Goal: Use online tool/utility: Utilize a website feature to perform a specific function

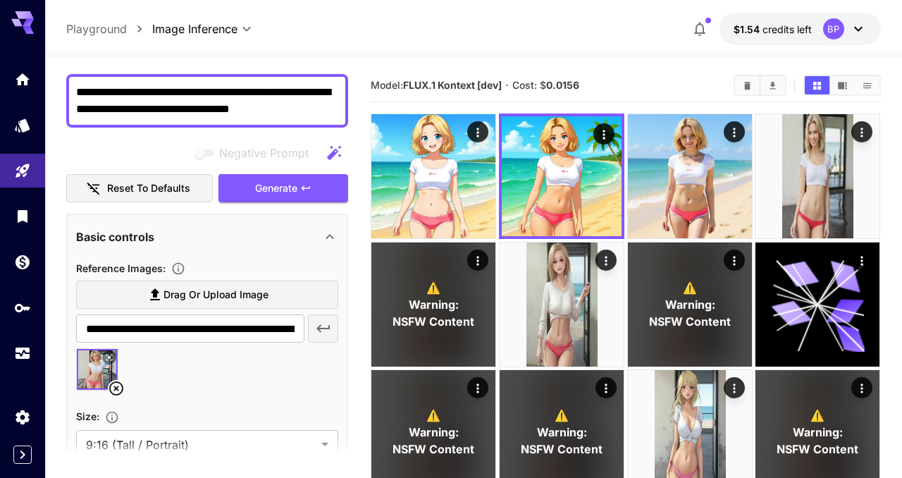
scroll to position [73, 0]
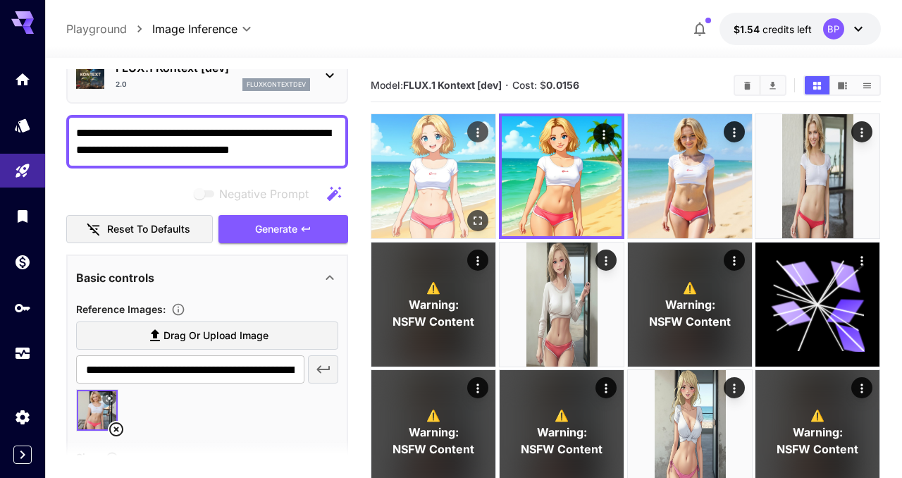
click at [429, 161] on img at bounding box center [433, 176] width 124 height 124
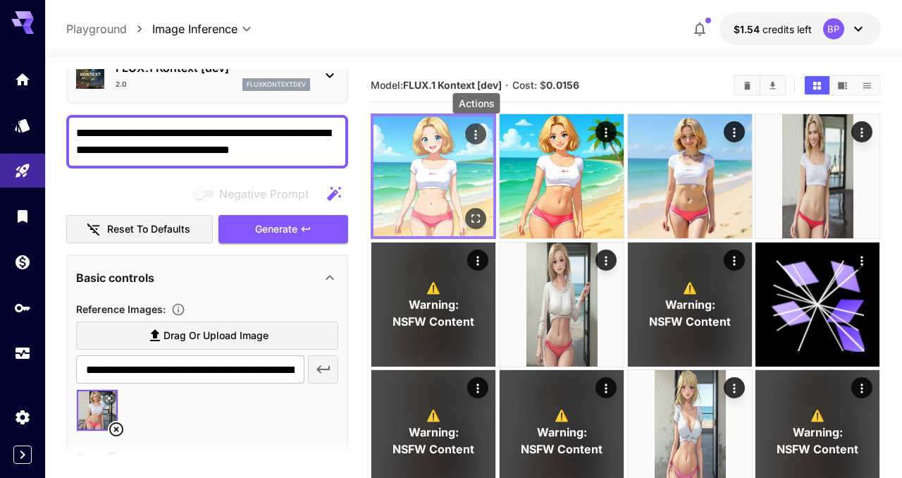
click at [477, 133] on icon "Actions" at bounding box center [476, 135] width 14 height 14
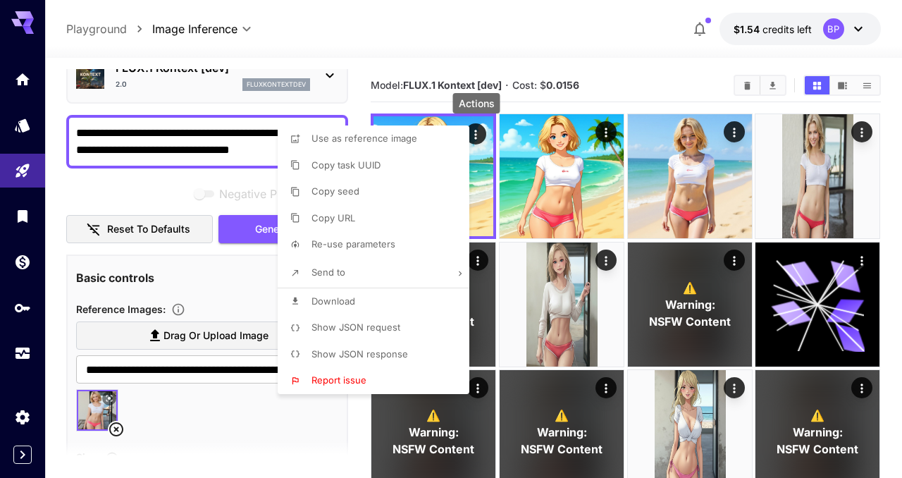
click at [367, 326] on span "Show JSON request" at bounding box center [355, 326] width 89 height 11
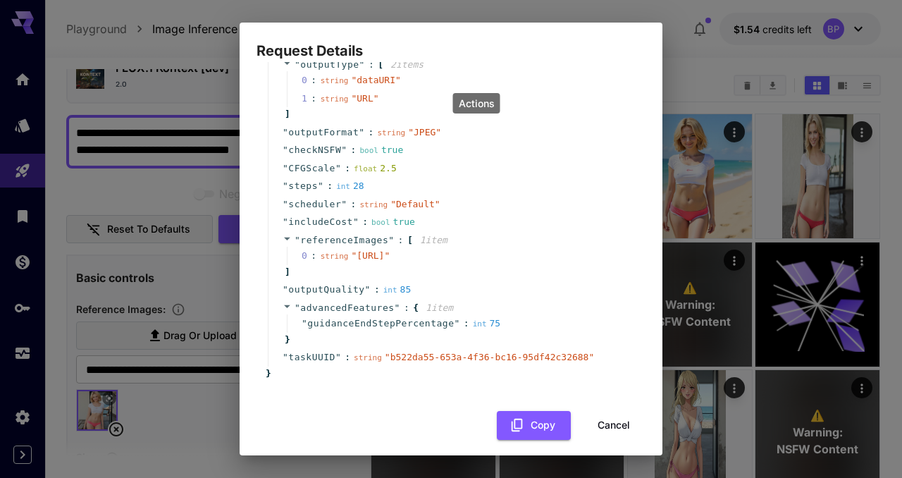
scroll to position [182, 0]
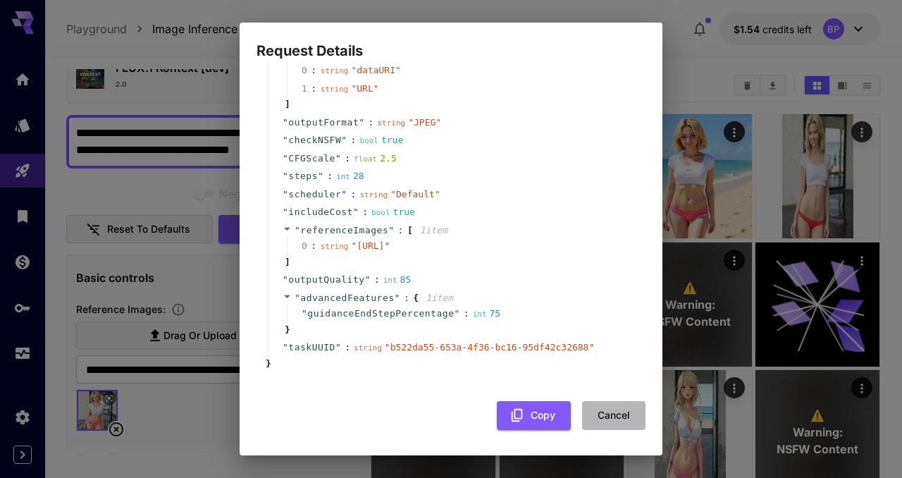
click at [602, 412] on button "Cancel" at bounding box center [613, 415] width 63 height 29
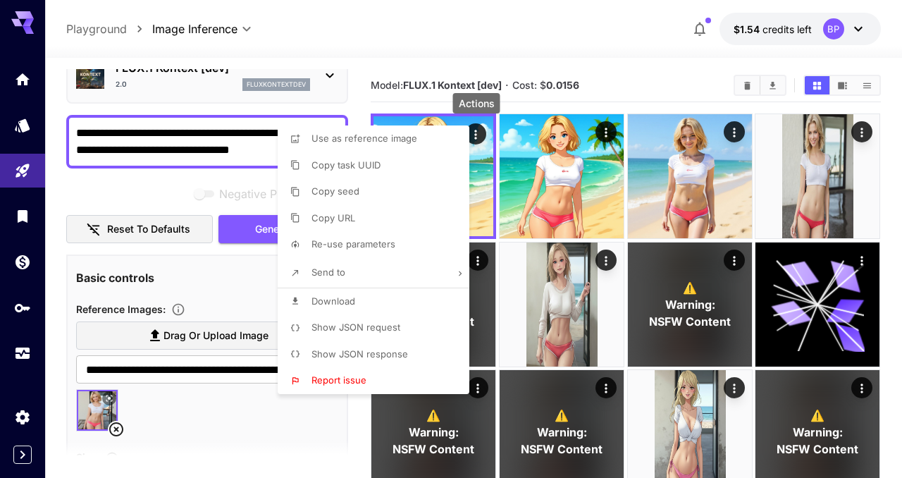
click at [491, 32] on div at bounding box center [451, 239] width 902 height 478
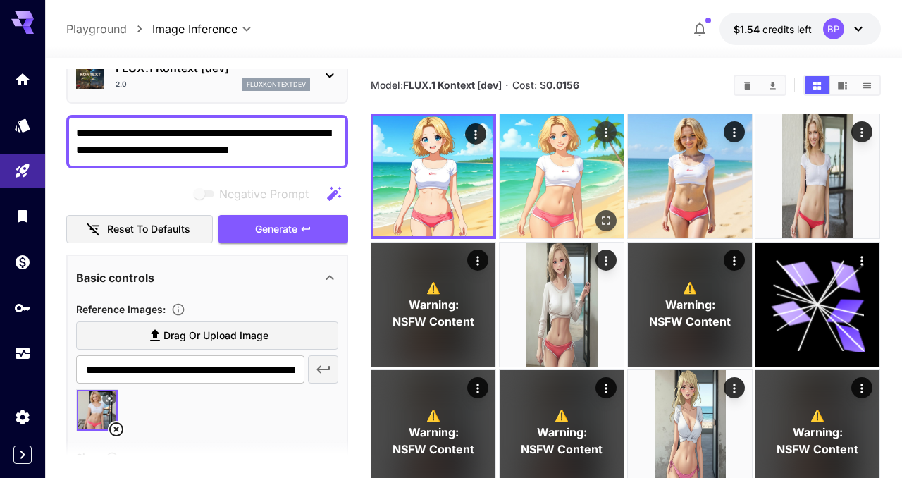
click at [544, 178] on img at bounding box center [561, 176] width 124 height 124
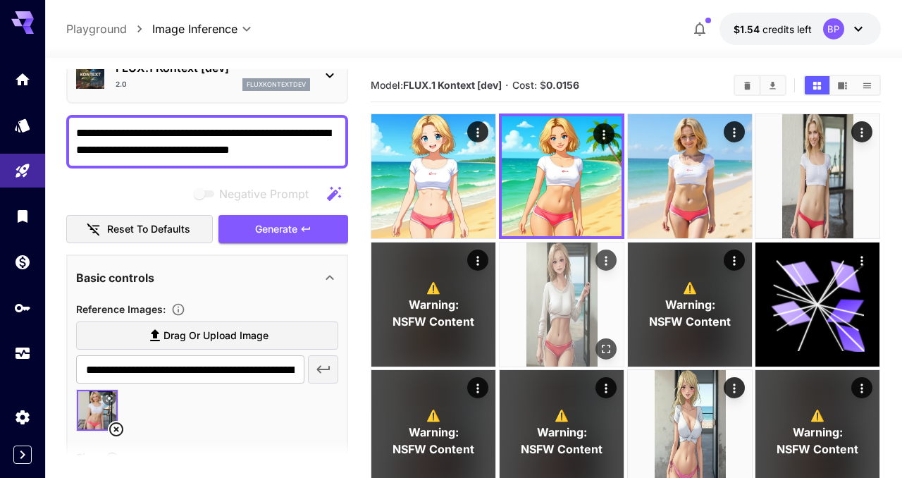
click at [553, 291] on img at bounding box center [561, 304] width 124 height 124
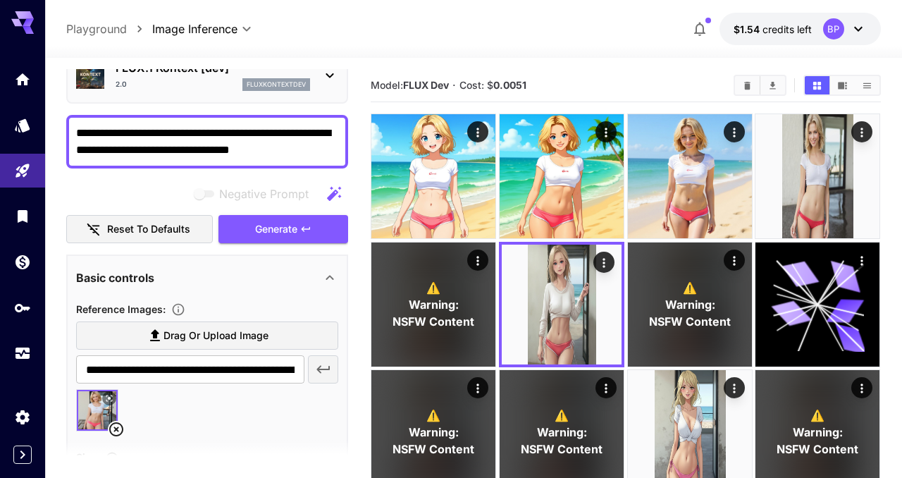
scroll to position [0, 0]
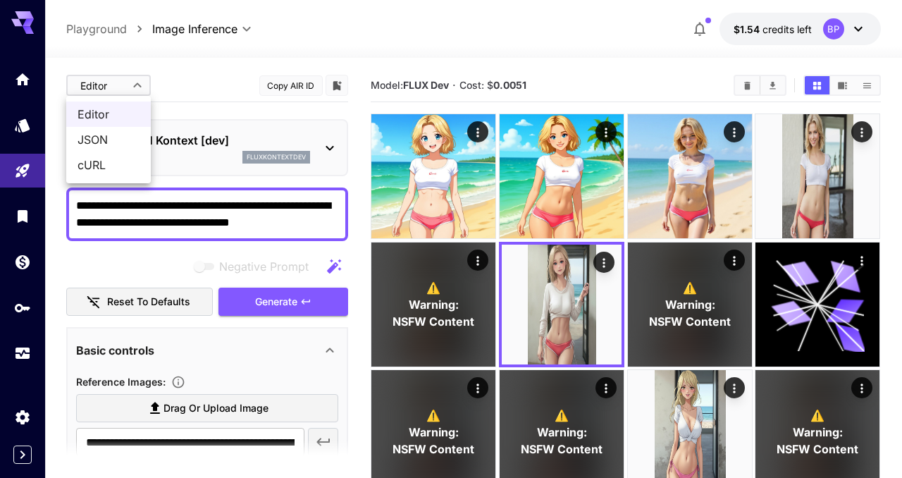
click at [603, 263] on div at bounding box center [451, 239] width 902 height 478
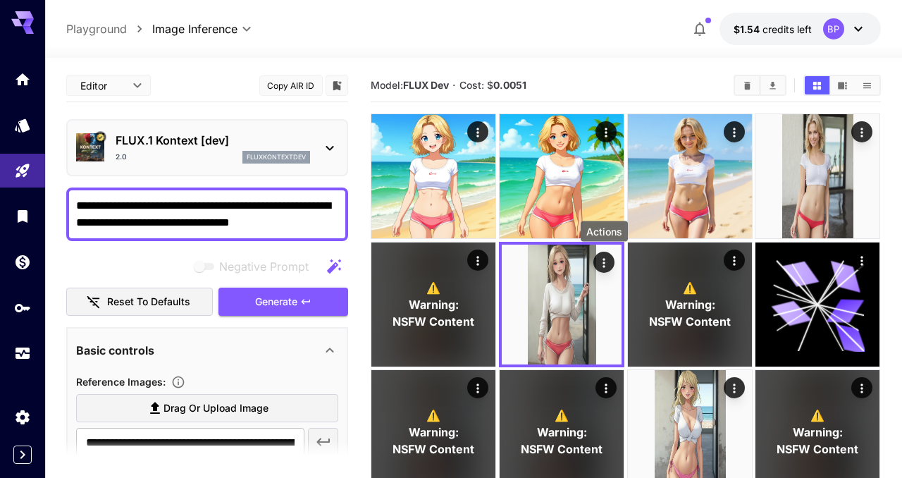
click at [603, 263] on icon "Actions" at bounding box center [604, 262] width 2 height 9
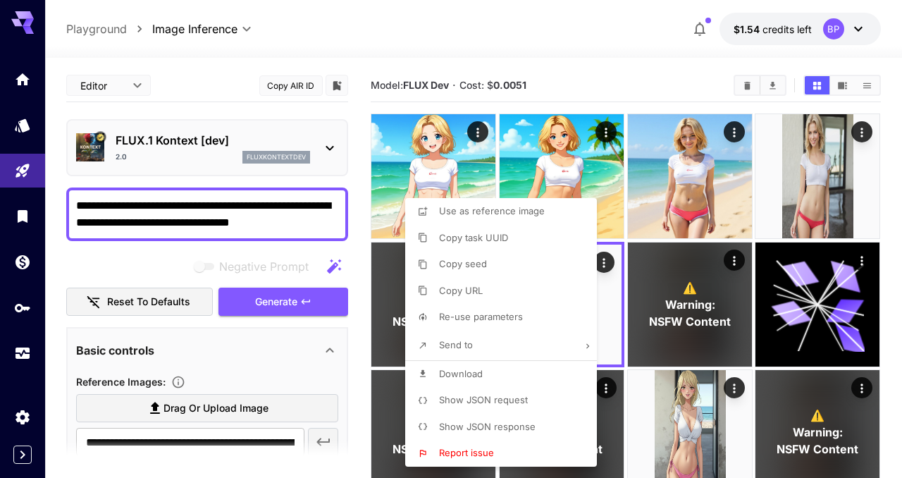
click at [491, 182] on div at bounding box center [451, 239] width 902 height 478
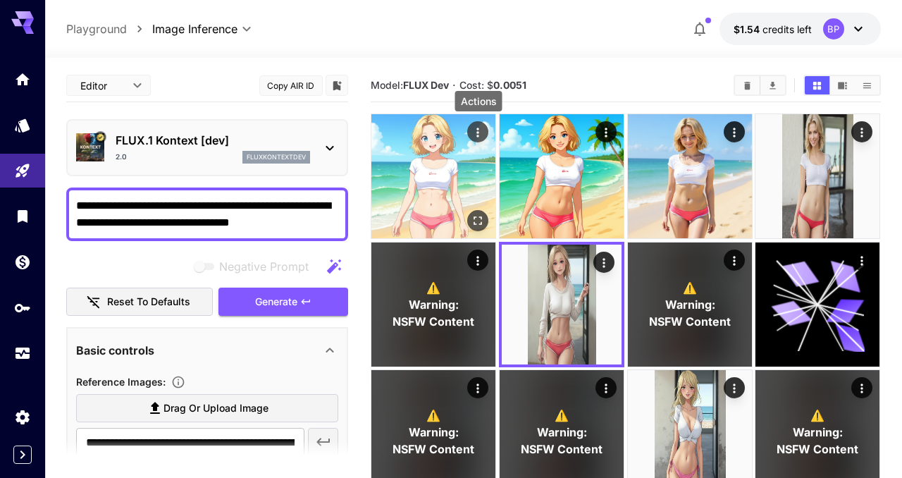
click at [480, 135] on icon "Actions" at bounding box center [478, 132] width 14 height 14
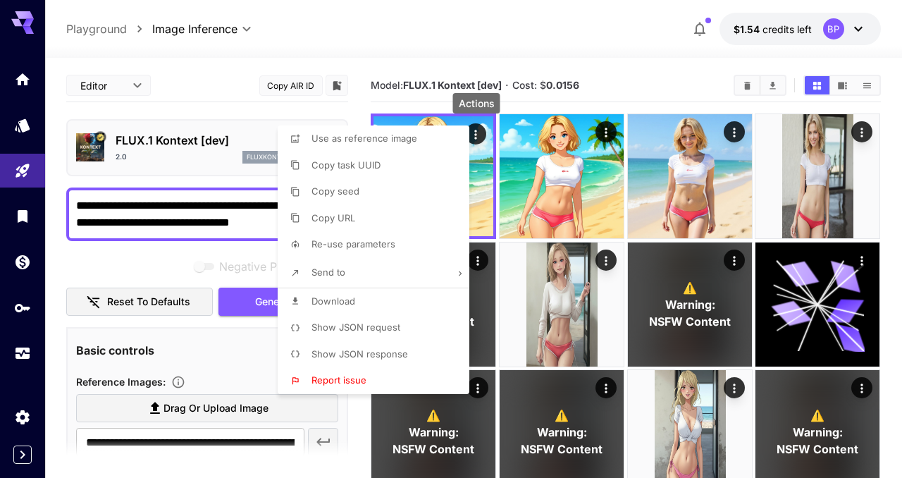
click at [383, 323] on span "Show JSON request" at bounding box center [355, 326] width 89 height 11
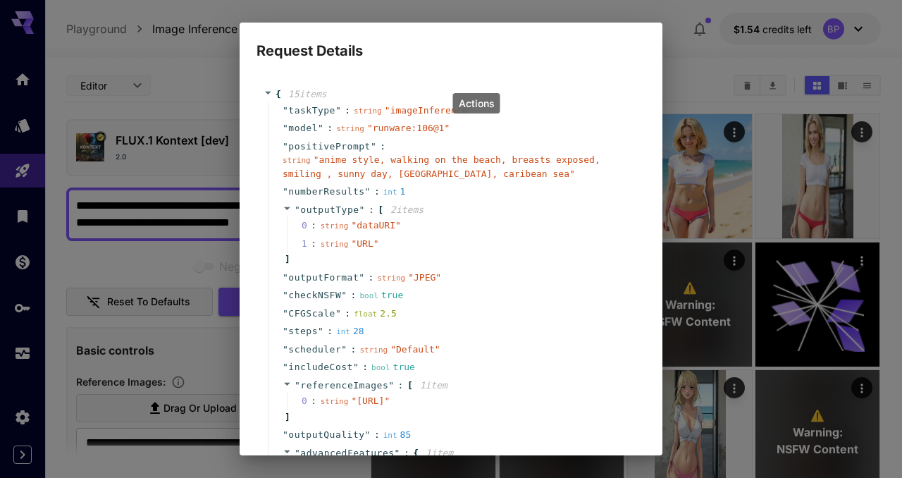
click at [372, 129] on span "" runware:106@1 "" at bounding box center [408, 128] width 82 height 11
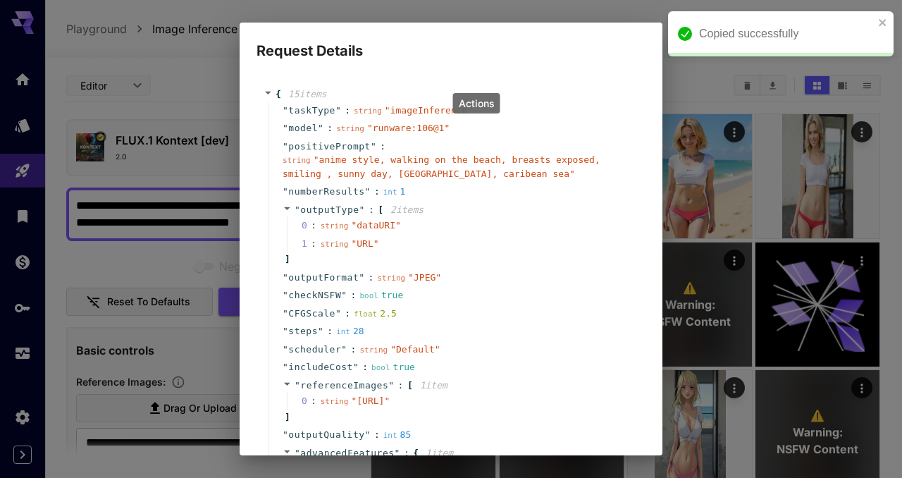
click at [379, 128] on span "" runware:106@1 "" at bounding box center [408, 128] width 82 height 11
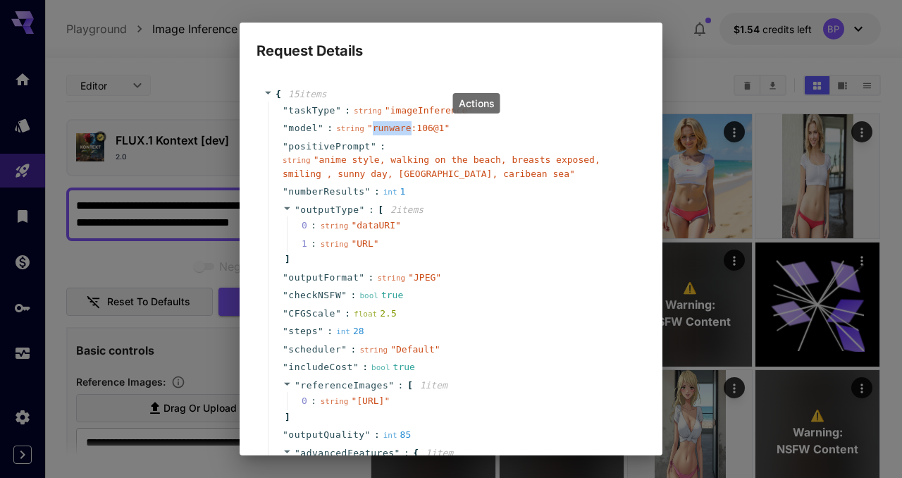
scroll to position [182, 0]
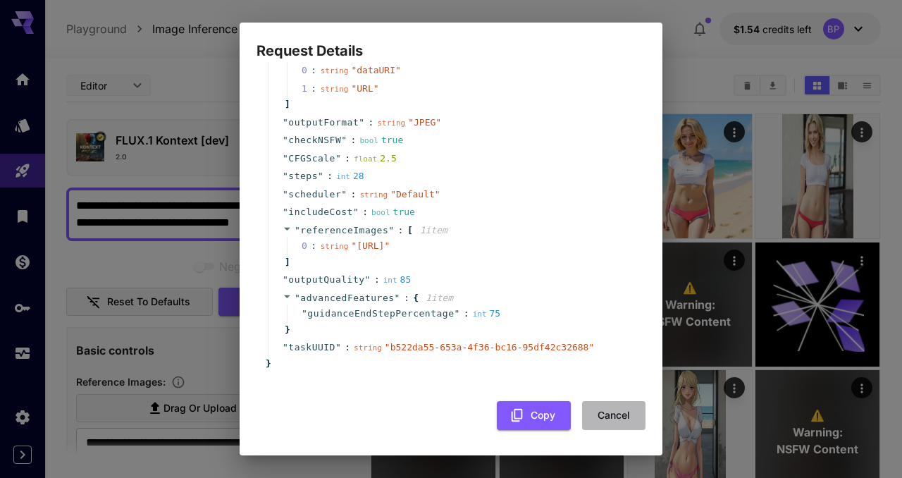
click at [603, 418] on button "Cancel" at bounding box center [613, 415] width 63 height 29
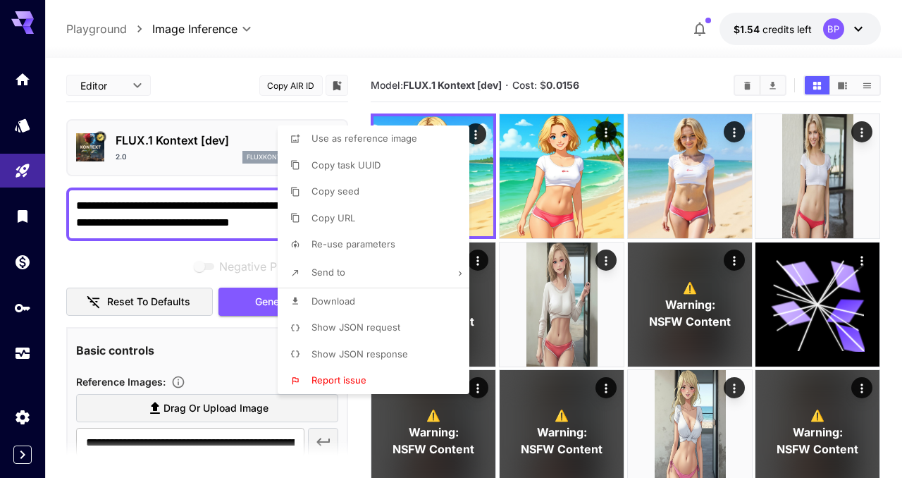
click at [476, 35] on div at bounding box center [451, 239] width 902 height 478
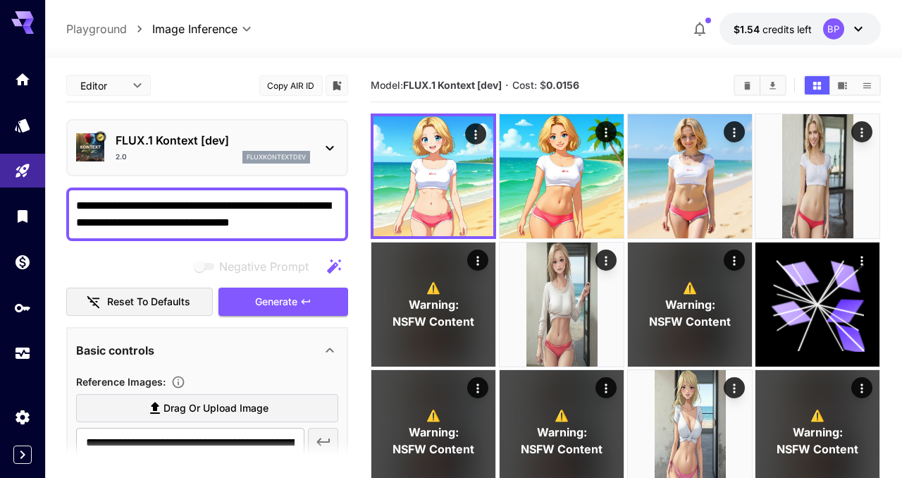
click at [151, 228] on textarea "**********" at bounding box center [207, 214] width 262 height 34
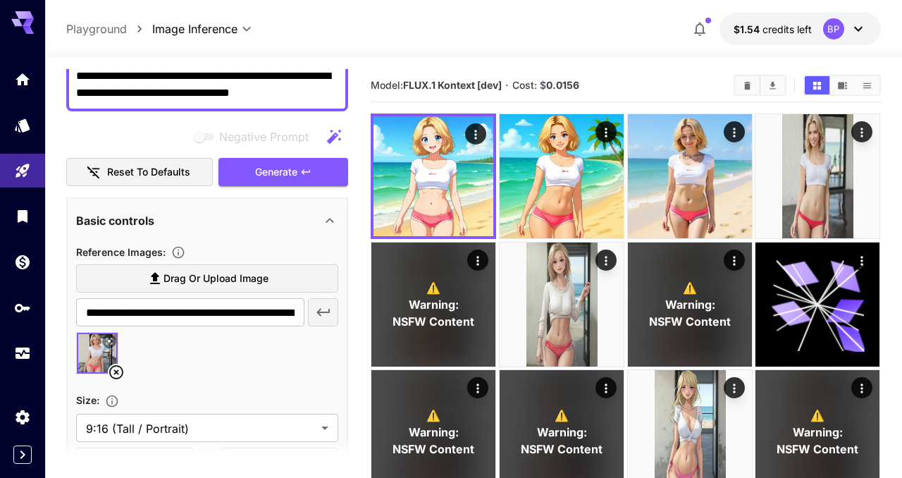
scroll to position [129, 0]
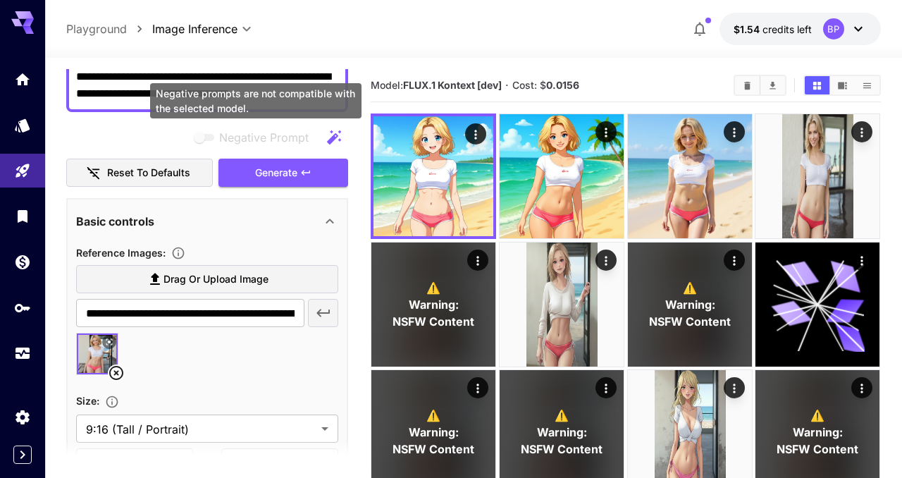
click at [213, 139] on span "Negative prompts are not compatible with the selected model." at bounding box center [205, 137] width 18 height 7
click at [210, 137] on span "Negative prompts are not compatible with the selected model." at bounding box center [205, 137] width 18 height 7
click at [206, 137] on span "Negative prompts are not compatible with the selected model." at bounding box center [205, 137] width 18 height 7
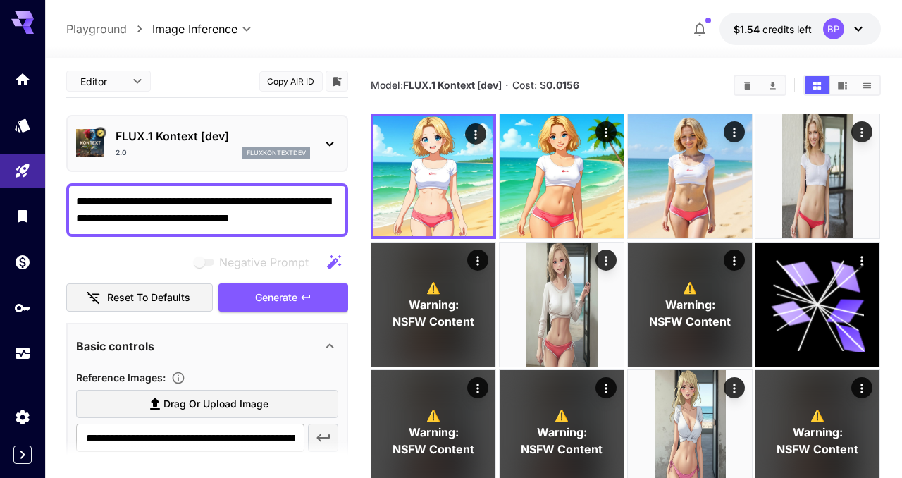
scroll to position [0, 0]
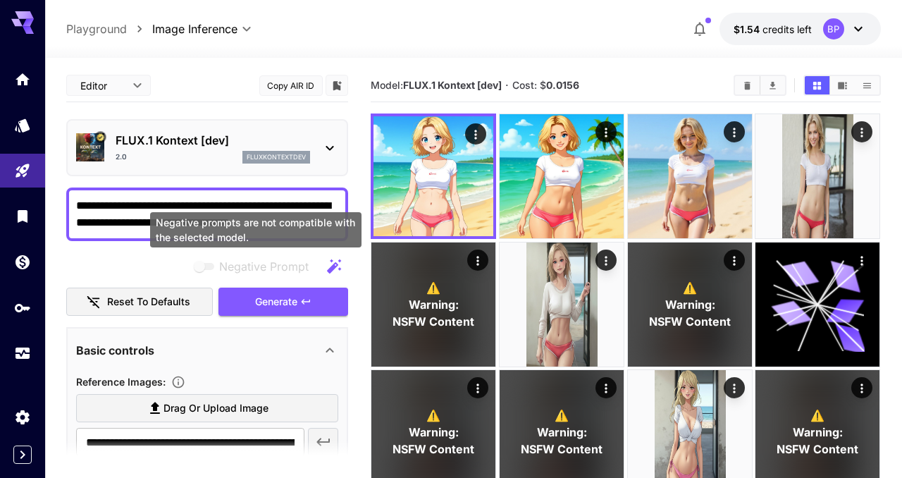
click at [204, 267] on span "Negative prompts are not compatible with the selected model." at bounding box center [205, 266] width 18 height 7
click at [210, 266] on span "Negative prompts are not compatible with the selected model." at bounding box center [205, 266] width 18 height 7
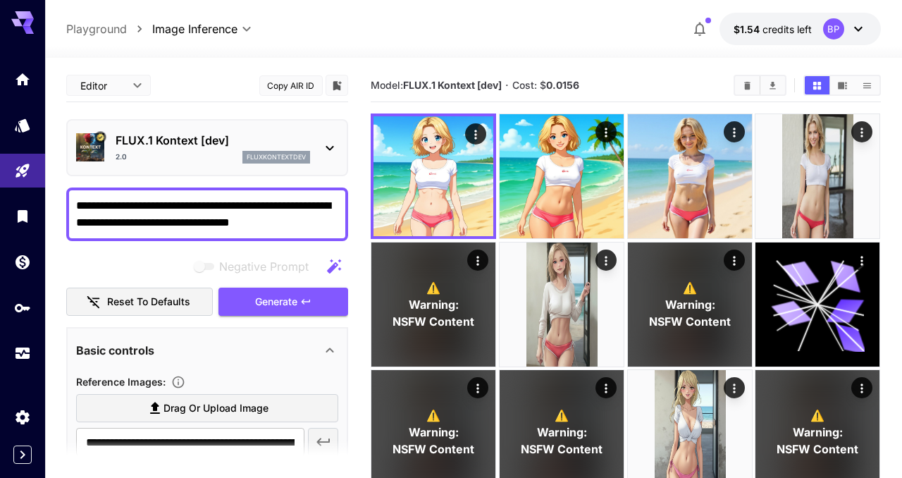
click at [69, 268] on div "Negative Prompt" at bounding box center [207, 266] width 282 height 28
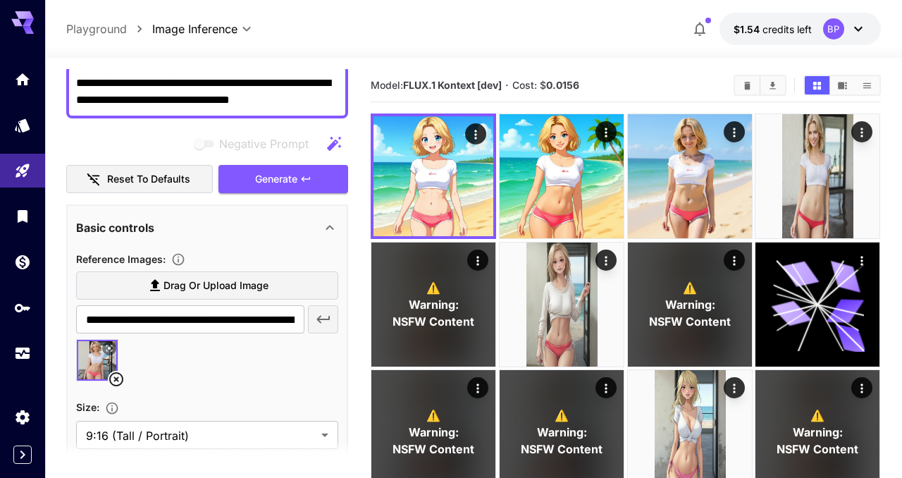
scroll to position [125, 0]
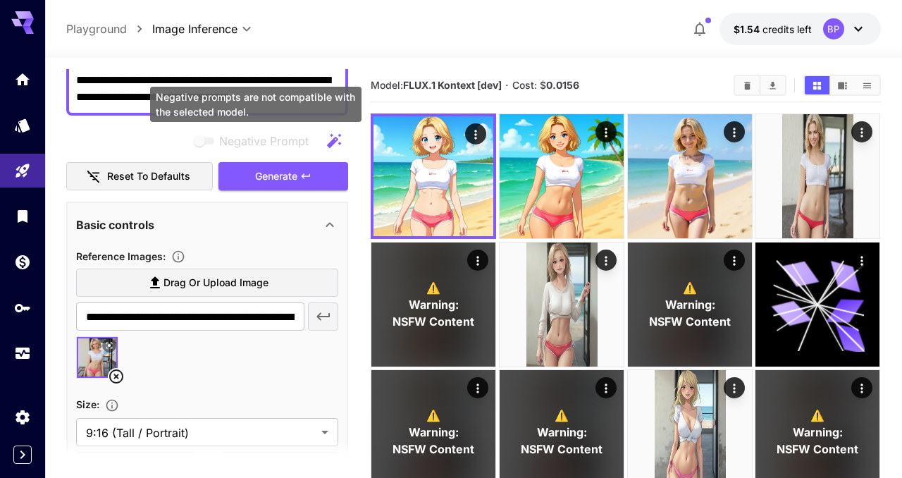
click at [206, 143] on span "Negative prompts are not compatible with the selected model." at bounding box center [205, 140] width 18 height 7
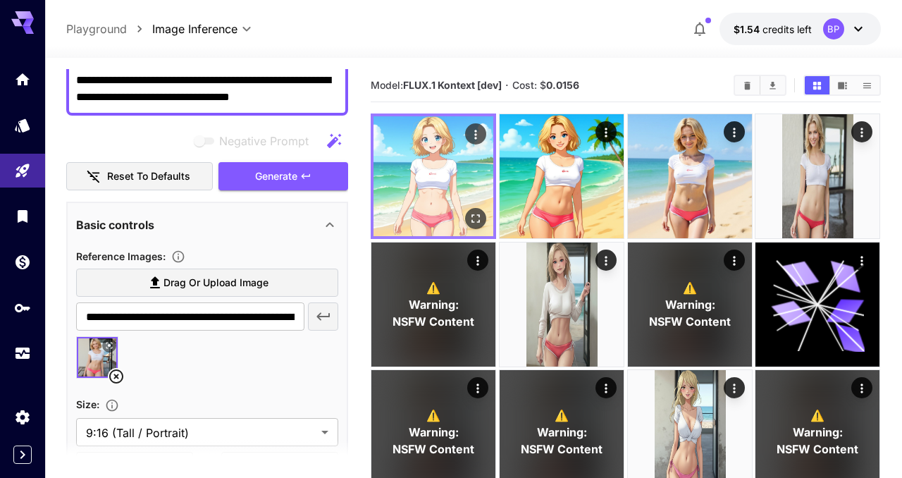
click at [476, 175] on img at bounding box center [433, 176] width 120 height 120
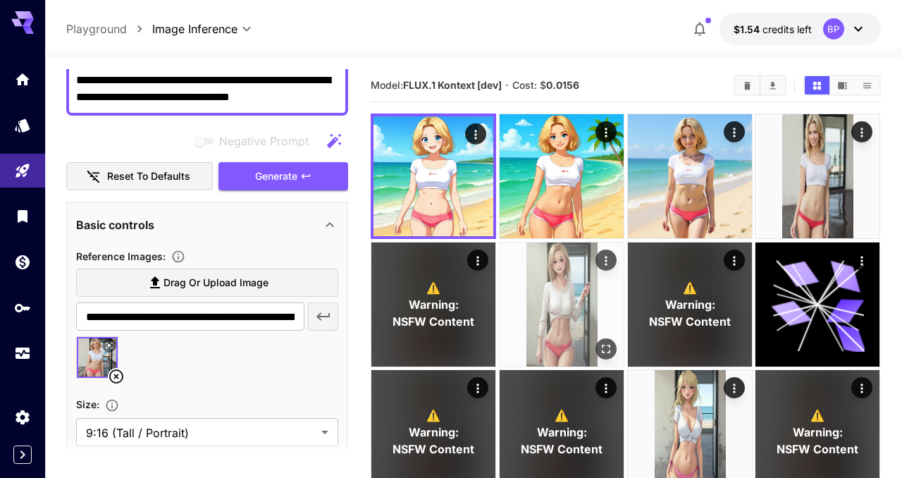
click at [539, 292] on img at bounding box center [561, 304] width 124 height 124
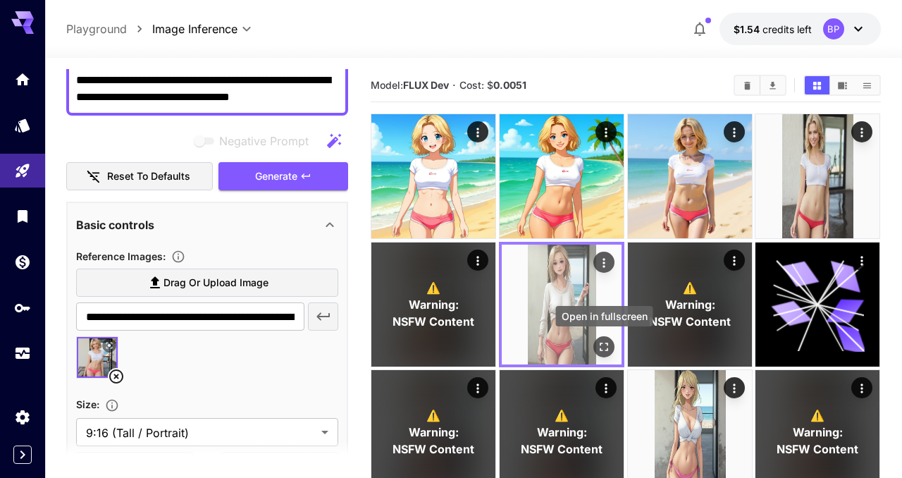
click at [603, 341] on icon "Open in fullscreen" at bounding box center [604, 347] width 14 height 14
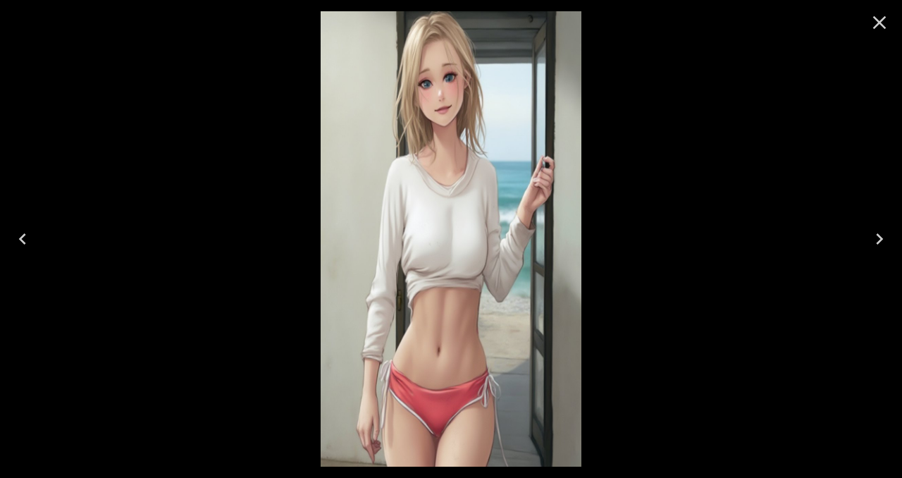
click at [882, 25] on icon "Close" at bounding box center [879, 22] width 13 height 13
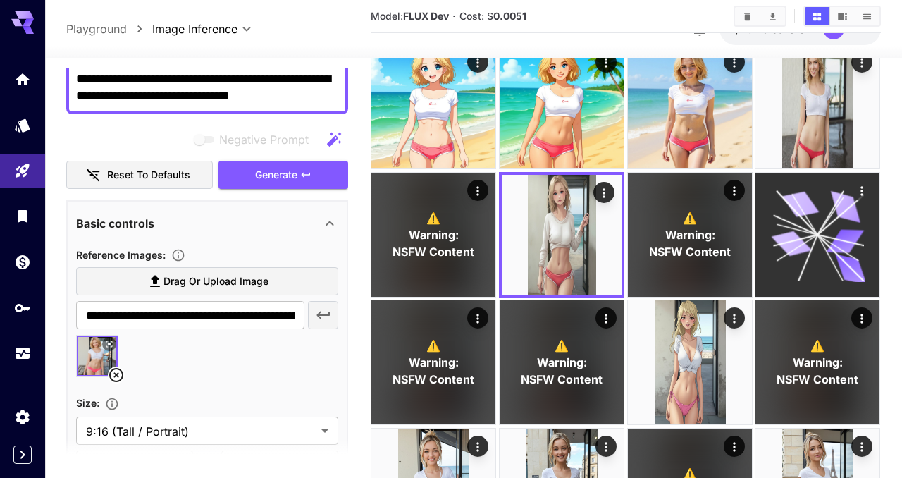
scroll to position [83, 0]
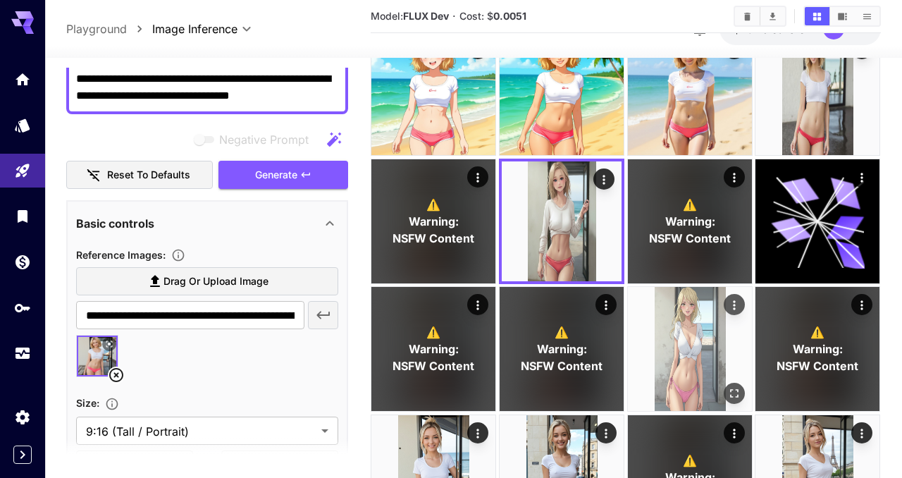
click at [738, 395] on icon "Open in fullscreen" at bounding box center [734, 394] width 8 height 8
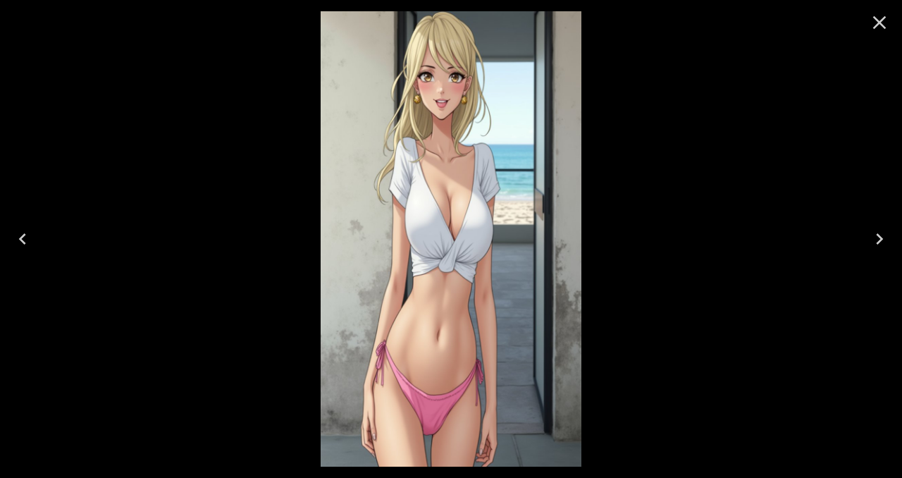
click at [883, 26] on icon "Close" at bounding box center [879, 22] width 13 height 13
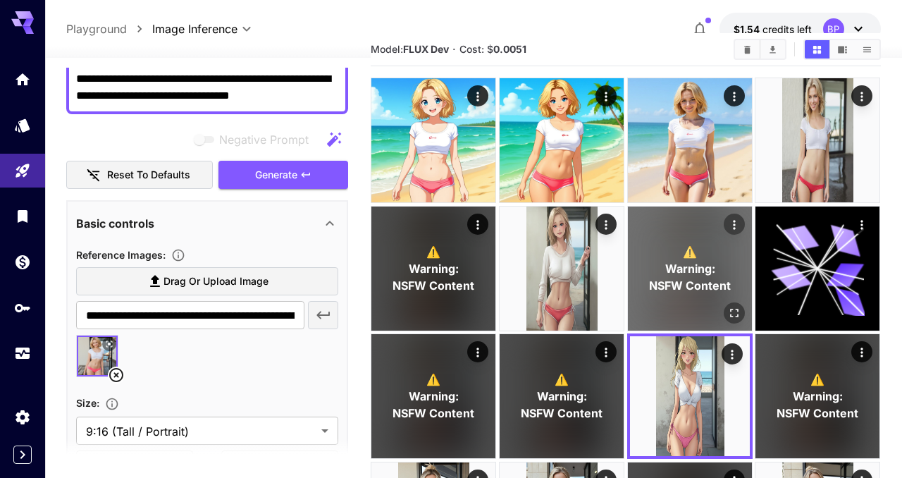
scroll to position [32, 0]
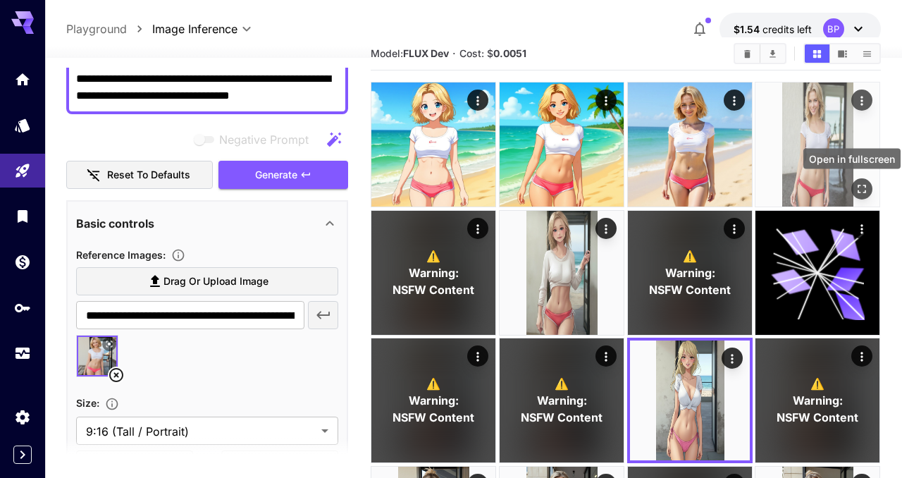
click at [862, 188] on icon "Open in fullscreen" at bounding box center [862, 189] width 14 height 14
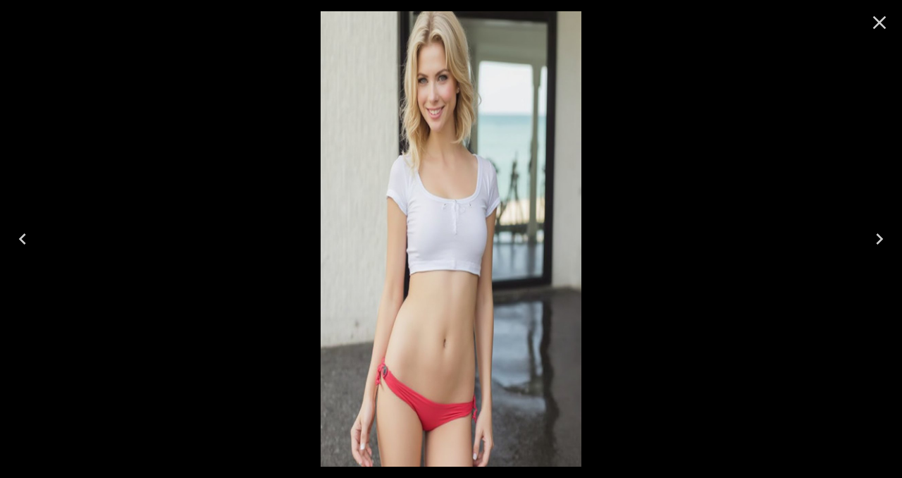
click at [880, 25] on icon "Close" at bounding box center [879, 22] width 13 height 13
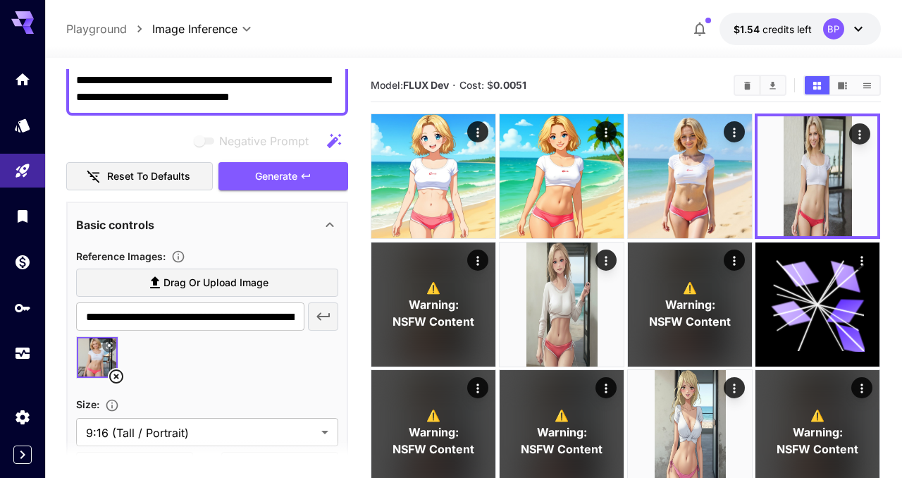
scroll to position [71, 0]
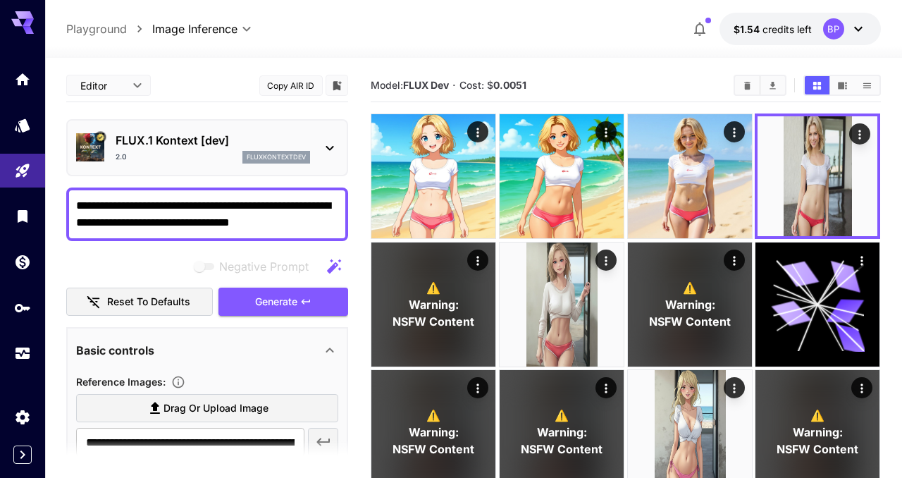
scroll to position [25, 0]
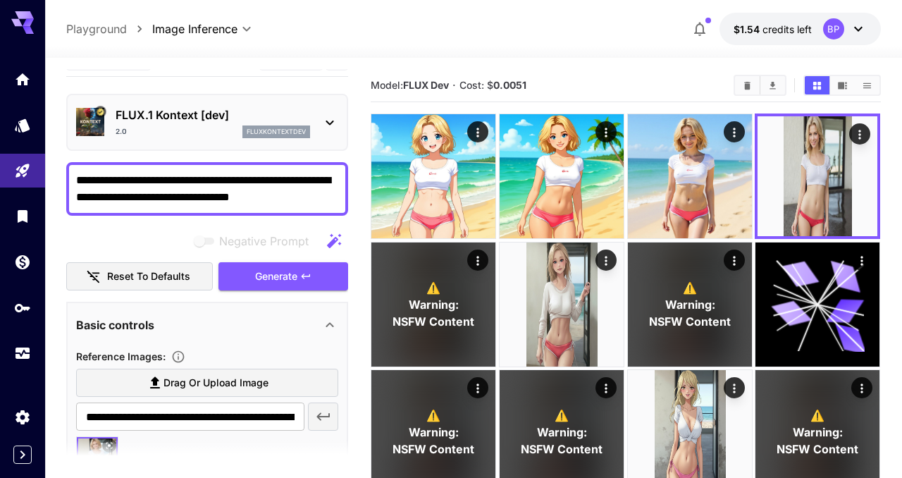
click at [76, 185] on textarea "**********" at bounding box center [207, 189] width 262 height 34
click at [194, 179] on textarea "**********" at bounding box center [207, 189] width 262 height 34
click at [244, 182] on textarea "**********" at bounding box center [207, 189] width 262 height 34
click at [120, 199] on textarea "**********" at bounding box center [207, 189] width 262 height 34
click at [290, 194] on textarea "**********" at bounding box center [207, 189] width 262 height 34
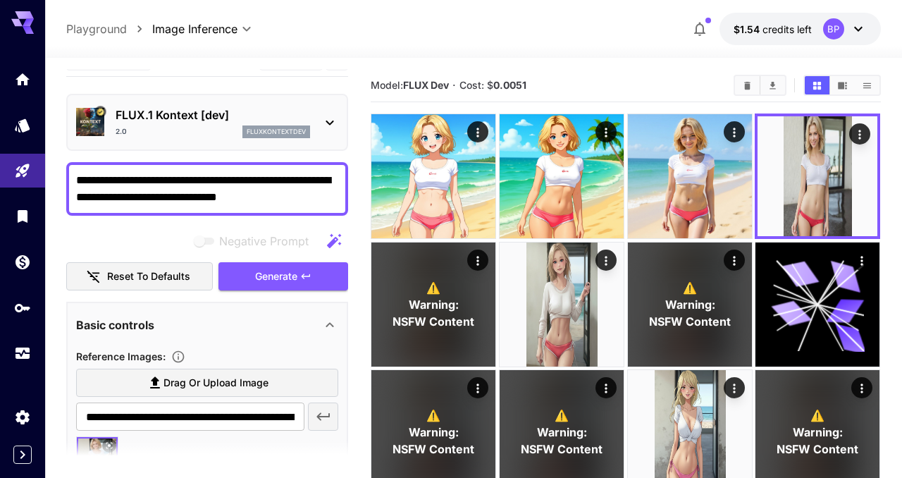
click at [305, 197] on textarea "**********" at bounding box center [207, 189] width 262 height 34
click at [235, 180] on textarea "**********" at bounding box center [207, 189] width 262 height 34
click at [269, 197] on textarea "**********" at bounding box center [207, 189] width 262 height 34
type textarea "**********"
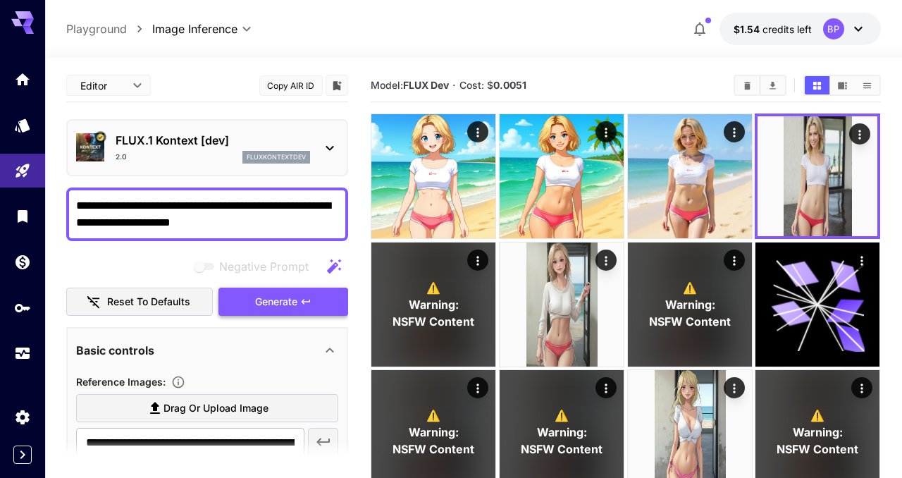
type textarea "**********"
click at [289, 297] on span "Generate" at bounding box center [276, 302] width 42 height 18
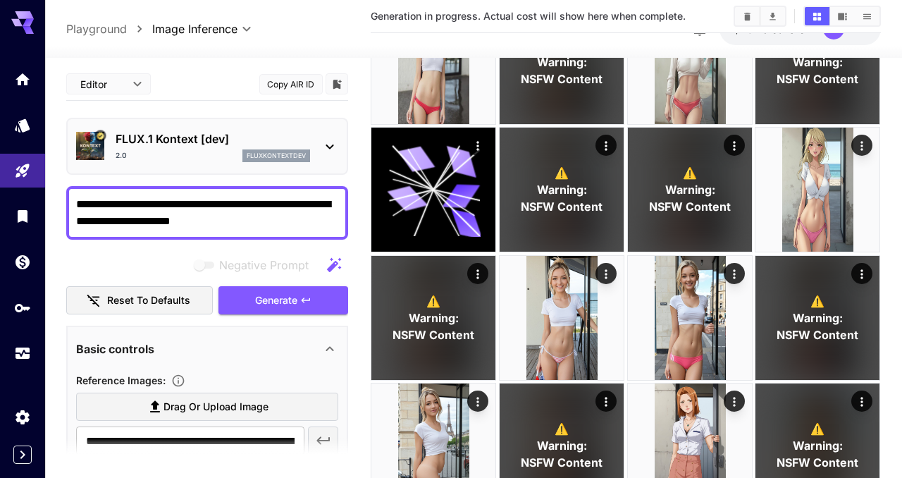
scroll to position [244, 0]
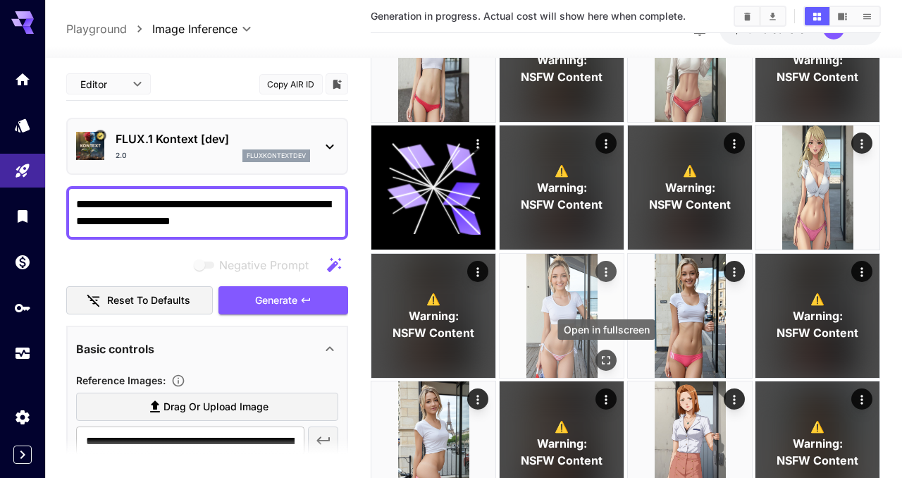
click at [608, 356] on icon "Open in fullscreen" at bounding box center [606, 360] width 8 height 8
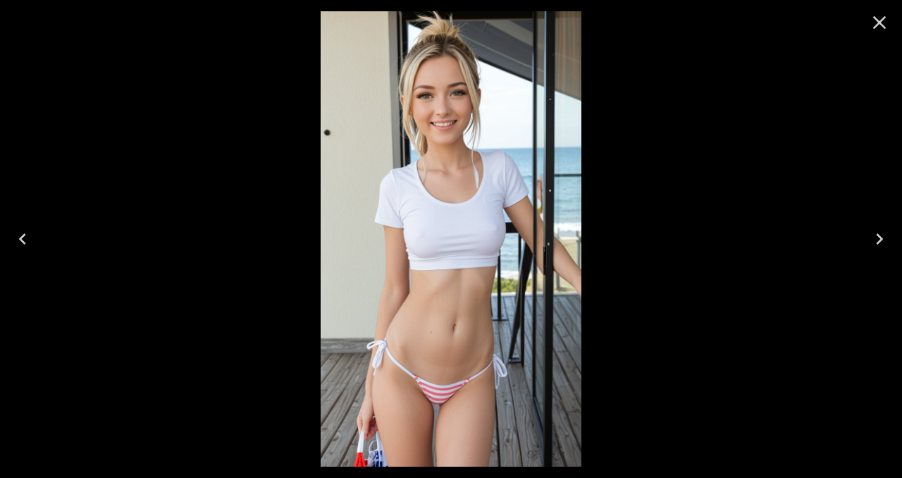
click at [879, 26] on icon "Close" at bounding box center [879, 22] width 23 height 23
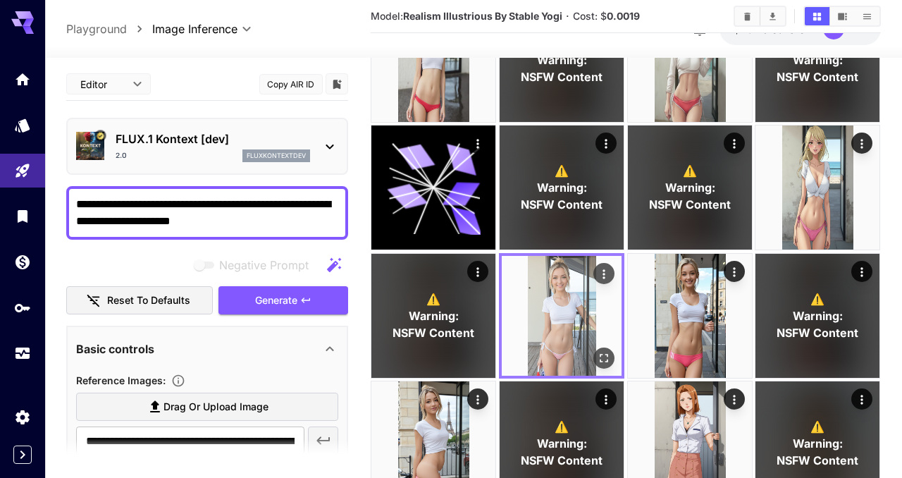
click at [599, 324] on img at bounding box center [562, 316] width 120 height 120
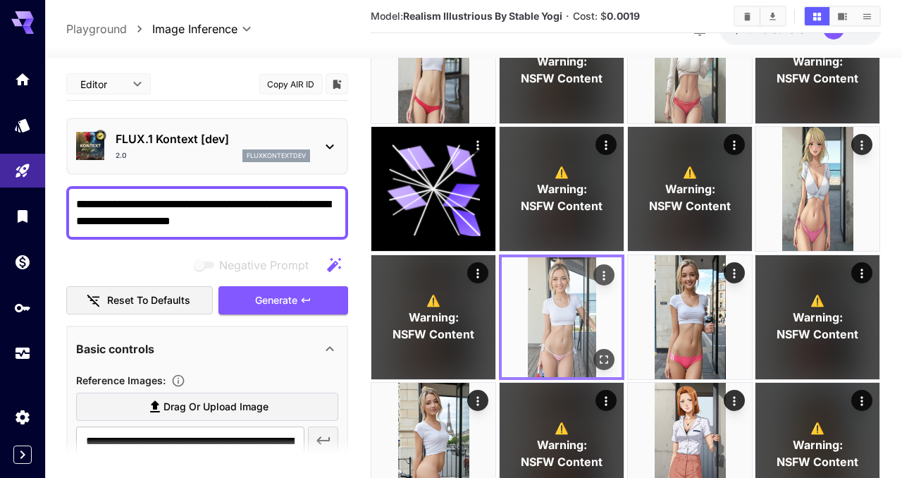
scroll to position [247, 0]
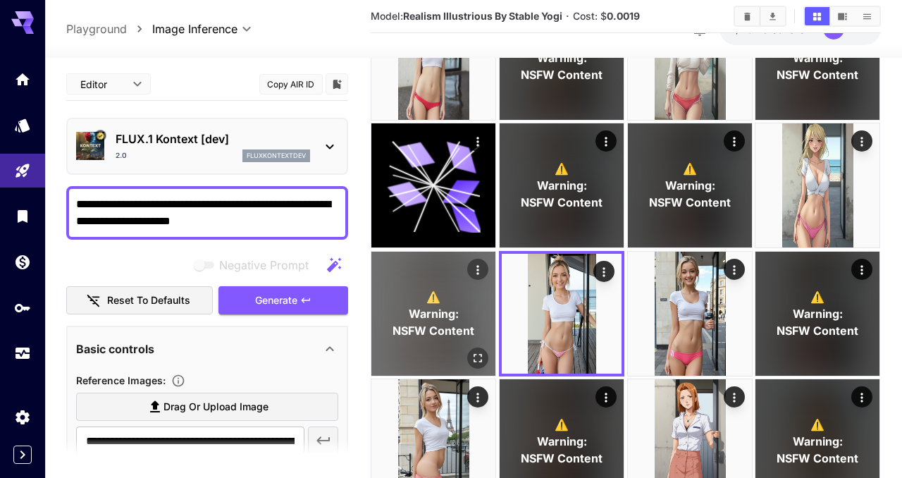
click at [477, 359] on icon "Open in fullscreen" at bounding box center [478, 358] width 14 height 14
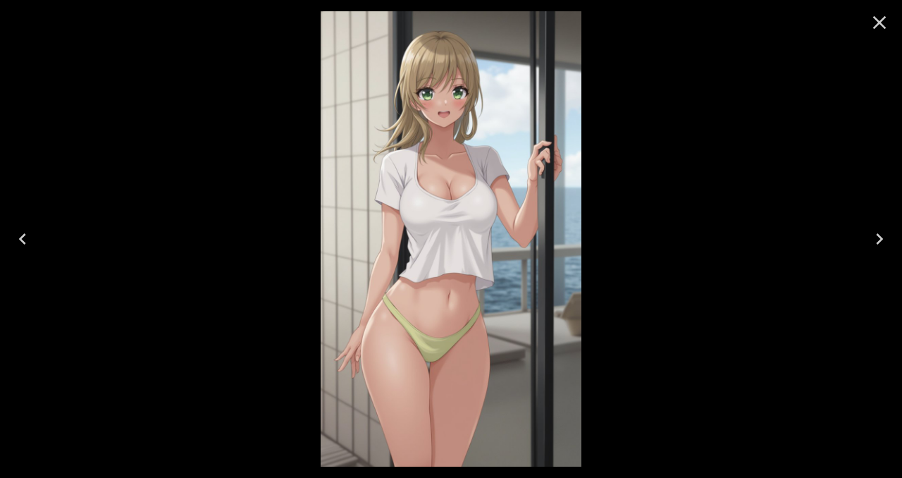
click at [879, 19] on icon "Close" at bounding box center [879, 22] width 23 height 23
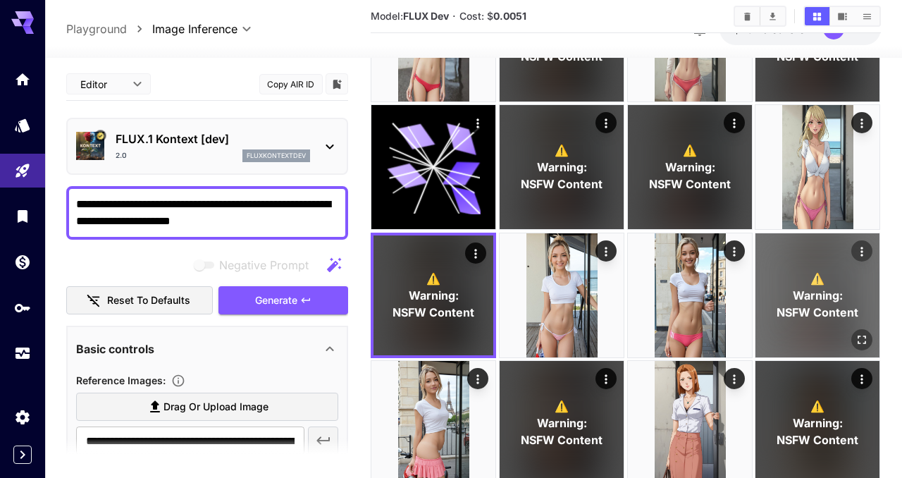
scroll to position [261, 0]
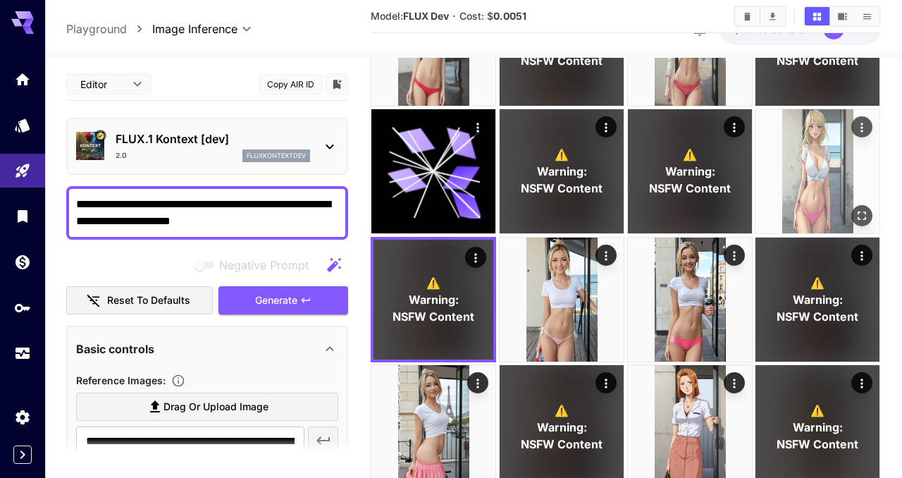
click at [812, 185] on img at bounding box center [817, 171] width 124 height 124
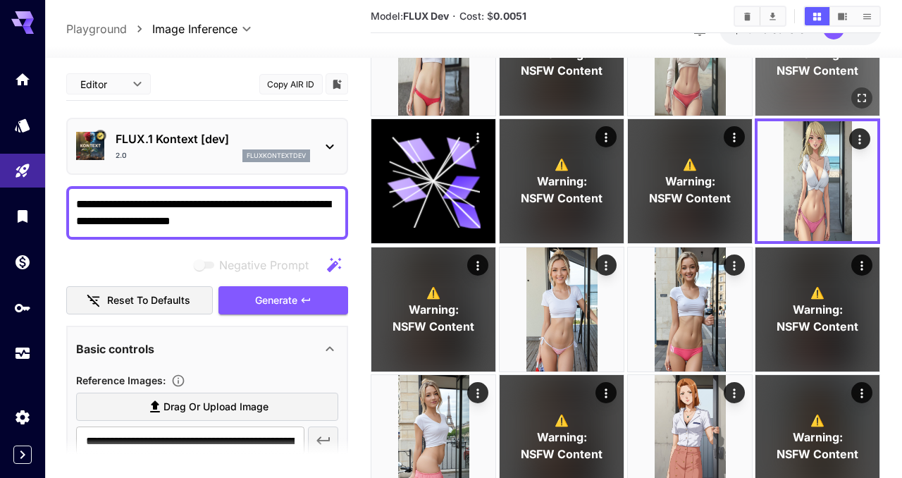
scroll to position [252, 0]
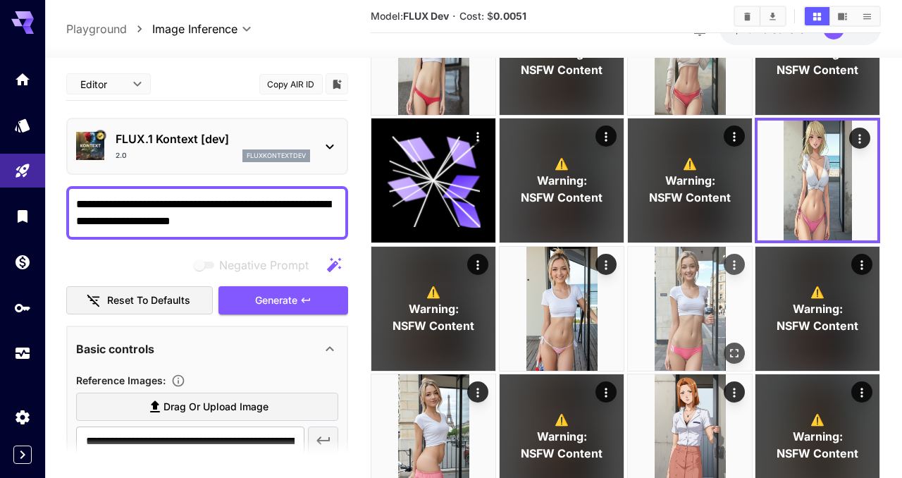
click at [664, 309] on img at bounding box center [690, 309] width 124 height 124
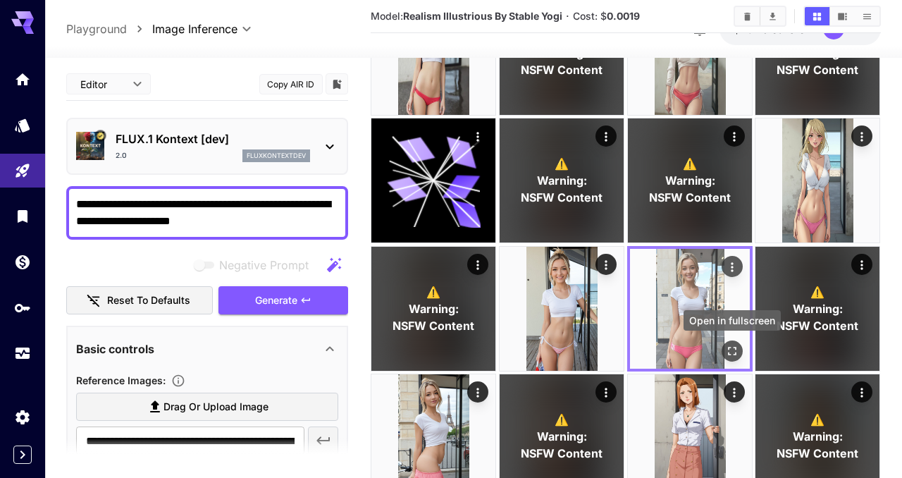
click at [731, 352] on icon "Open in fullscreen" at bounding box center [732, 351] width 14 height 14
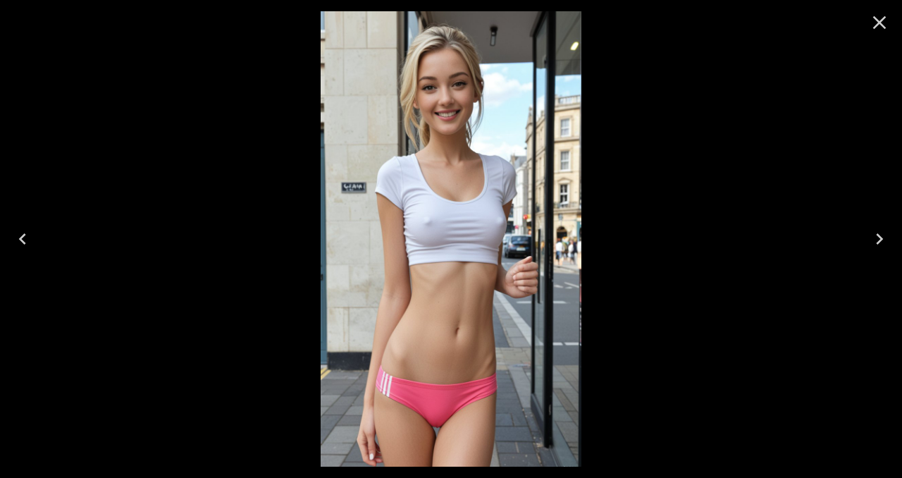
click at [883, 26] on icon "Close" at bounding box center [879, 22] width 13 height 13
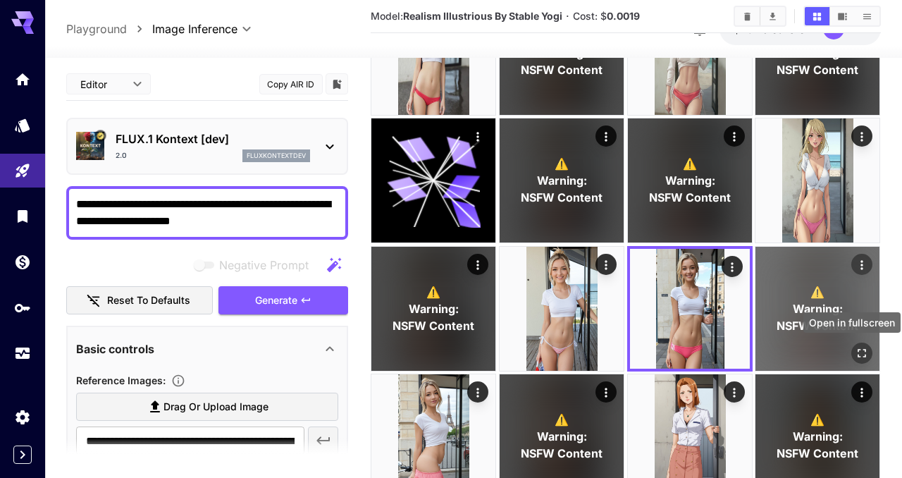
click at [862, 349] on icon "Open in fullscreen" at bounding box center [862, 353] width 14 height 14
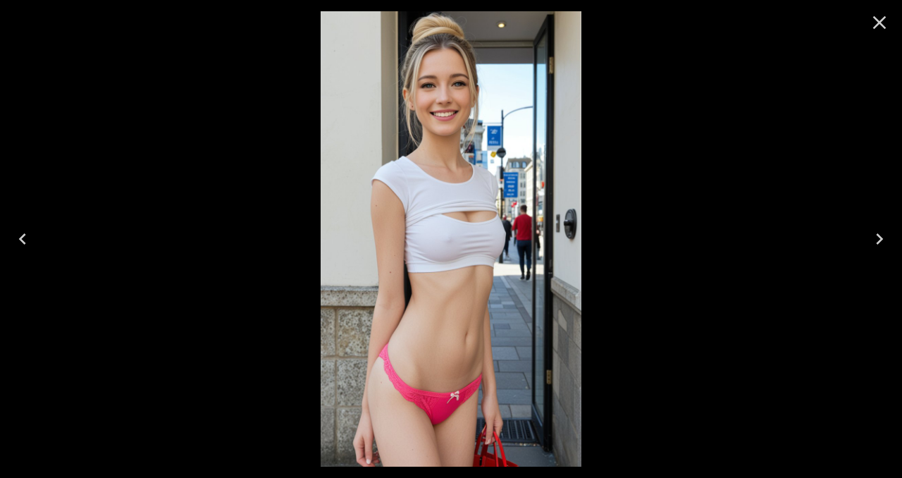
click at [879, 34] on button "Close" at bounding box center [879, 23] width 34 height 34
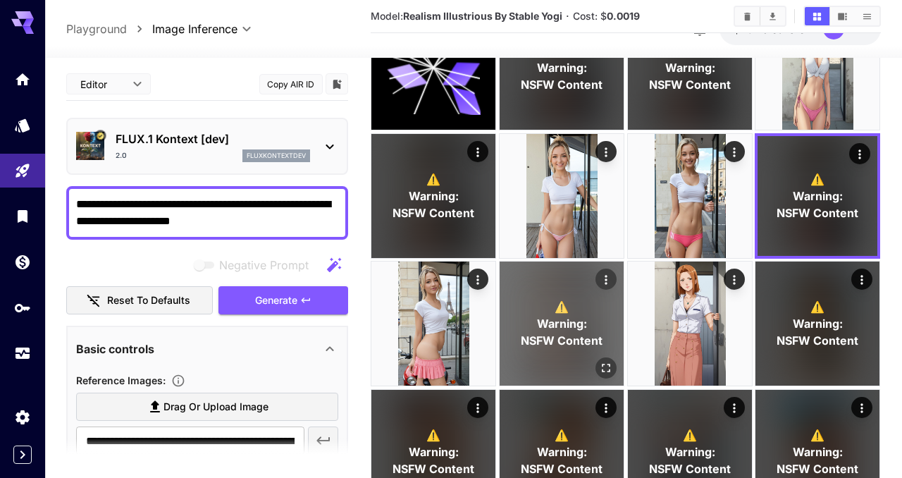
scroll to position [366, 0]
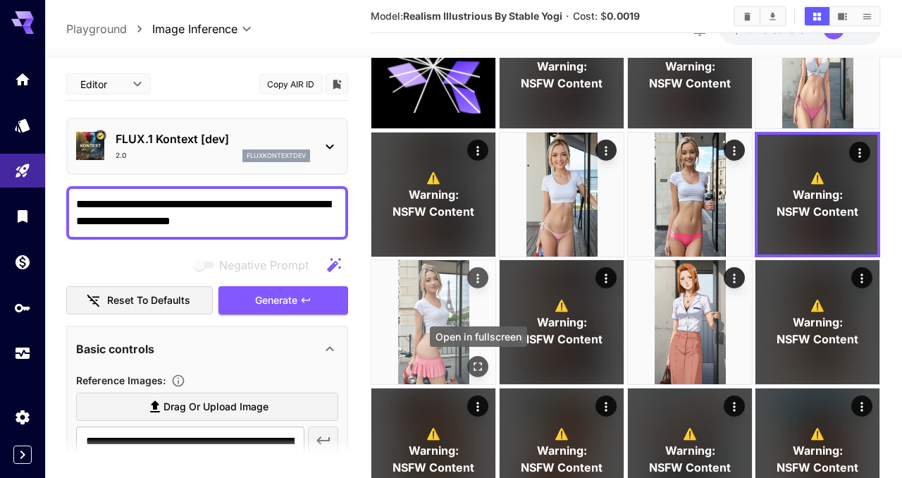
click at [477, 367] on icon "Open in fullscreen" at bounding box center [478, 367] width 14 height 14
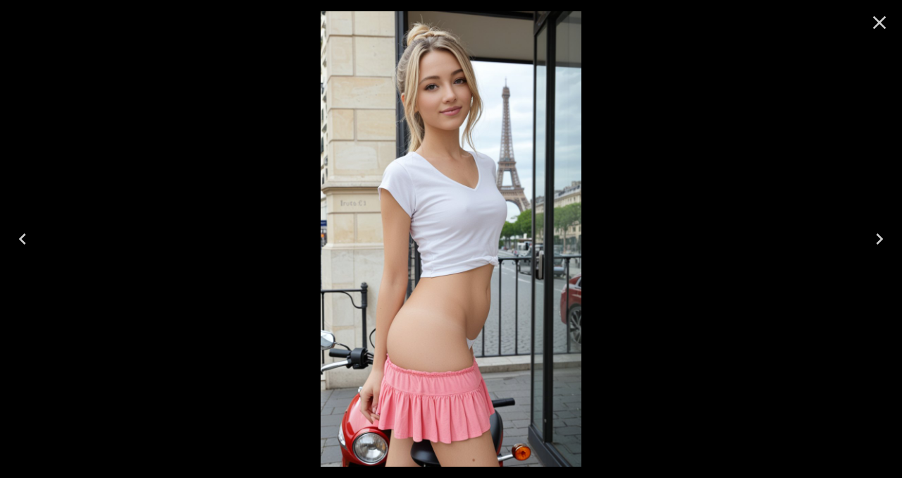
click at [879, 23] on icon "Close" at bounding box center [879, 22] width 13 height 13
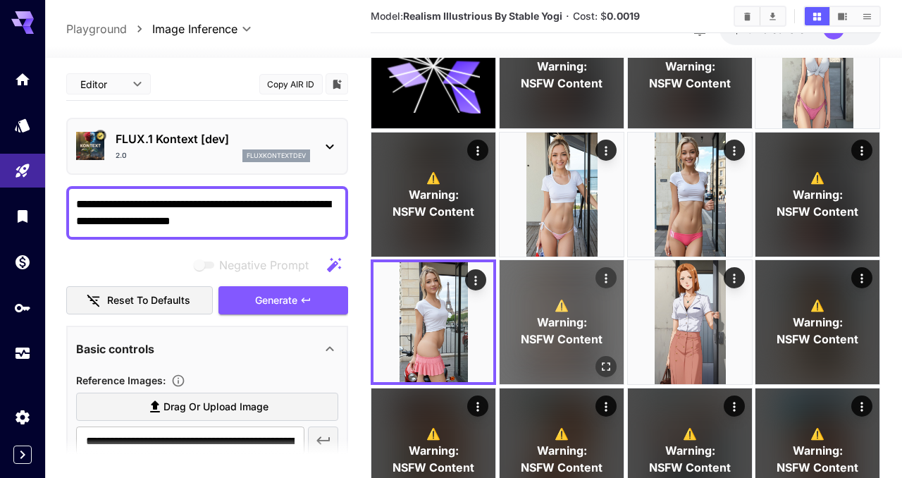
click at [547, 358] on div "⚠️ Warning: NSFW Content" at bounding box center [561, 322] width 124 height 124
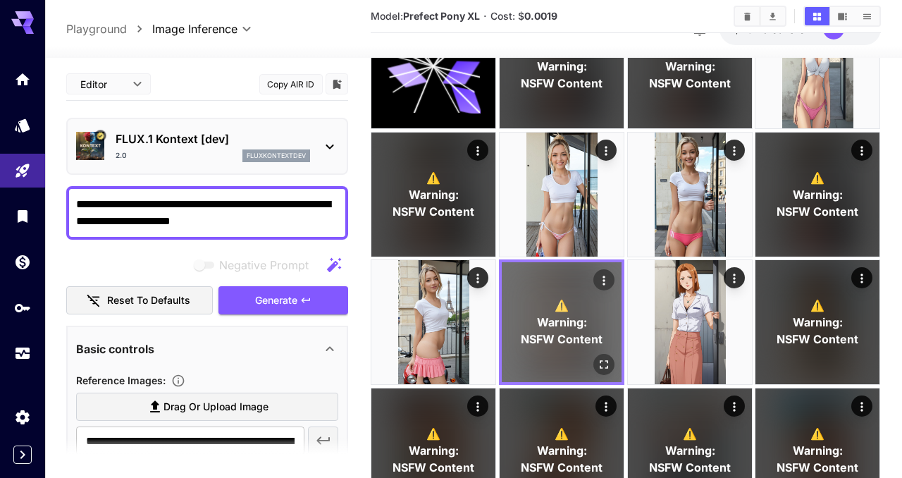
click at [609, 367] on icon "Open in fullscreen" at bounding box center [604, 365] width 14 height 14
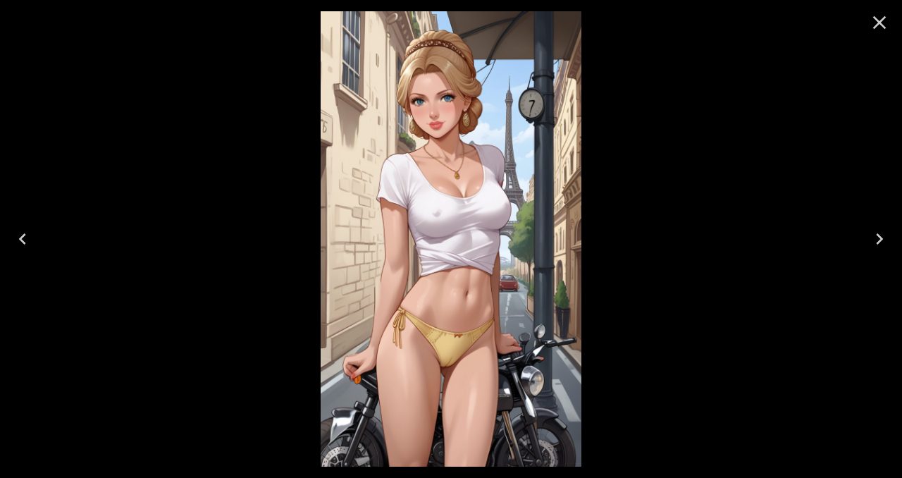
click at [883, 24] on icon "Close" at bounding box center [879, 22] width 23 height 23
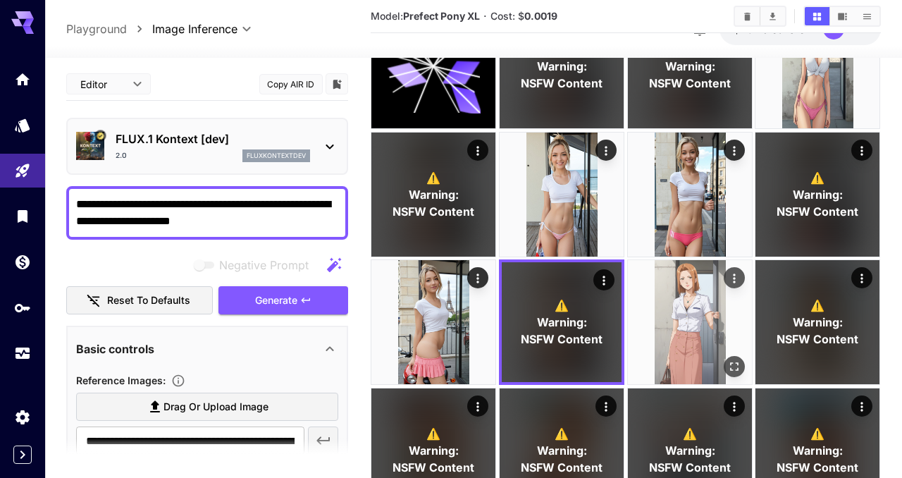
click at [718, 325] on img at bounding box center [690, 322] width 124 height 124
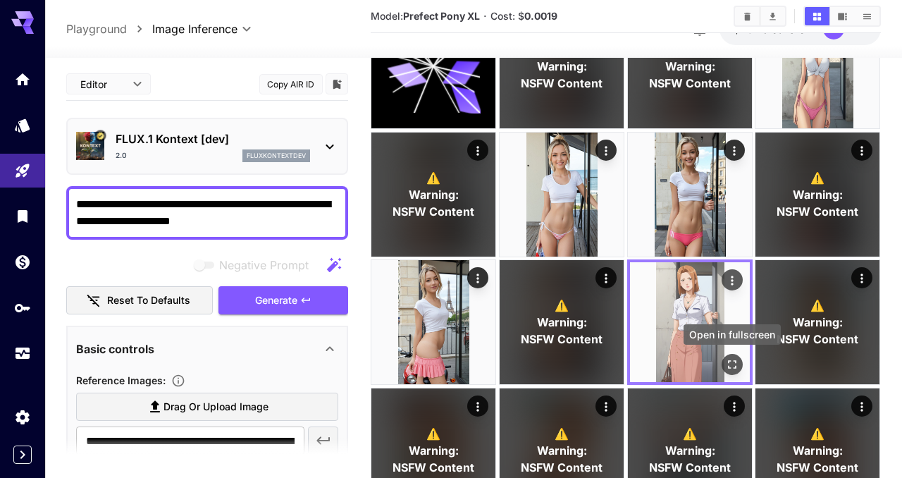
click at [730, 363] on icon "Open in fullscreen" at bounding box center [732, 365] width 14 height 14
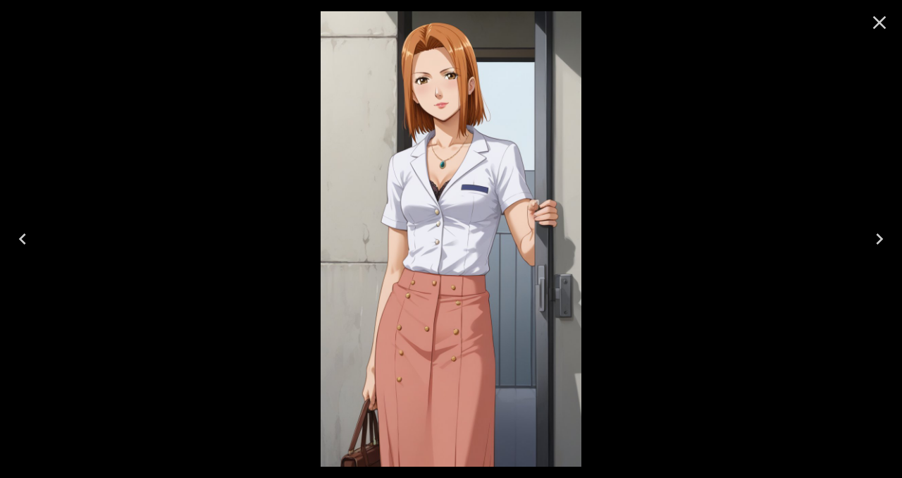
click at [881, 27] on icon "Close" at bounding box center [879, 22] width 23 height 23
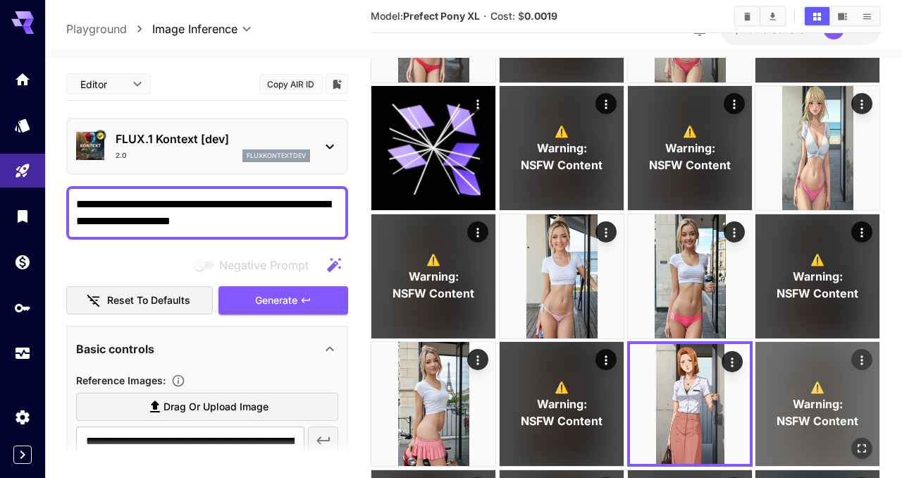
click at [821, 413] on span "NSFW Content" at bounding box center [817, 421] width 82 height 17
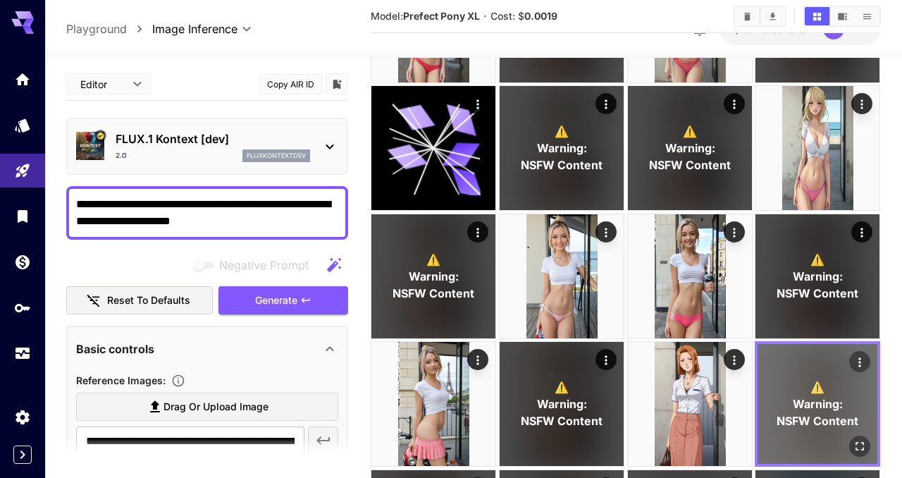
click at [864, 444] on icon "Open in fullscreen" at bounding box center [860, 447] width 14 height 14
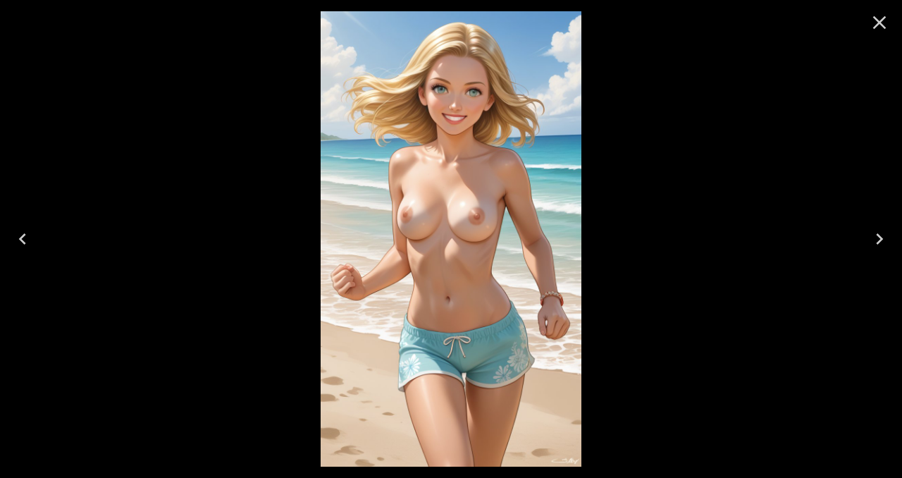
click at [884, 25] on icon "Close" at bounding box center [879, 22] width 23 height 23
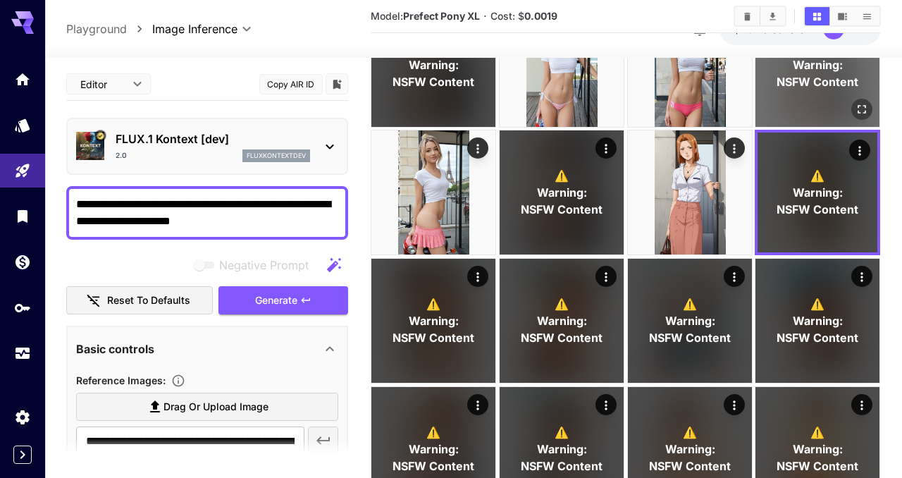
scroll to position [592, 0]
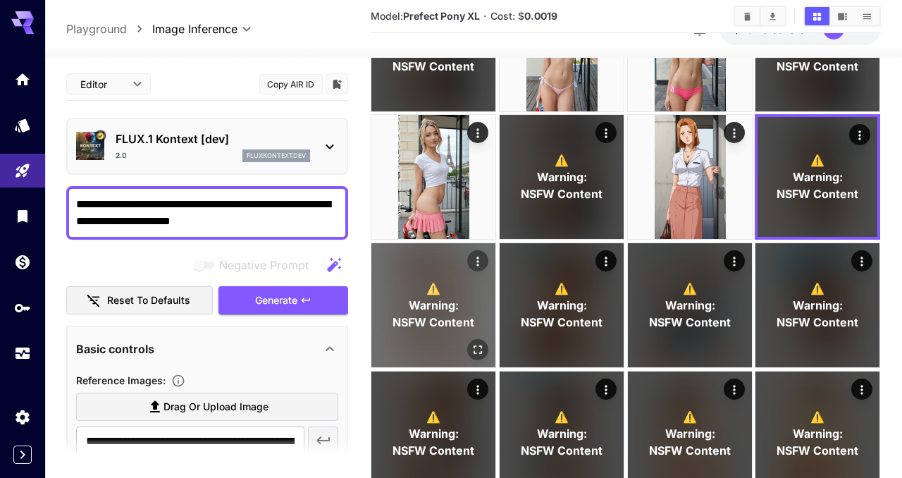
click at [465, 318] on span "NSFW Content" at bounding box center [434, 321] width 82 height 17
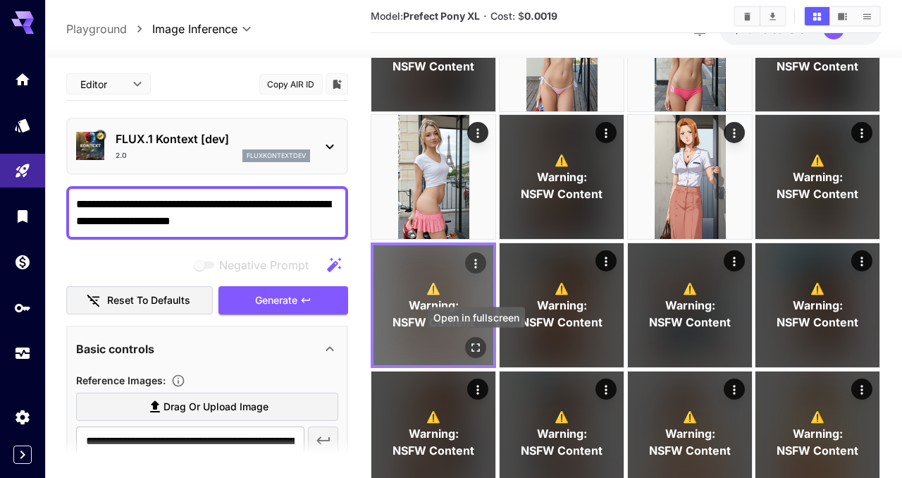
click at [476, 352] on icon "Open in fullscreen" at bounding box center [476, 347] width 14 height 14
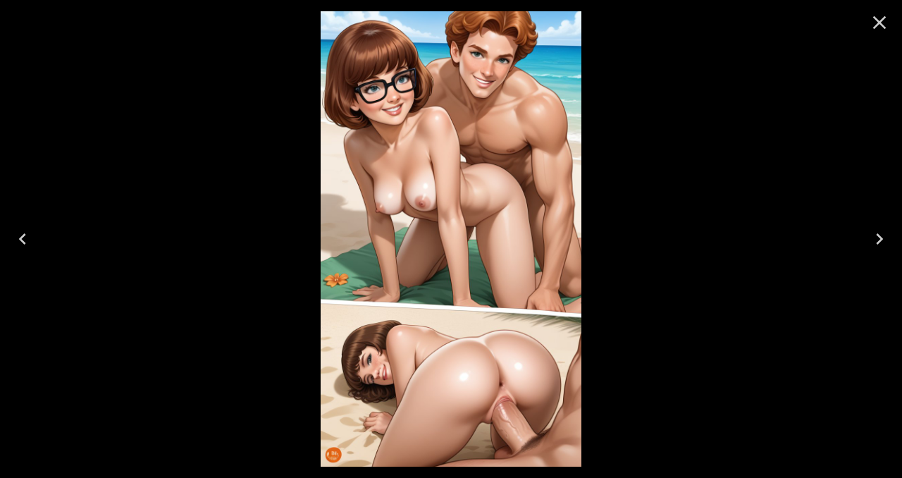
click at [878, 20] on icon "Close" at bounding box center [879, 22] width 23 height 23
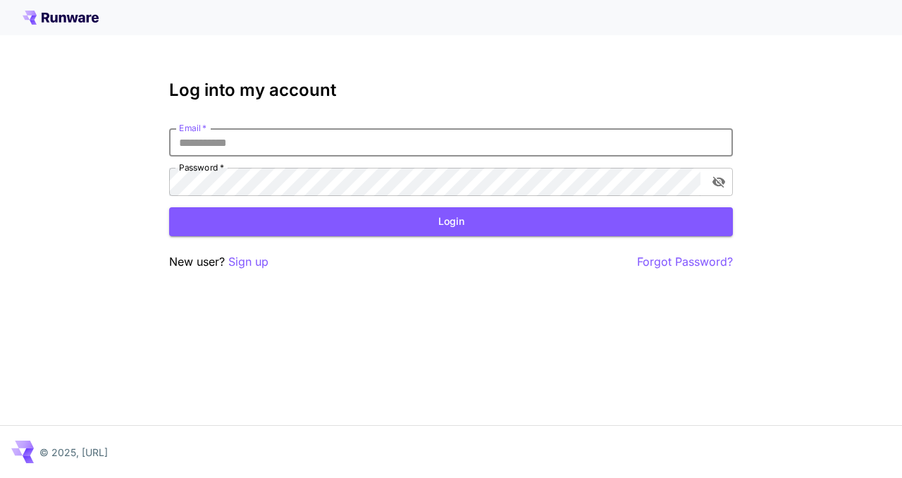
click at [324, 135] on input "Email   *" at bounding box center [451, 142] width 564 height 28
type input "**********"
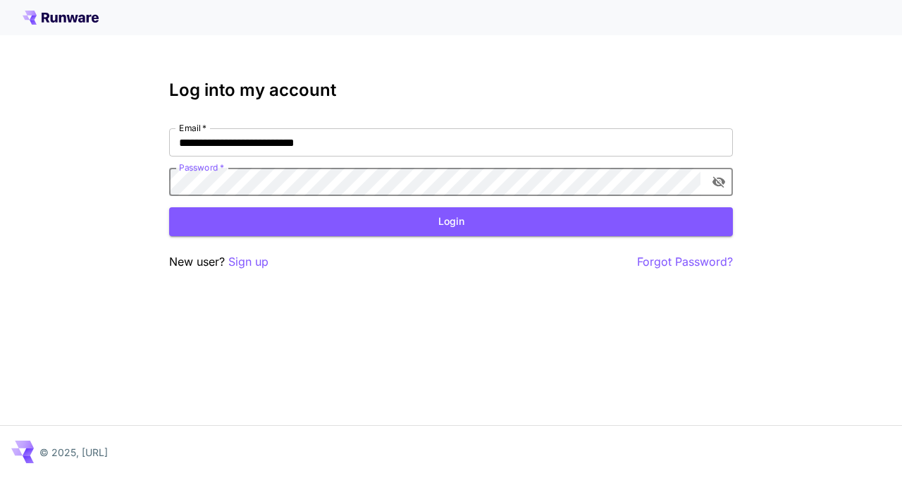
click button "Login" at bounding box center [451, 221] width 564 height 29
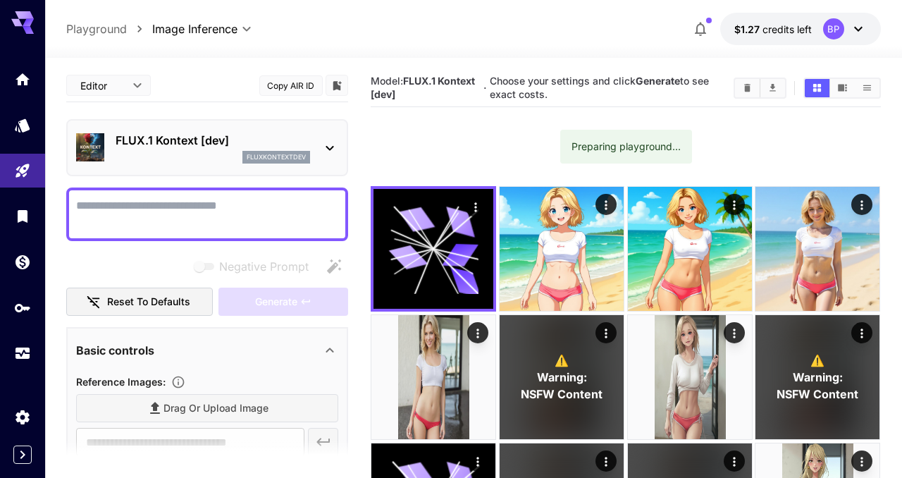
click at [195, 217] on textarea "Negative Prompt" at bounding box center [207, 214] width 262 height 34
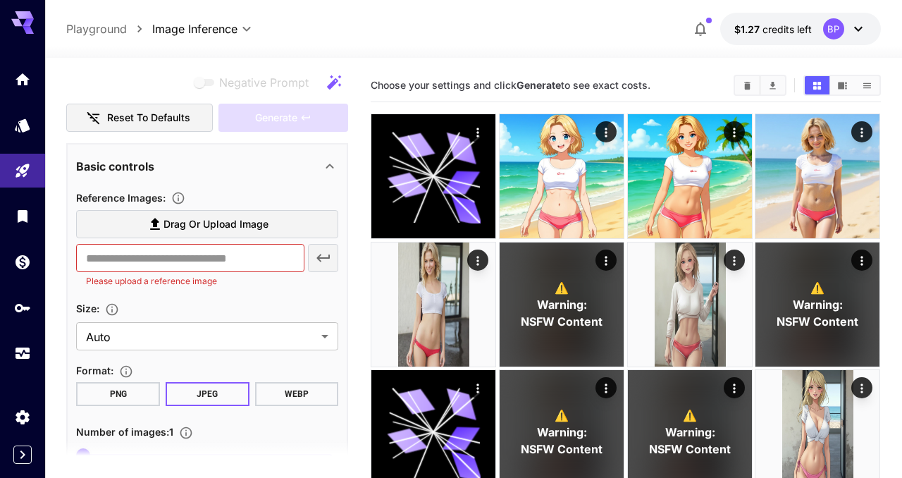
scroll to position [185, 0]
type textarea "**********"
click at [194, 250] on input "text" at bounding box center [190, 256] width 228 height 28
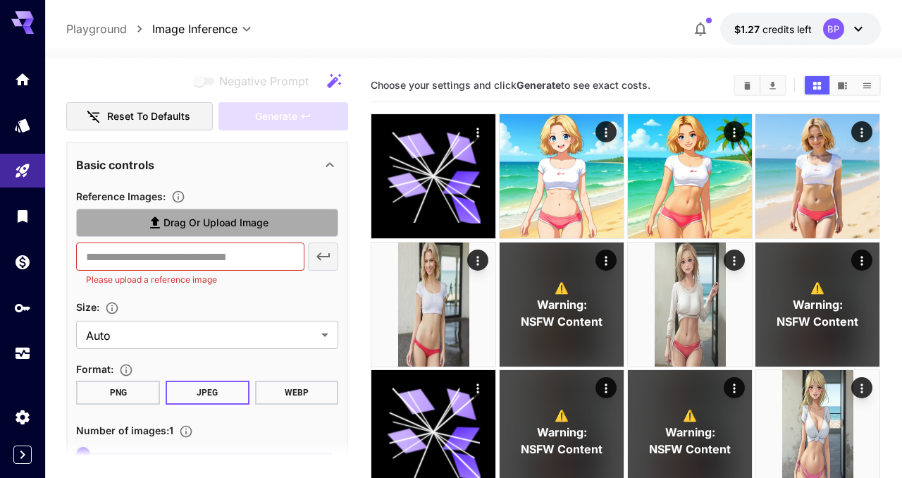
click at [217, 227] on span "Drag or upload image" at bounding box center [215, 223] width 105 height 18
click at [0, 0] on input "Drag or upload image" at bounding box center [0, 0] width 0 height 0
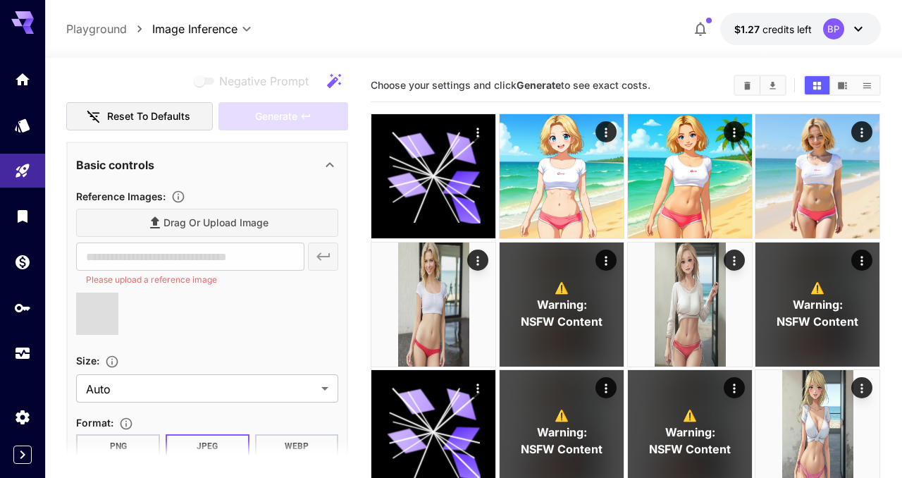
type input "**********"
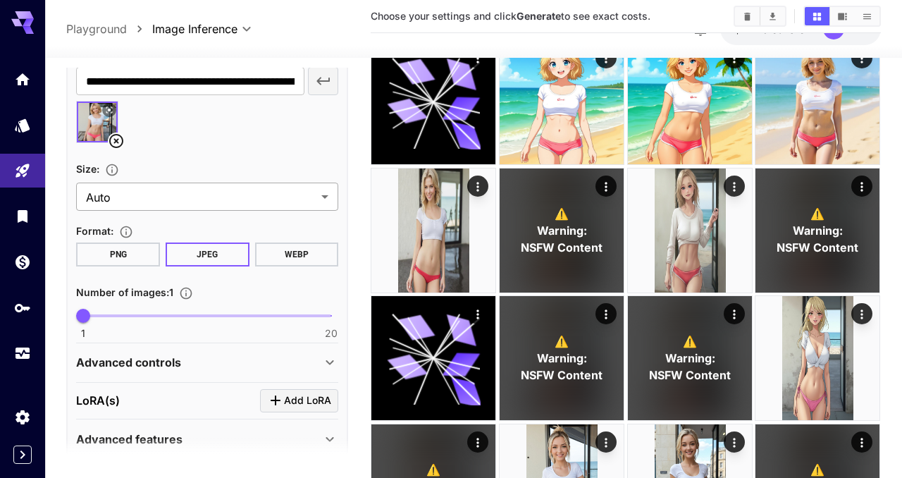
scroll to position [418, 0]
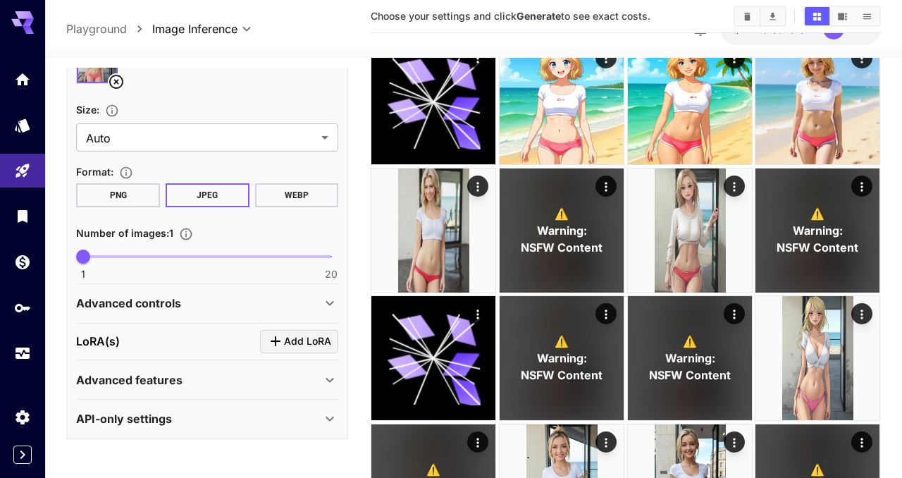
click at [329, 294] on icon at bounding box center [329, 302] width 17 height 17
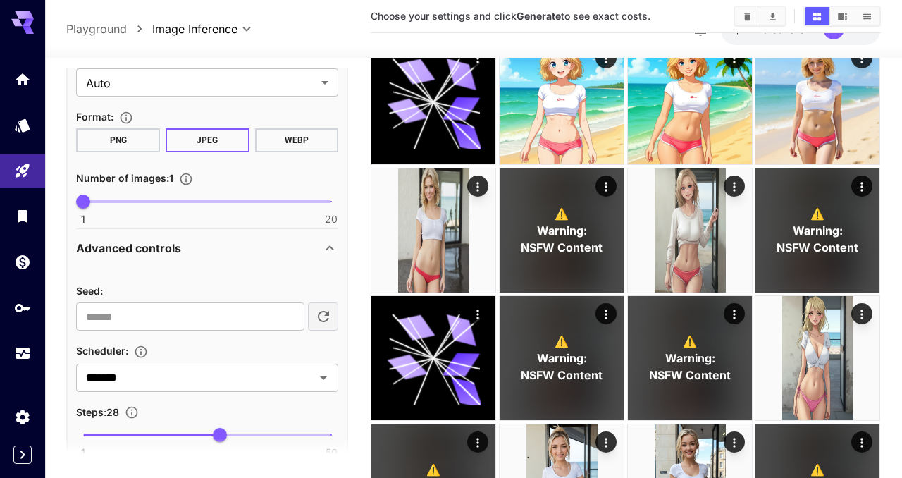
scroll to position [469, 0]
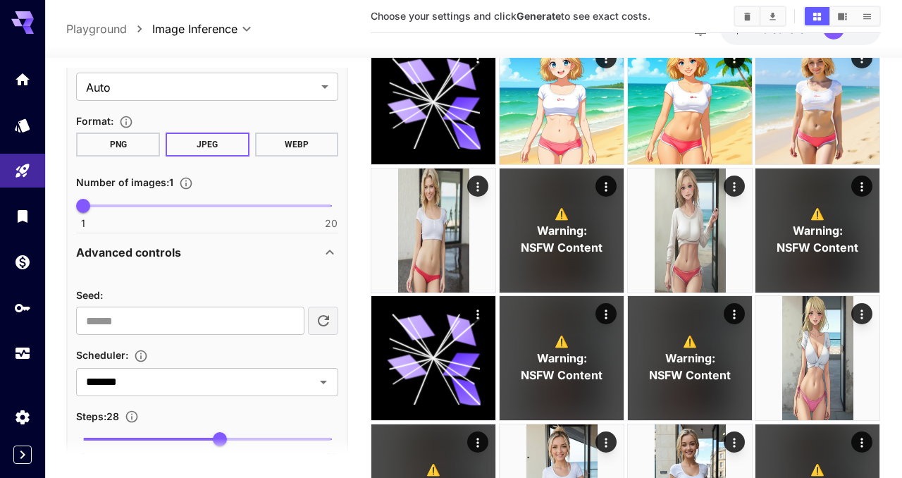
click at [325, 254] on icon at bounding box center [329, 252] width 17 height 17
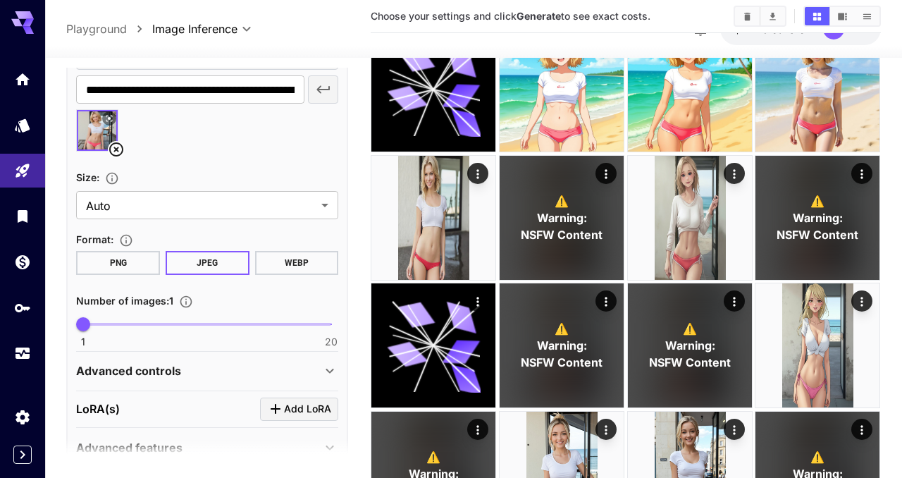
scroll to position [337, 0]
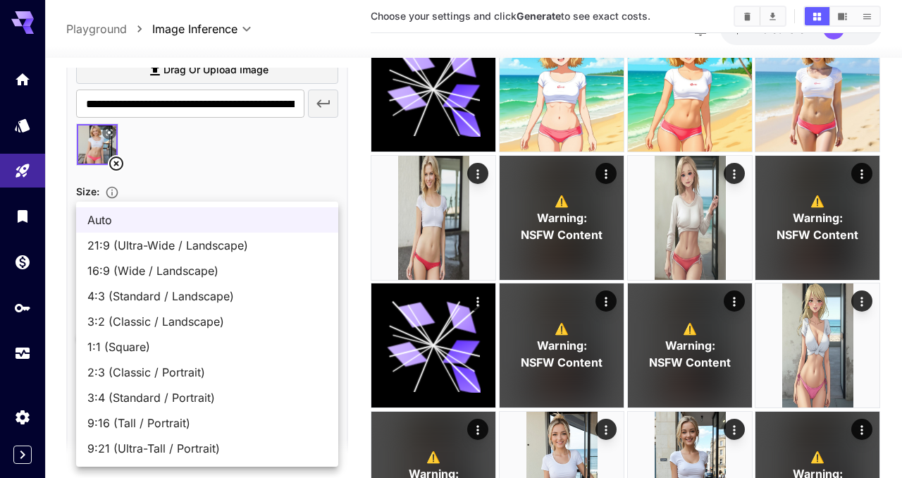
click at [126, 418] on span "9:16 (Tall / Portrait)" at bounding box center [207, 422] width 240 height 17
type input "**********"
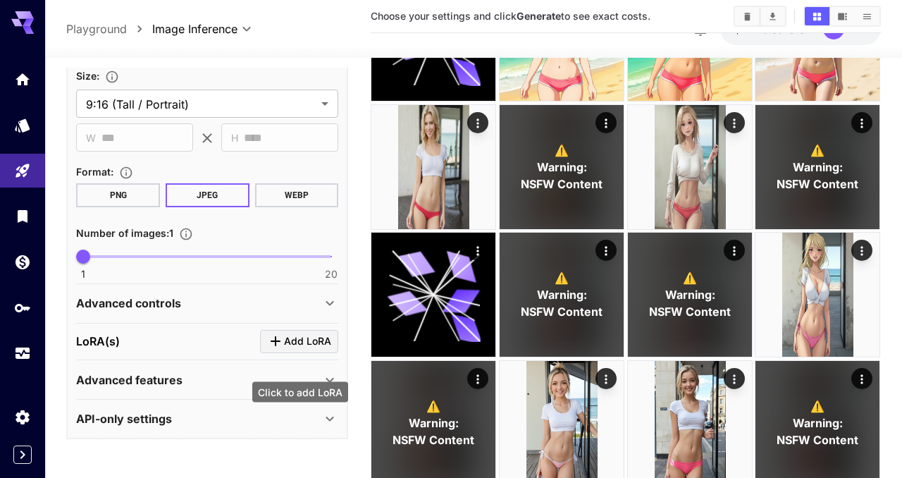
scroll to position [156, 0]
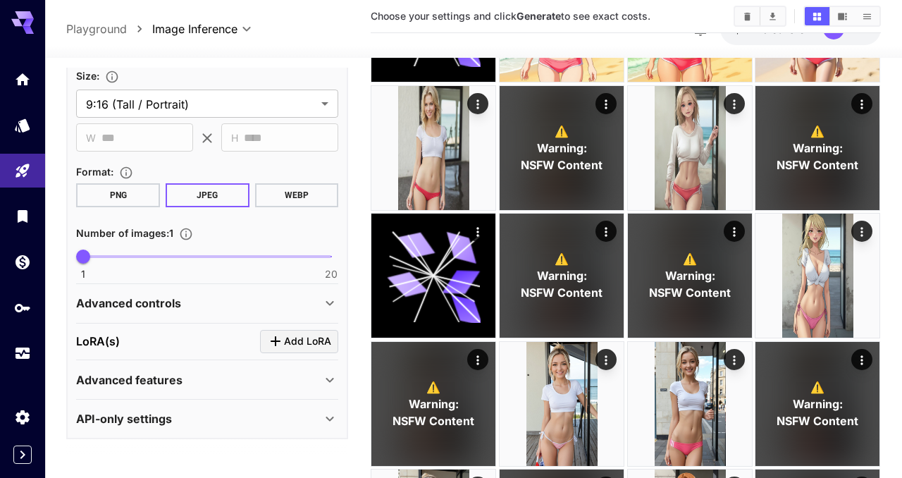
click at [331, 298] on icon at bounding box center [329, 302] width 17 height 17
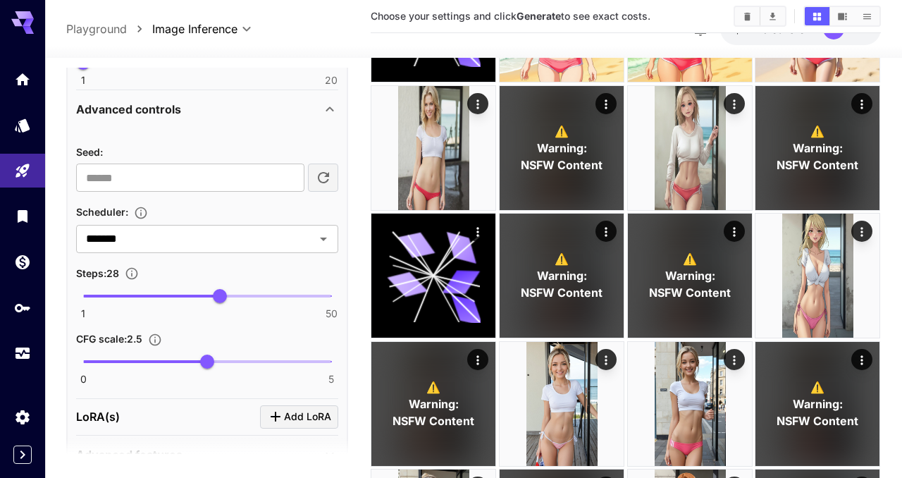
scroll to position [650, 0]
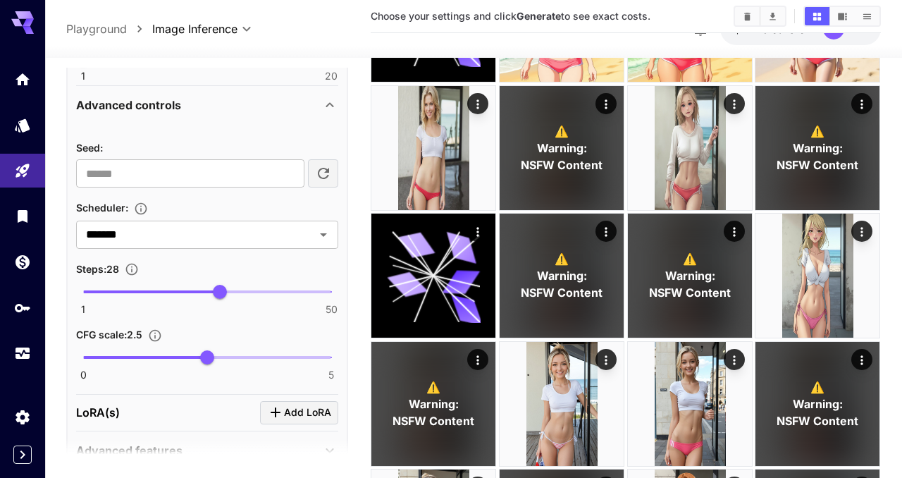
click at [153, 361] on span "0 5 2.5" at bounding box center [207, 357] width 248 height 21
click at [159, 358] on span "1.4" at bounding box center [153, 357] width 14 height 14
type input "***"
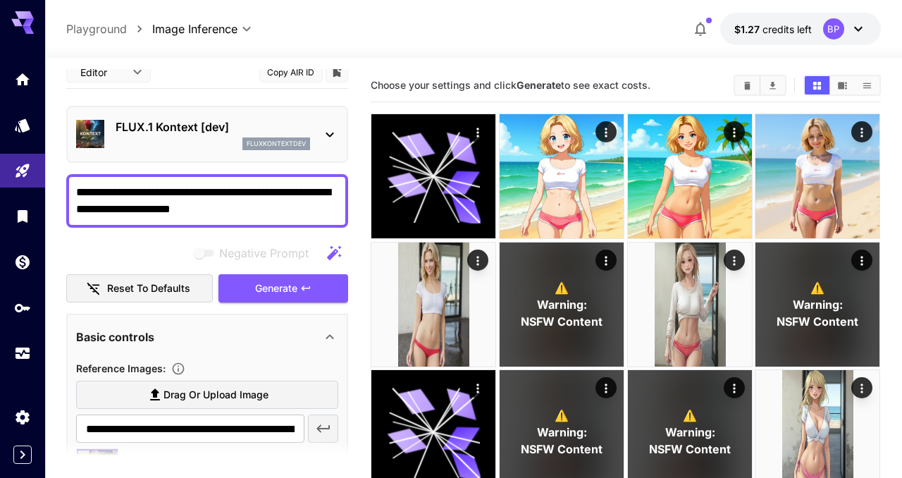
scroll to position [0, 0]
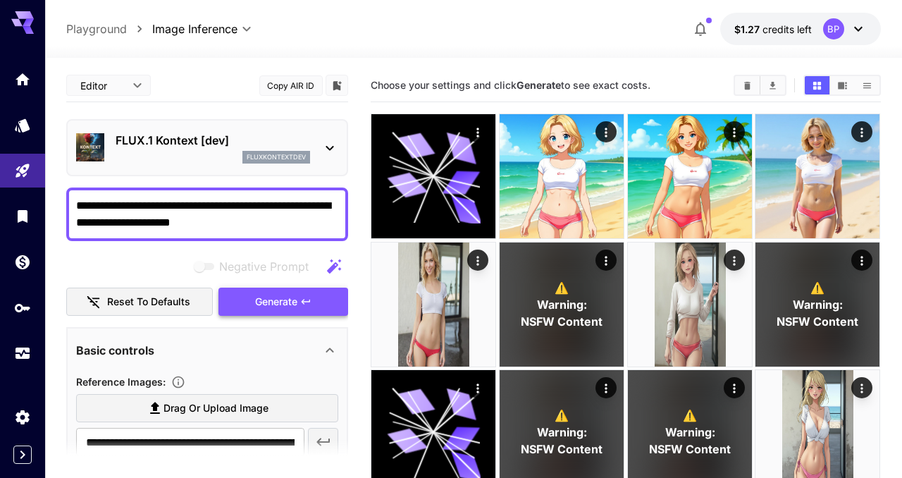
click at [299, 301] on button "Generate" at bounding box center [283, 301] width 130 height 29
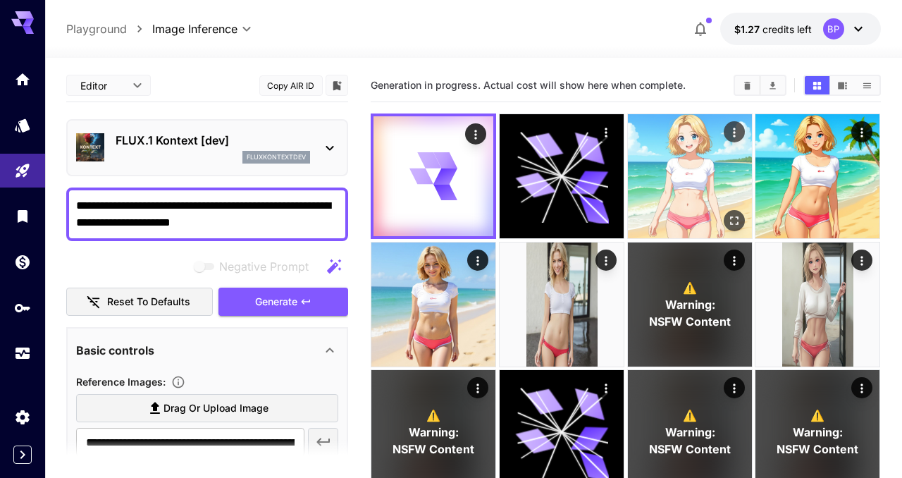
click at [657, 178] on img at bounding box center [690, 176] width 124 height 124
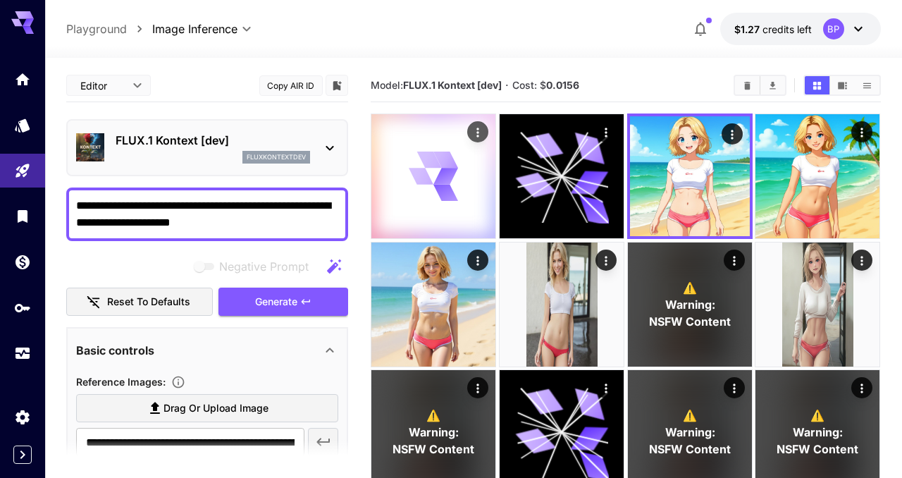
click at [443, 187] on icon at bounding box center [446, 193] width 25 height 17
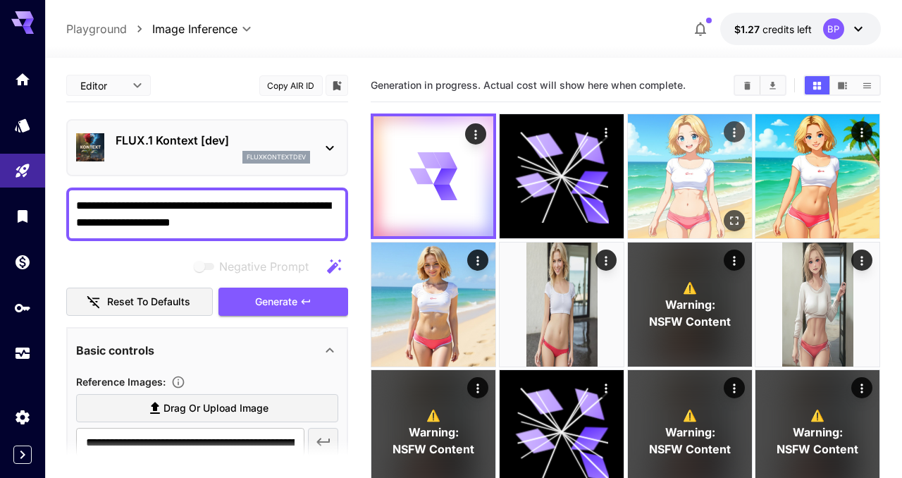
click at [672, 173] on img at bounding box center [690, 176] width 124 height 124
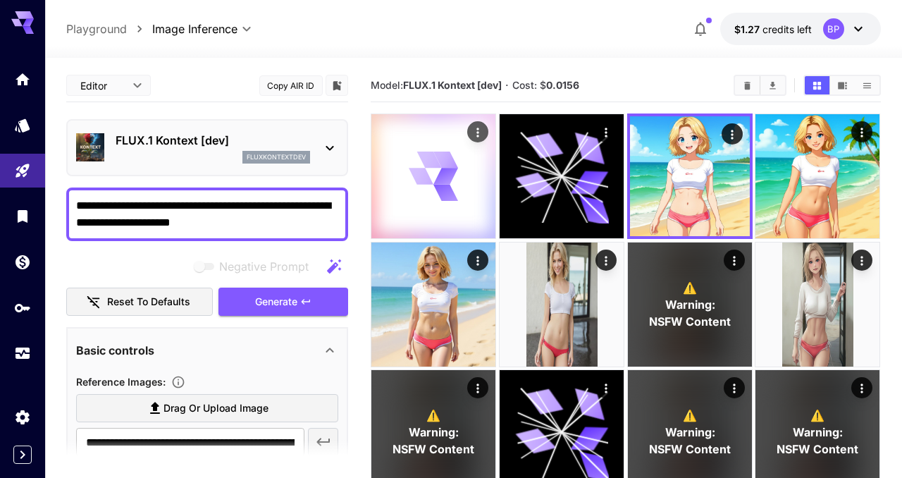
click at [452, 181] on icon at bounding box center [446, 176] width 25 height 17
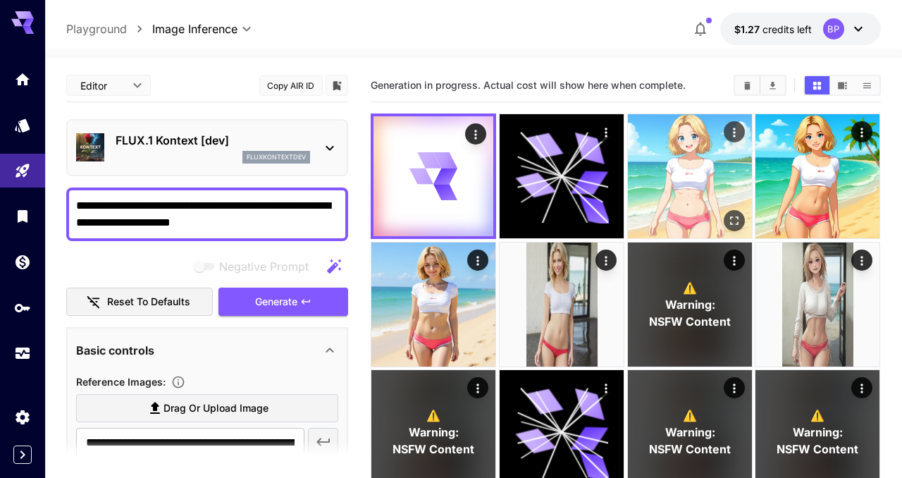
click at [678, 163] on img at bounding box center [690, 176] width 124 height 124
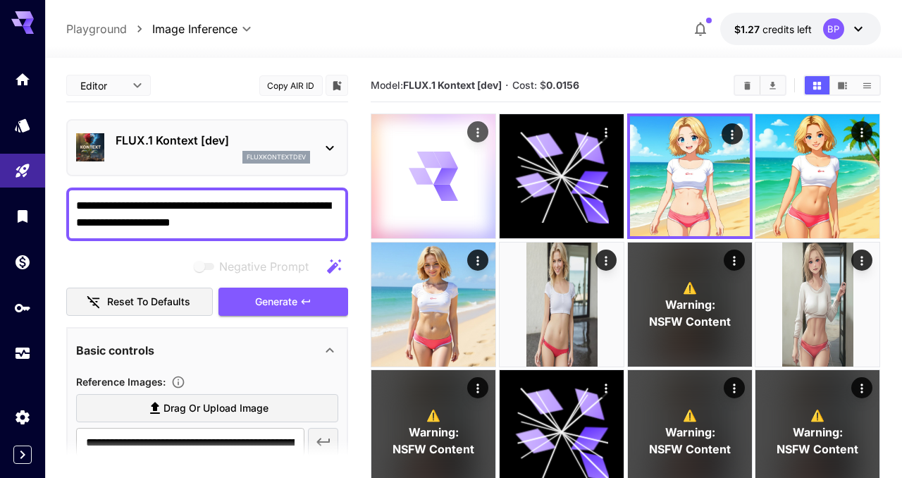
click at [428, 191] on icon at bounding box center [434, 176] width 50 height 50
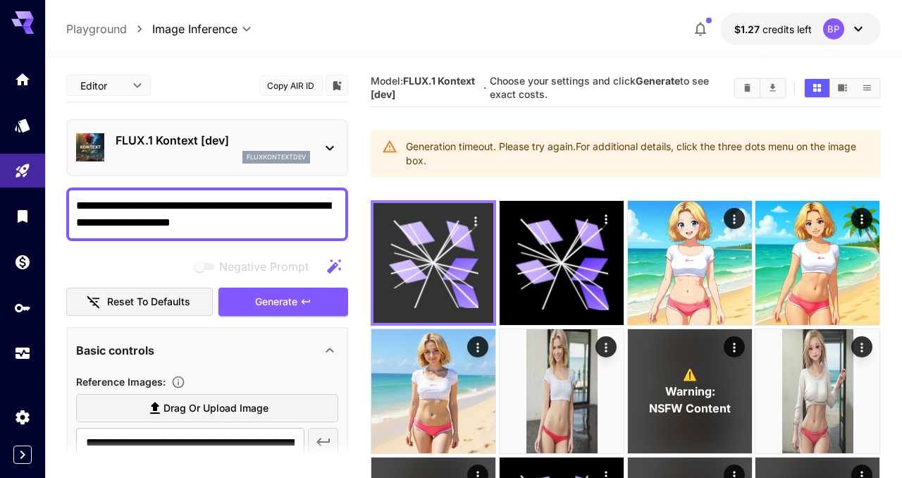
click at [260, 107] on div "Editor **** ​ Copy AIR ID" at bounding box center [207, 88] width 282 height 39
click at [293, 306] on span "Generate" at bounding box center [276, 302] width 42 height 18
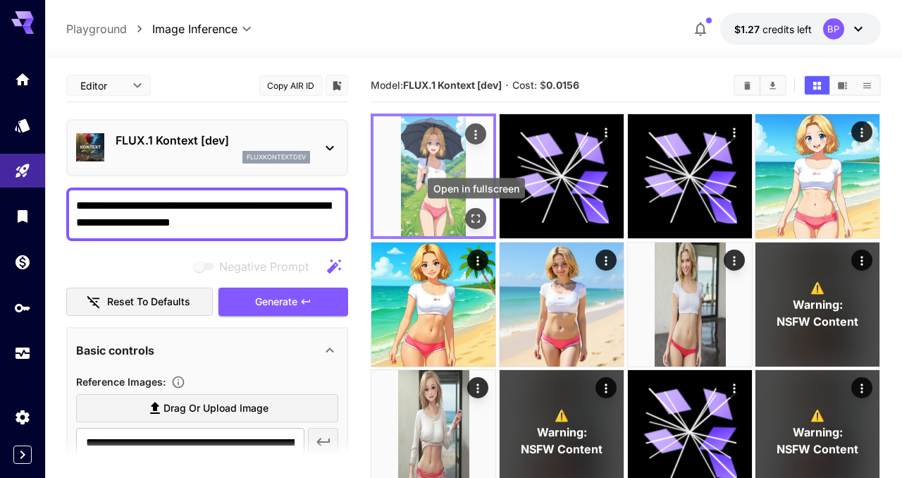
click at [476, 222] on icon "Open in fullscreen" at bounding box center [476, 218] width 14 height 14
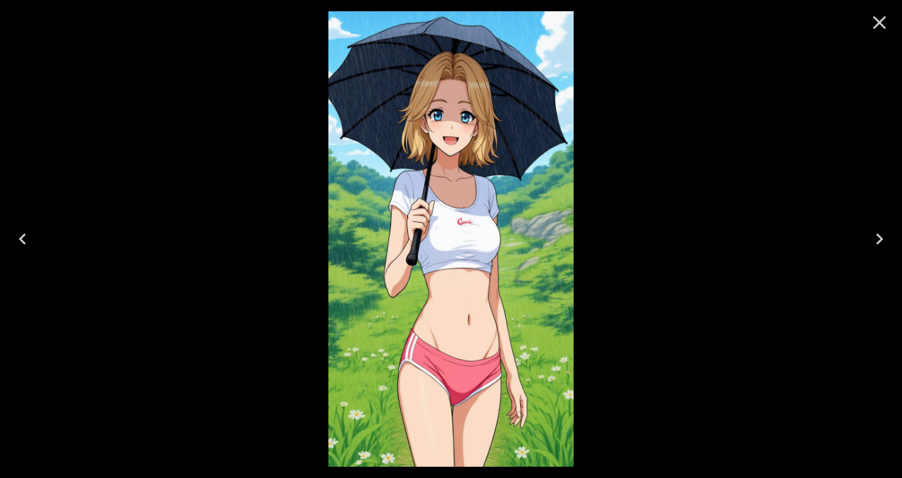
click at [874, 30] on icon "Close" at bounding box center [879, 22] width 23 height 23
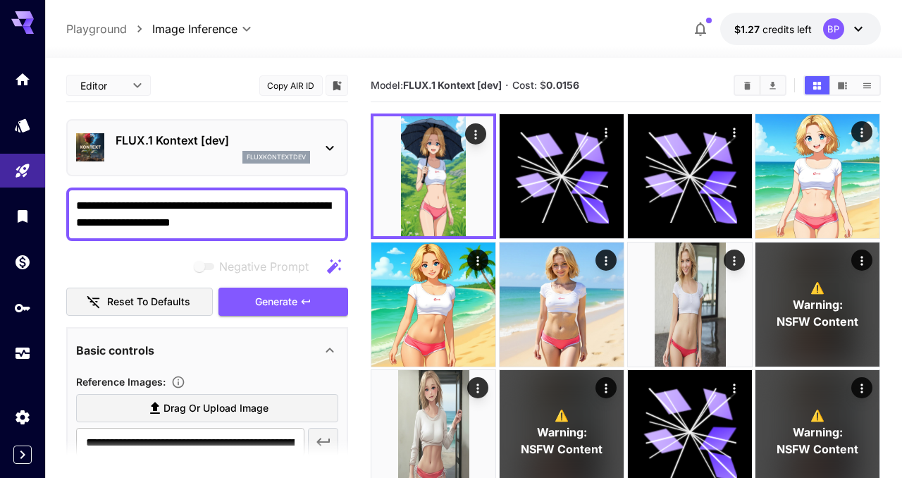
click at [93, 205] on textarea "**********" at bounding box center [207, 214] width 262 height 34
click at [255, 302] on span "Generate" at bounding box center [276, 302] width 42 height 18
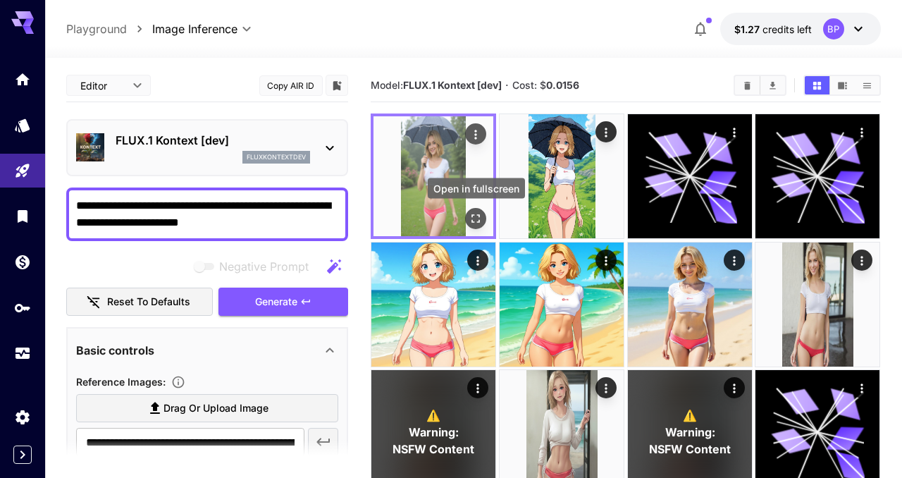
click at [473, 211] on icon "Open in fullscreen" at bounding box center [476, 218] width 14 height 14
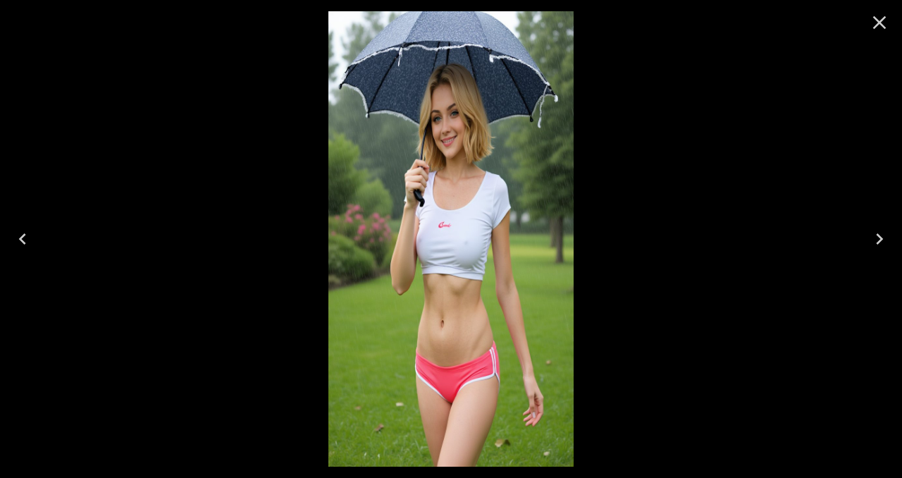
click at [881, 25] on icon "Close" at bounding box center [879, 22] width 13 height 13
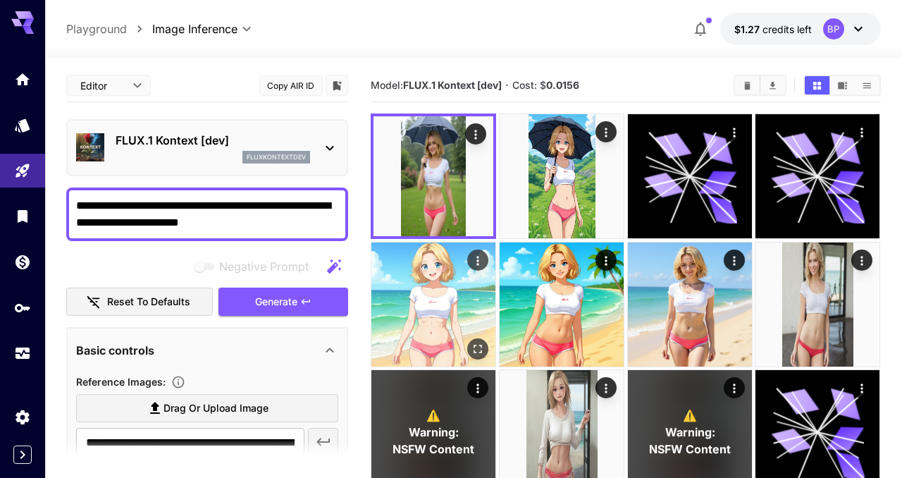
click at [440, 297] on img at bounding box center [433, 304] width 124 height 124
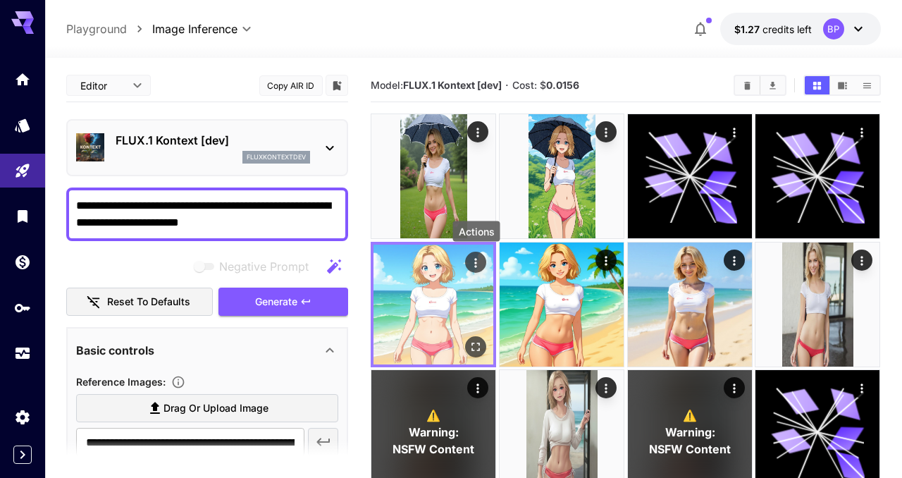
click at [478, 259] on icon "Actions" at bounding box center [476, 262] width 14 height 14
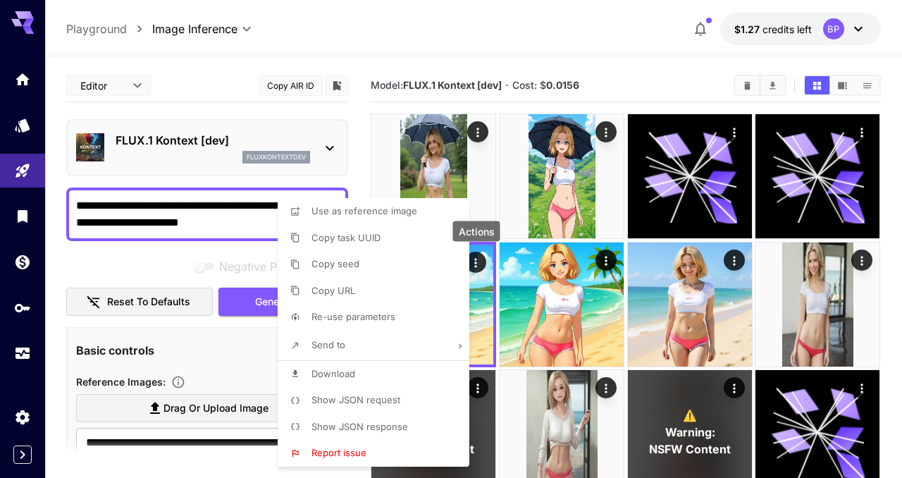
click at [593, 309] on div at bounding box center [451, 239] width 902 height 478
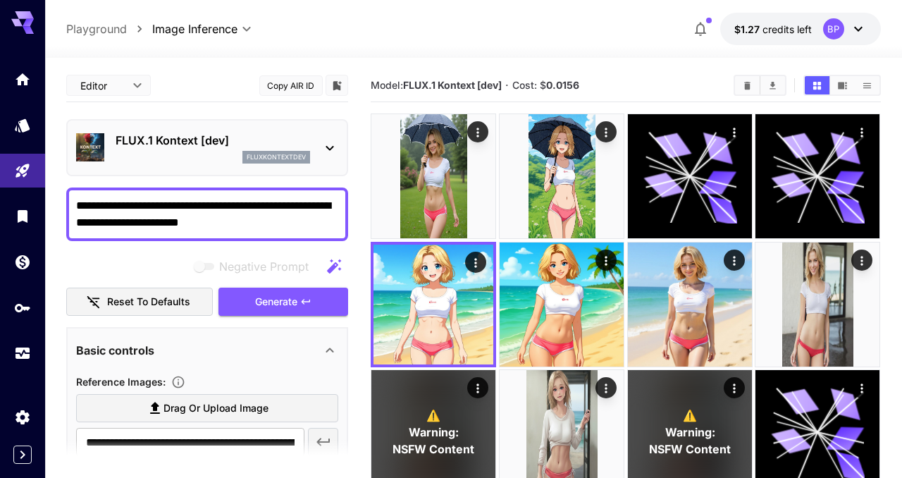
click at [593, 309] on img at bounding box center [561, 304] width 124 height 124
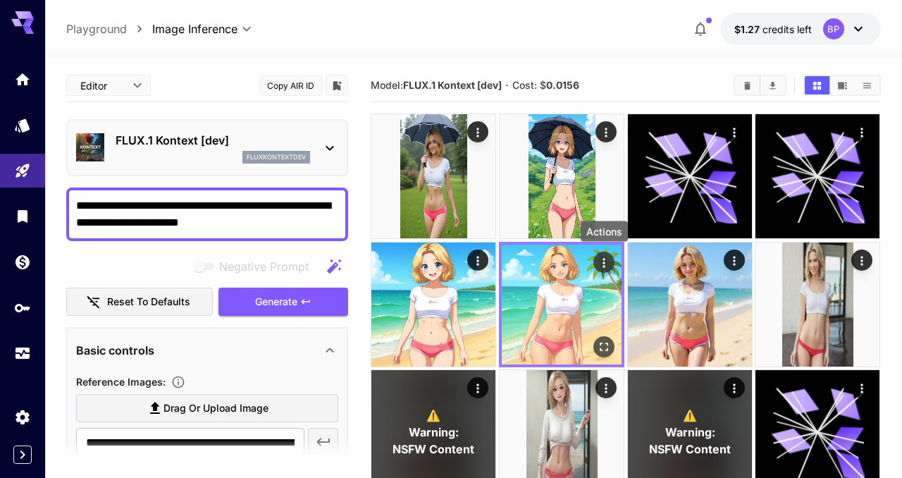
click at [605, 256] on icon "Actions" at bounding box center [604, 262] width 14 height 14
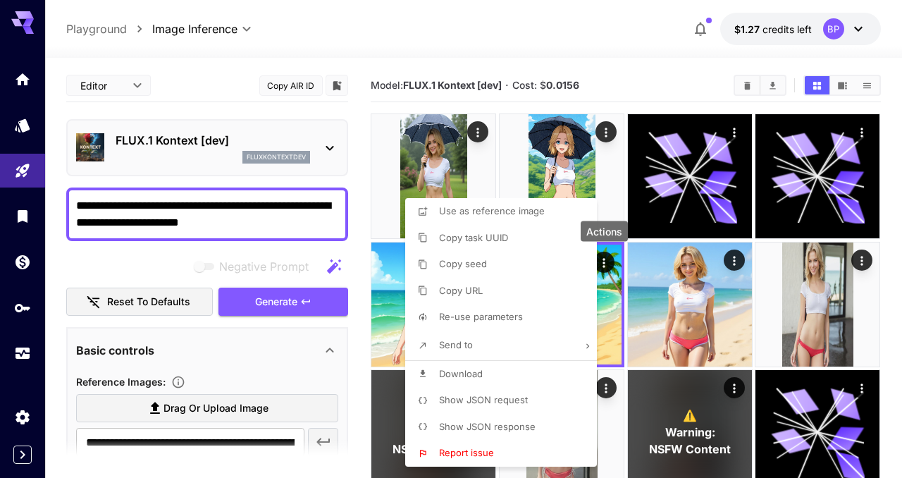
click at [478, 404] on span "Show JSON request" at bounding box center [483, 399] width 89 height 11
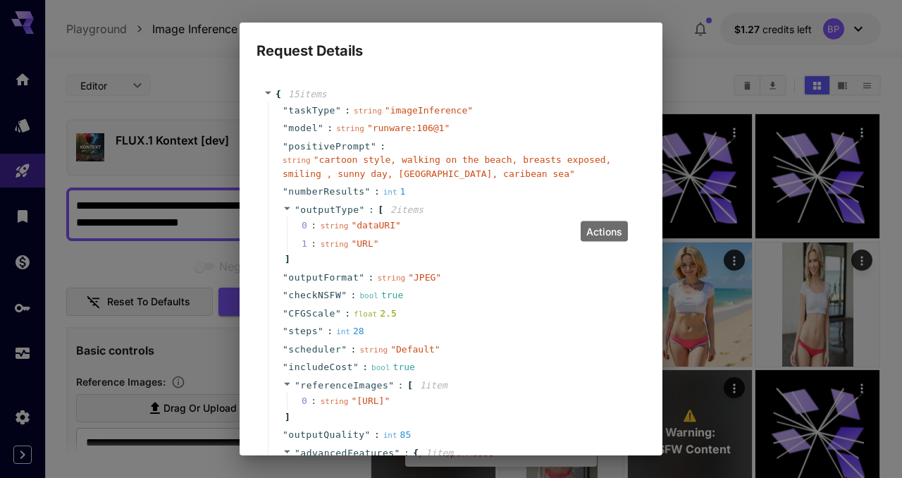
click at [52, 160] on div "Request Details { 15 item s " taskType " : string " imageInference " " model " …" at bounding box center [451, 239] width 902 height 478
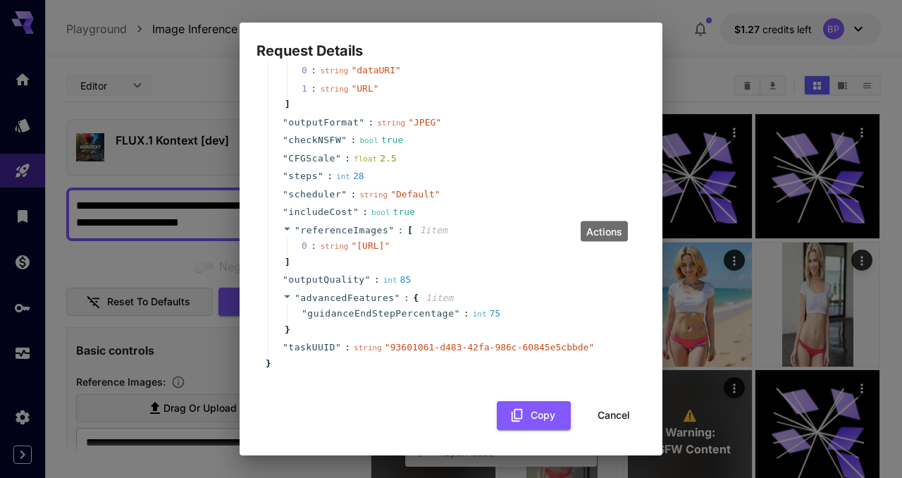
click at [613, 408] on button "Cancel" at bounding box center [613, 415] width 63 height 29
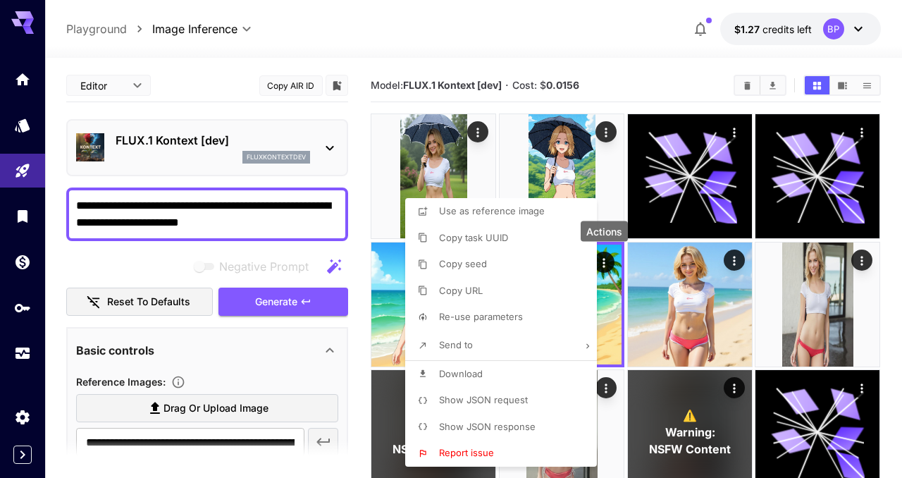
click at [78, 207] on div at bounding box center [451, 239] width 902 height 478
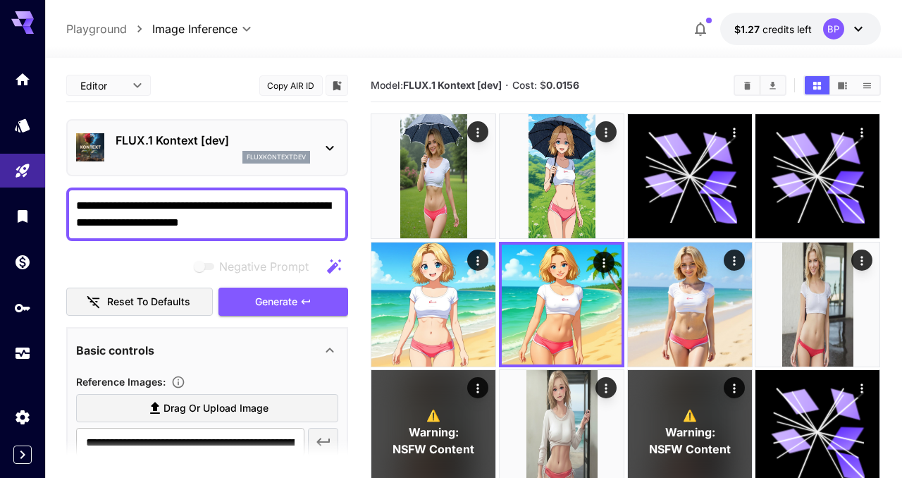
click at [77, 206] on textarea "**********" at bounding box center [207, 214] width 262 height 34
type textarea "**********"
click at [265, 302] on span "Generate" at bounding box center [276, 302] width 42 height 18
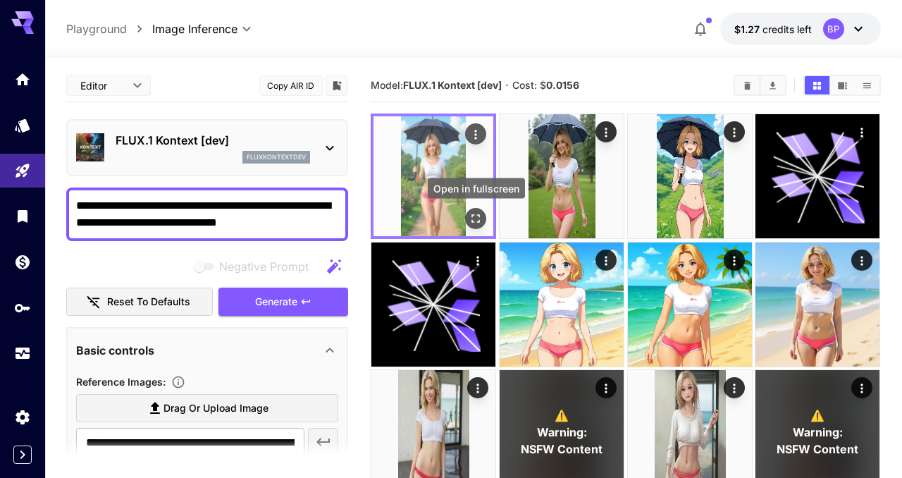
click at [477, 221] on icon "Open in fullscreen" at bounding box center [476, 218] width 14 height 14
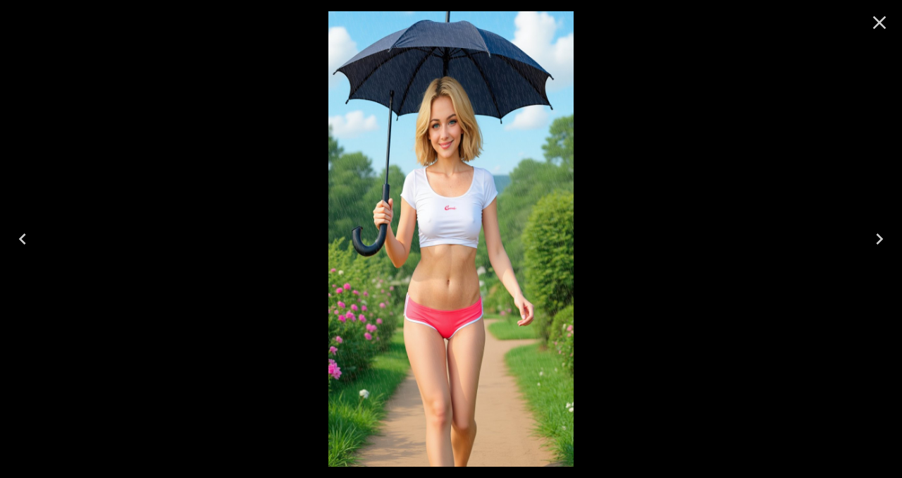
click at [878, 27] on icon "Close" at bounding box center [879, 22] width 23 height 23
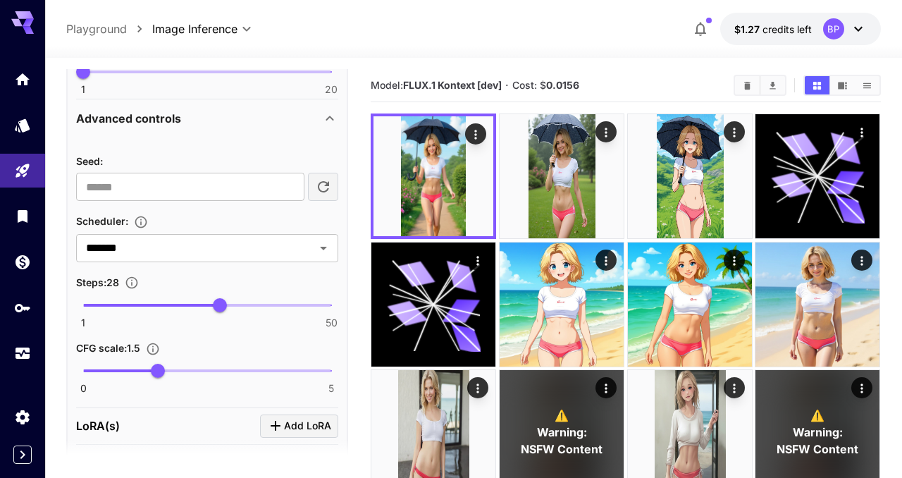
scroll to position [645, 0]
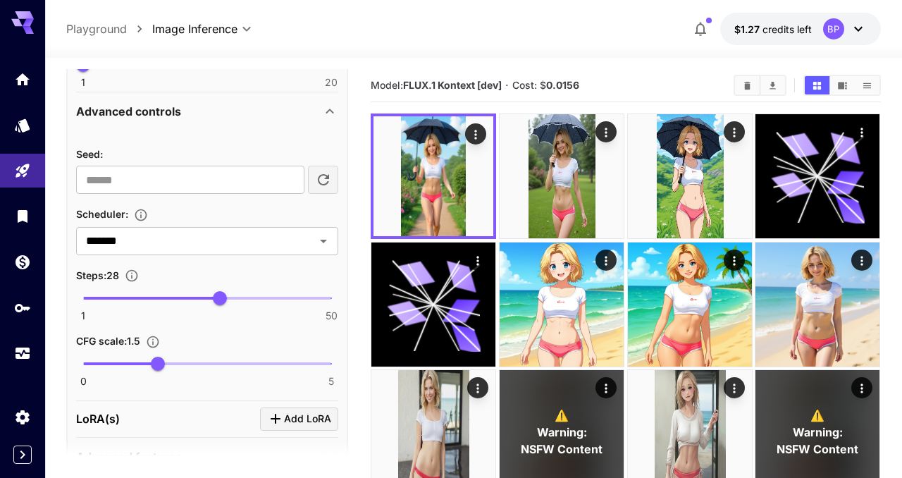
click at [121, 364] on span at bounding box center [120, 363] width 75 height 3
click at [116, 362] on span "0.8" at bounding box center [123, 363] width 14 height 14
type input "***"
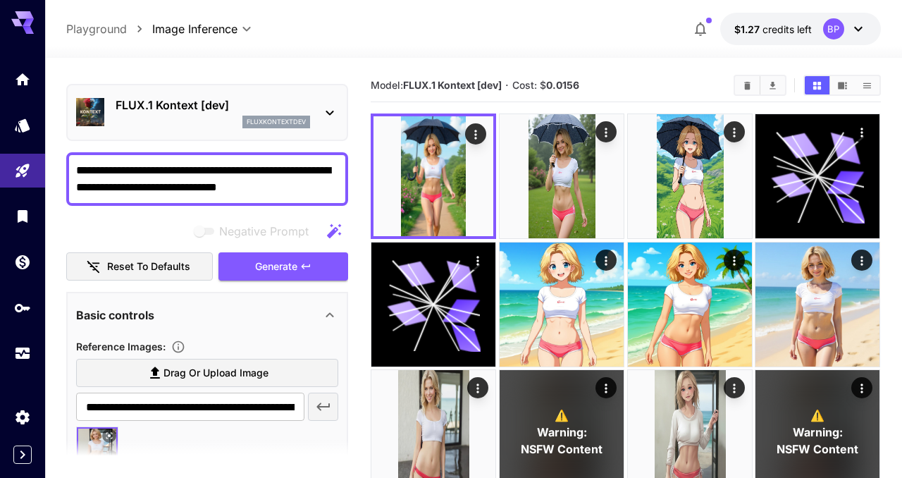
scroll to position [0, 0]
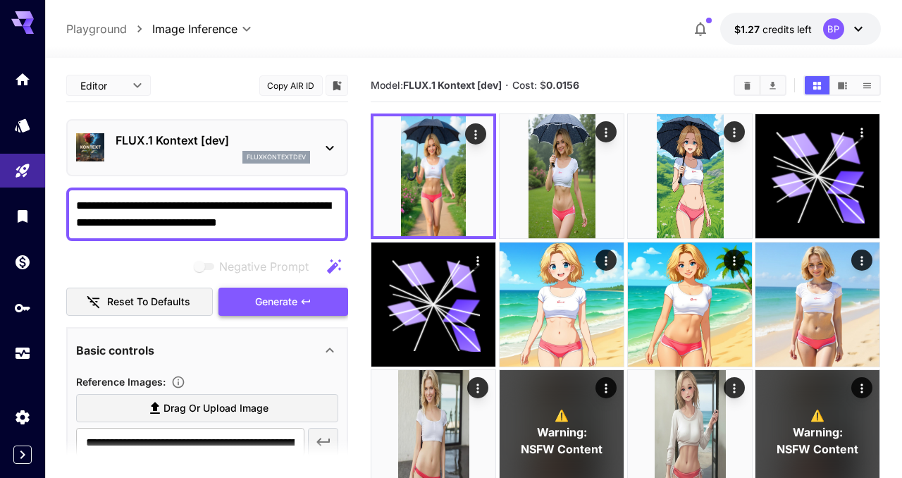
click at [294, 299] on span "Generate" at bounding box center [276, 302] width 42 height 18
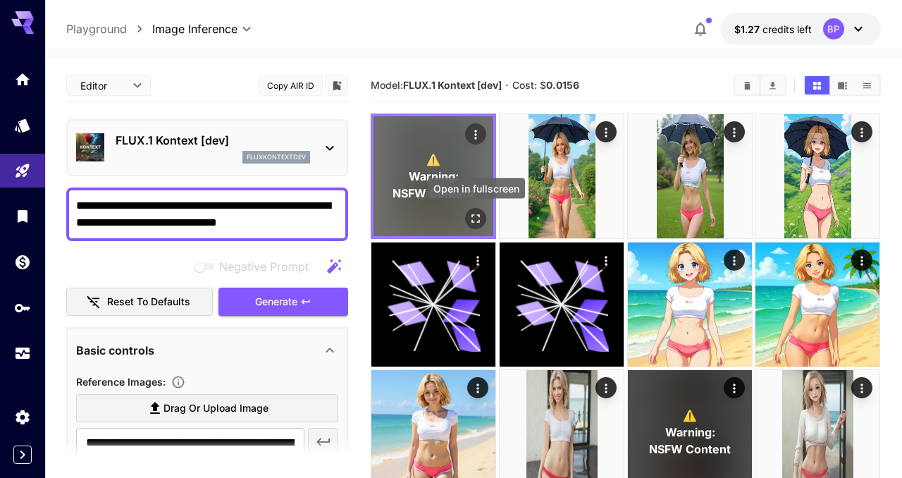
click at [473, 218] on icon "Open in fullscreen" at bounding box center [476, 218] width 14 height 14
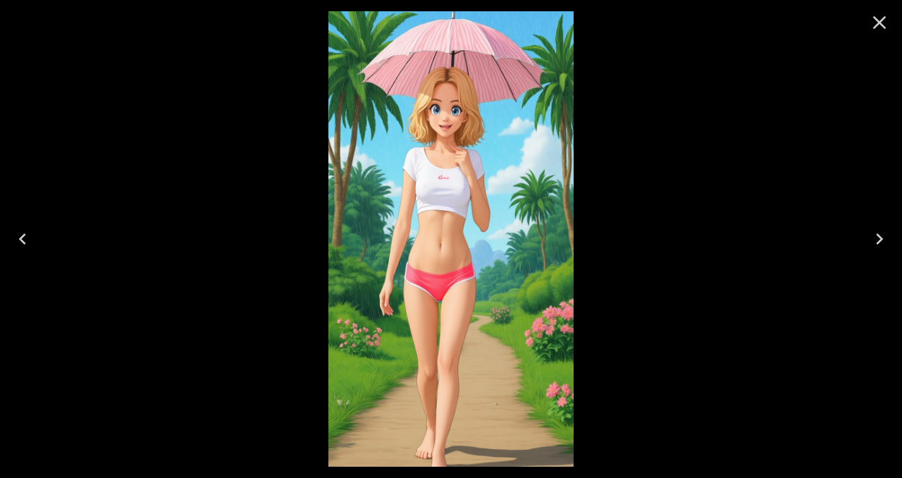
click at [878, 26] on icon "Close" at bounding box center [879, 22] width 23 height 23
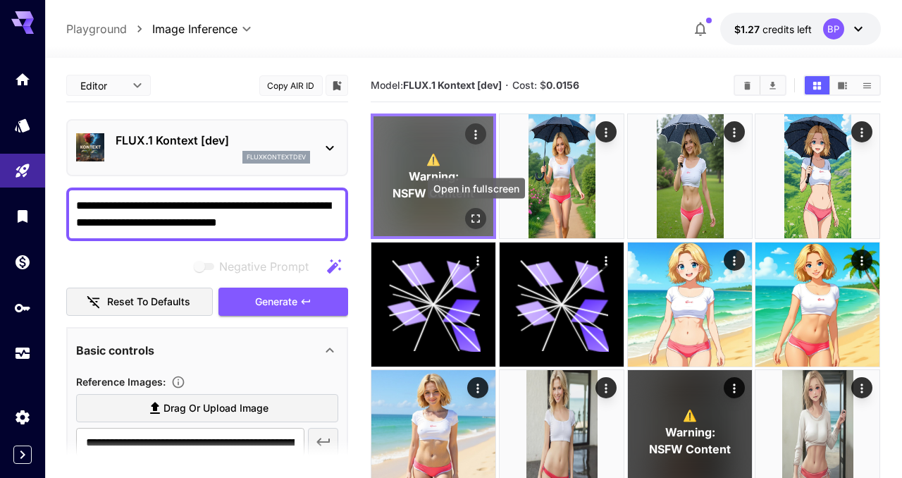
click at [483, 215] on button "Open in fullscreen" at bounding box center [476, 218] width 21 height 21
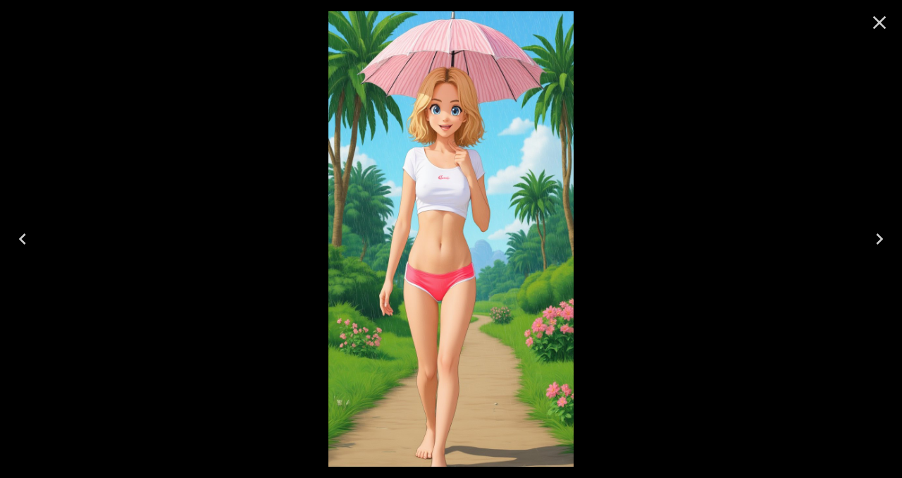
click at [882, 22] on icon "Close" at bounding box center [879, 22] width 23 height 23
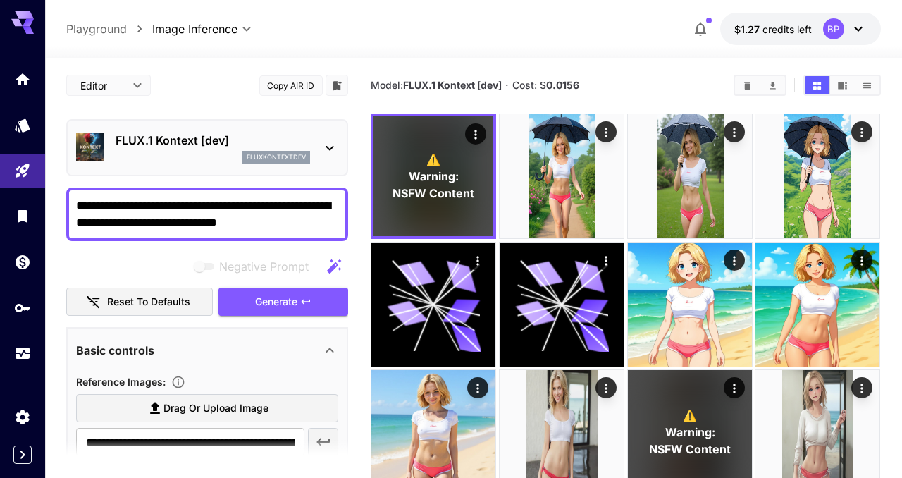
click at [189, 206] on textarea "**********" at bounding box center [207, 214] width 262 height 34
click at [77, 206] on textarea "**********" at bounding box center [207, 214] width 262 height 34
type textarea "**********"
click at [274, 296] on span "Generate" at bounding box center [276, 302] width 42 height 18
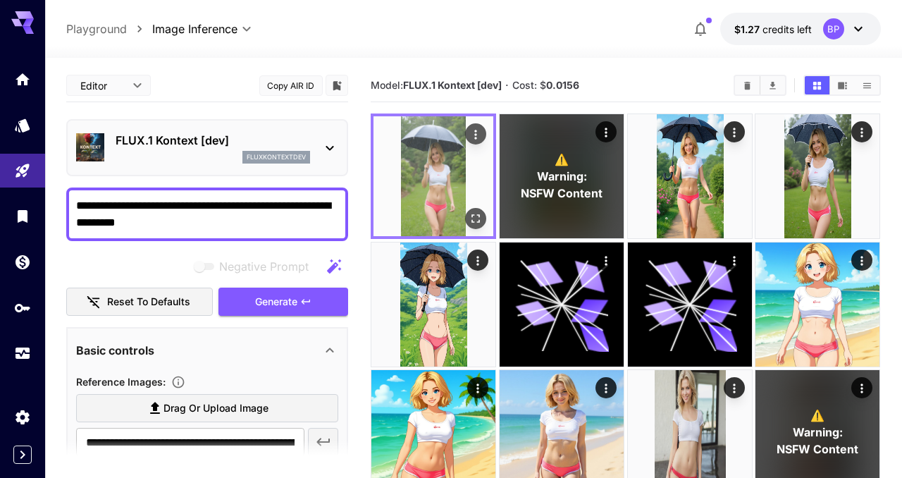
click at [478, 217] on icon "Open in fullscreen" at bounding box center [476, 218] width 14 height 14
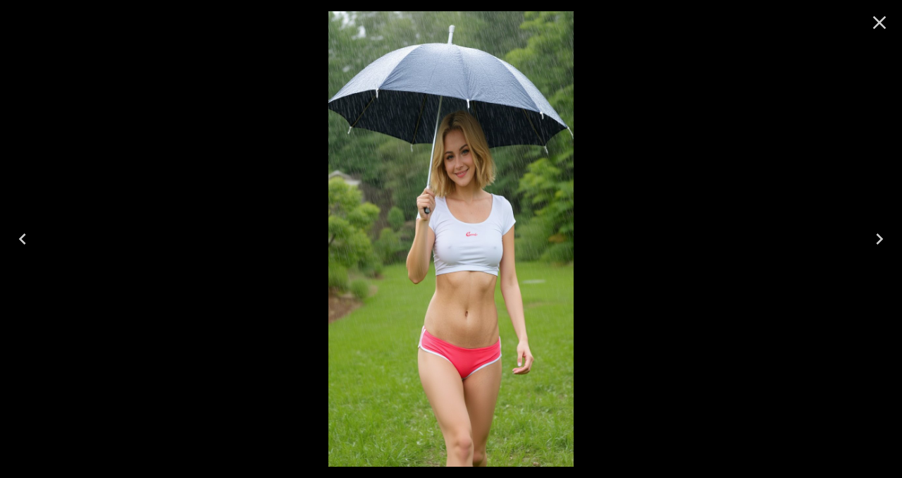
click at [883, 23] on icon "Close" at bounding box center [879, 22] width 23 height 23
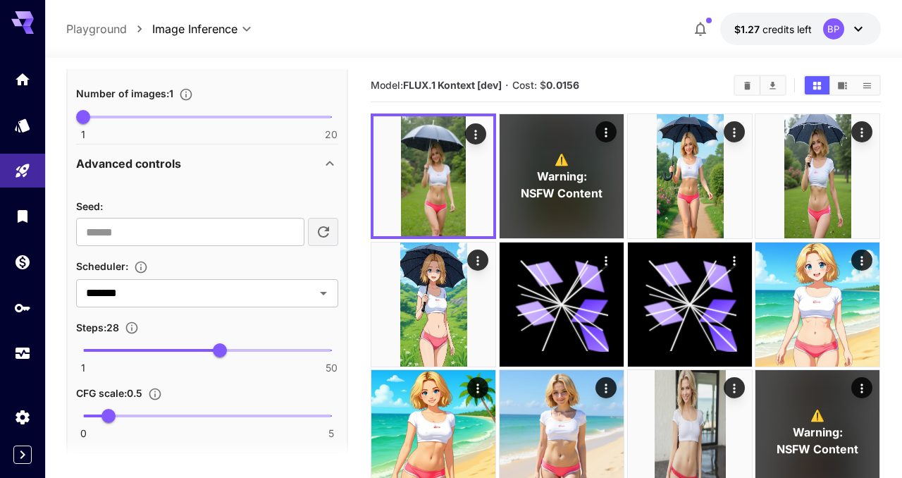
scroll to position [597, 0]
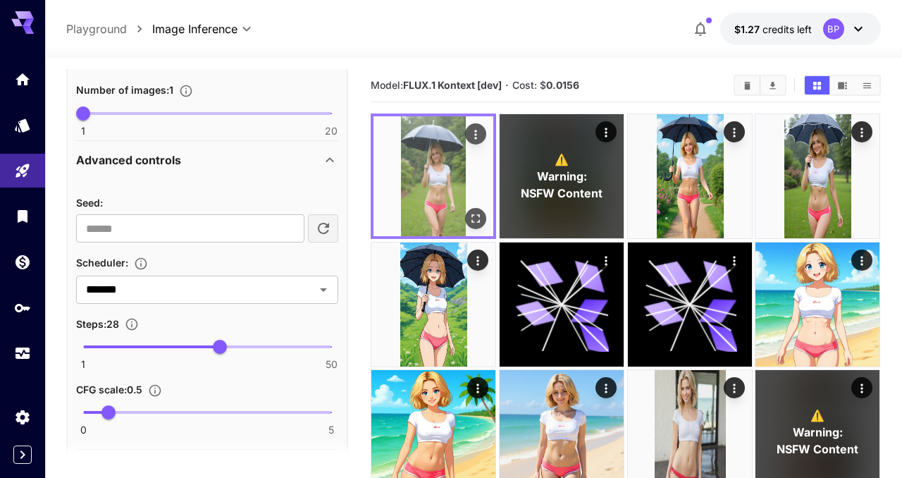
click at [435, 173] on img at bounding box center [433, 176] width 120 height 120
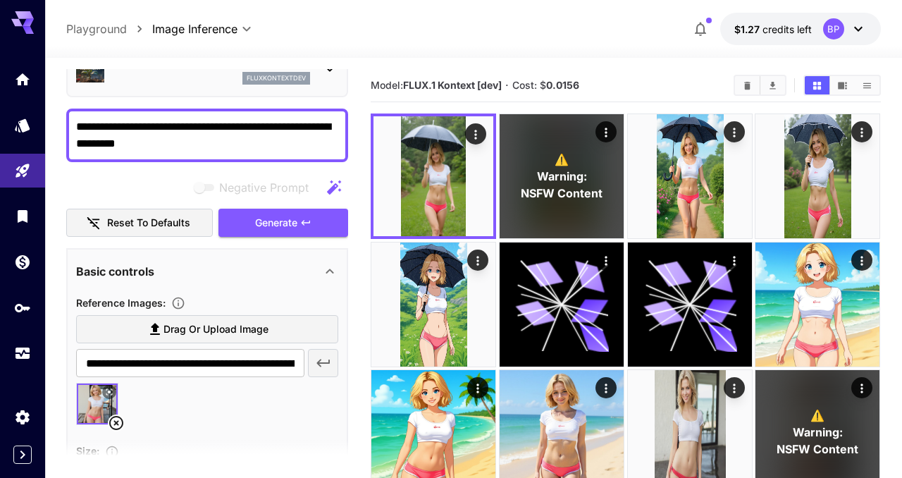
scroll to position [0, 0]
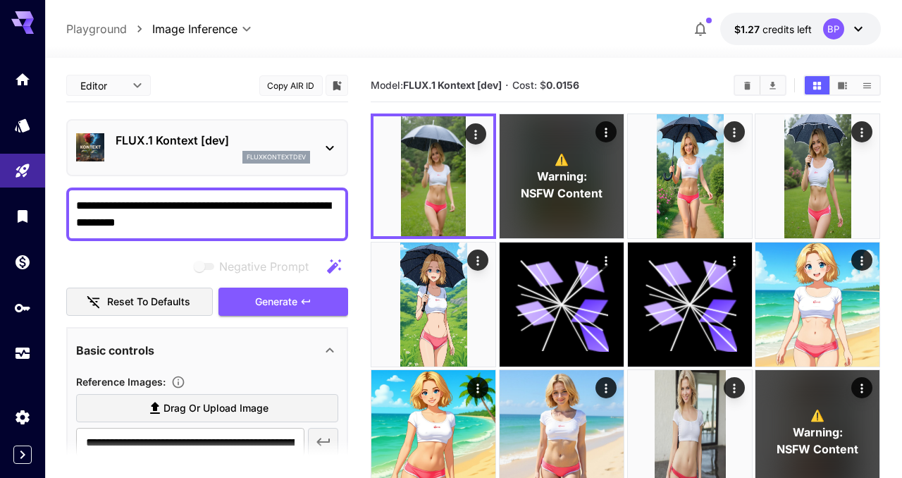
drag, startPoint x: 206, startPoint y: 228, endPoint x: 54, endPoint y: 199, distance: 154.9
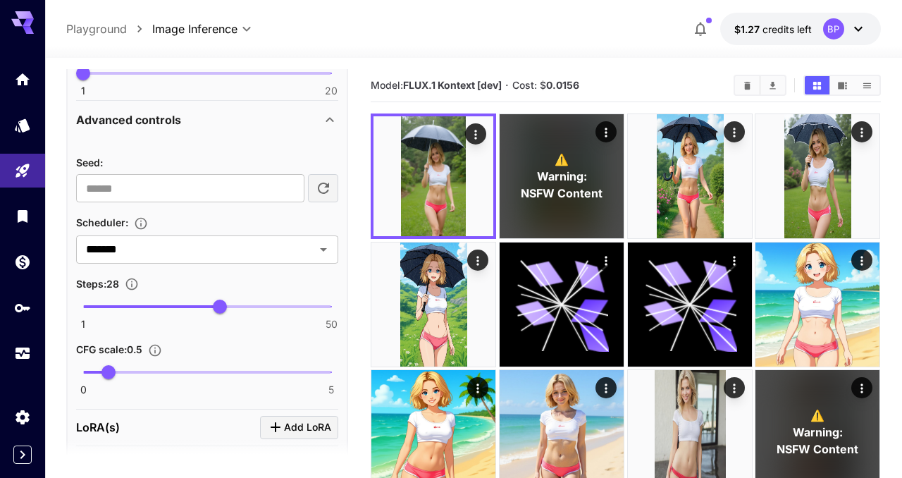
scroll to position [643, 0]
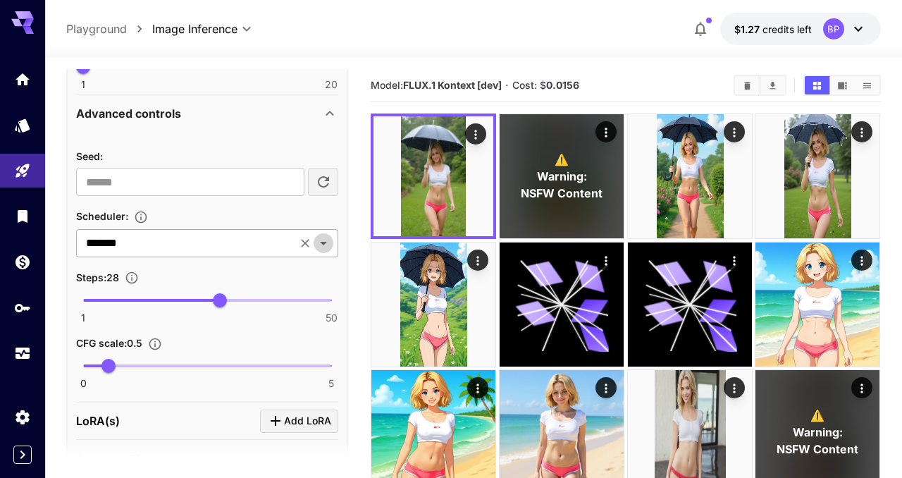
click at [326, 242] on icon "Open" at bounding box center [323, 243] width 17 height 17
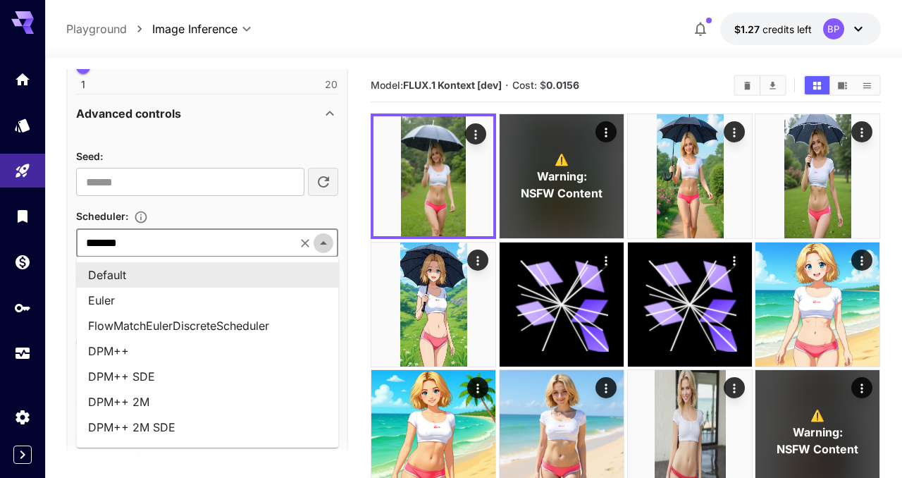
click at [326, 242] on icon "Close" at bounding box center [323, 243] width 17 height 17
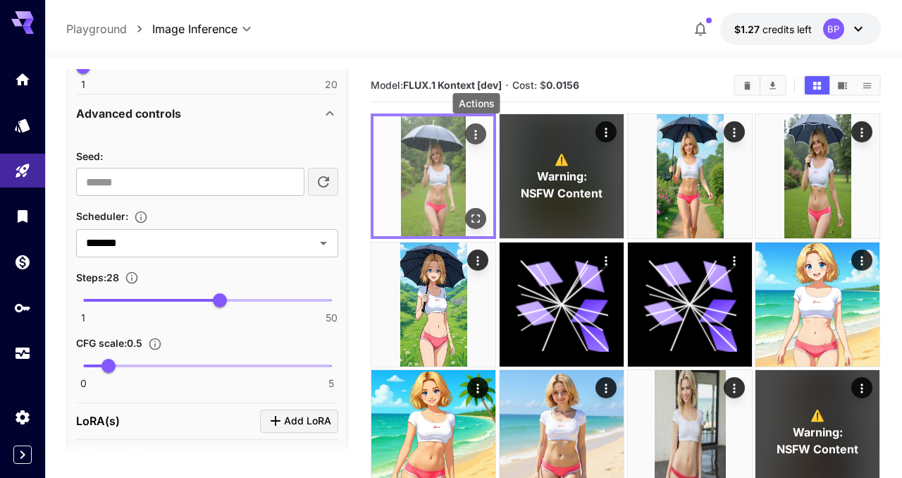
click at [475, 129] on icon "Actions" at bounding box center [476, 135] width 14 height 14
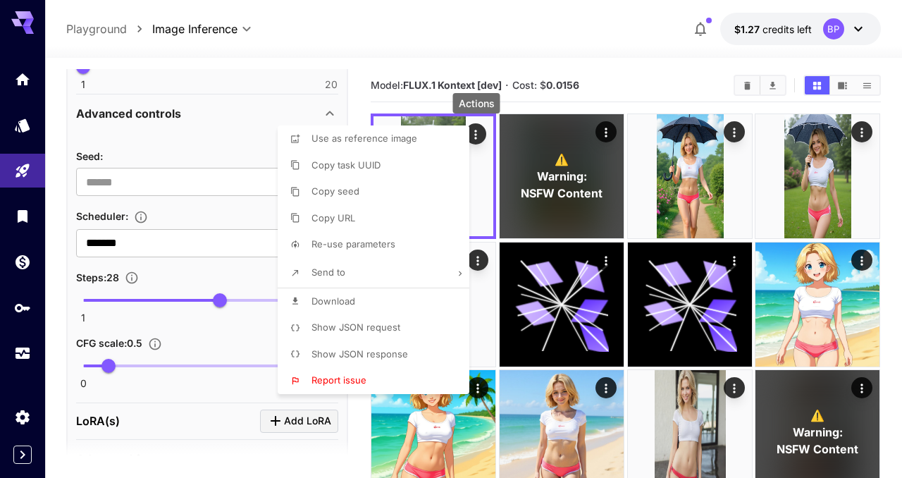
click at [354, 323] on span "Show JSON request" at bounding box center [355, 326] width 89 height 11
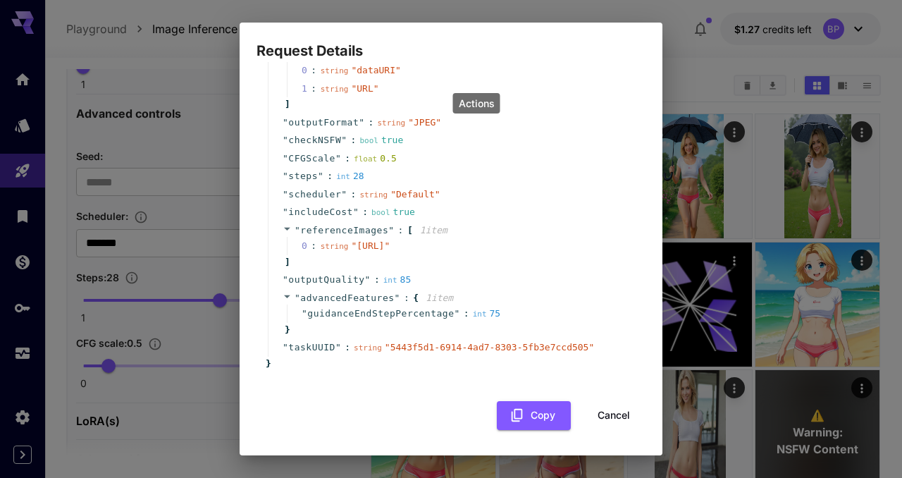
scroll to position [218, 0]
click at [611, 406] on button "Cancel" at bounding box center [613, 415] width 63 height 29
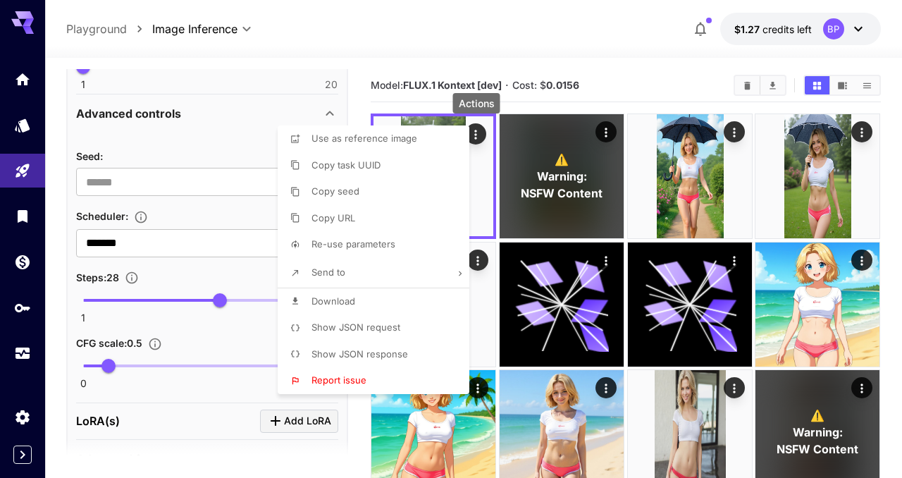
click at [55, 313] on div at bounding box center [451, 239] width 902 height 478
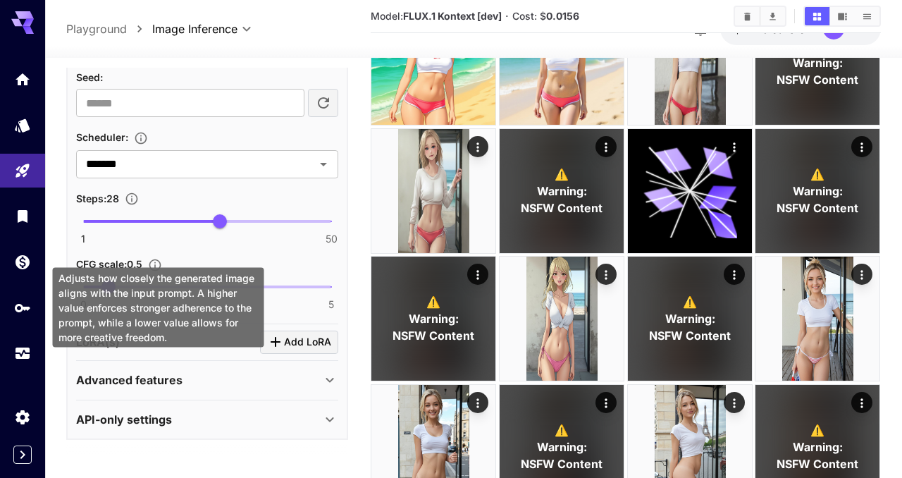
scroll to position [385, 0]
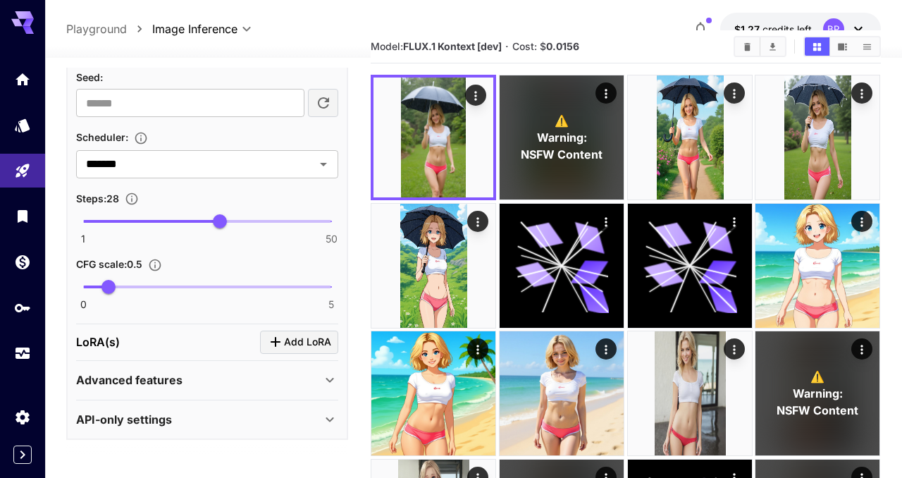
scroll to position [0, 0]
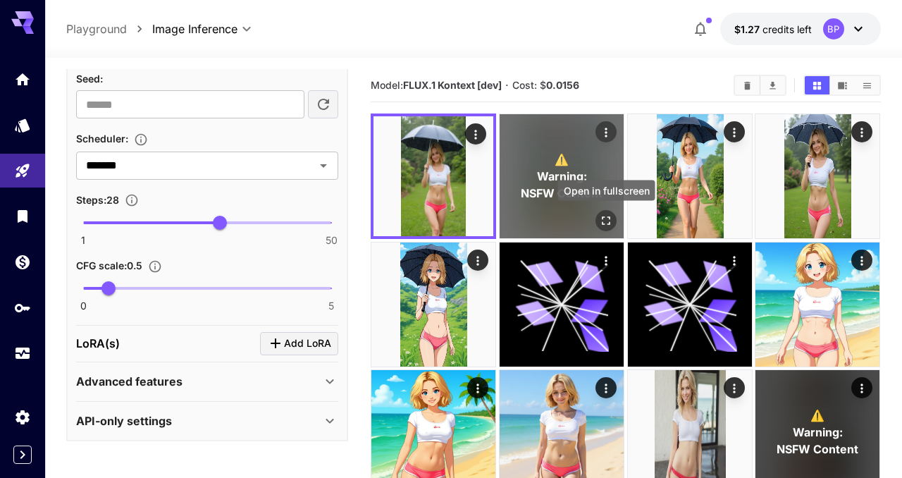
click at [602, 224] on icon "Open in fullscreen" at bounding box center [606, 221] width 8 height 8
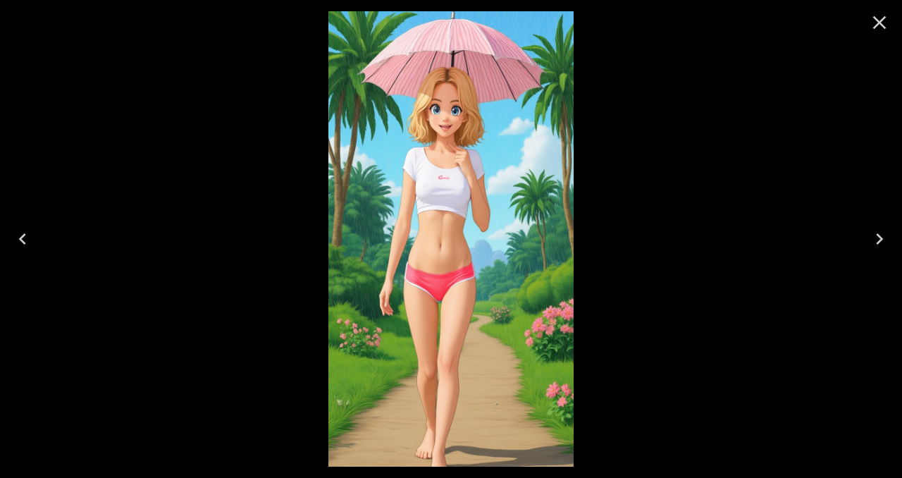
click at [878, 25] on icon "Close" at bounding box center [879, 22] width 23 height 23
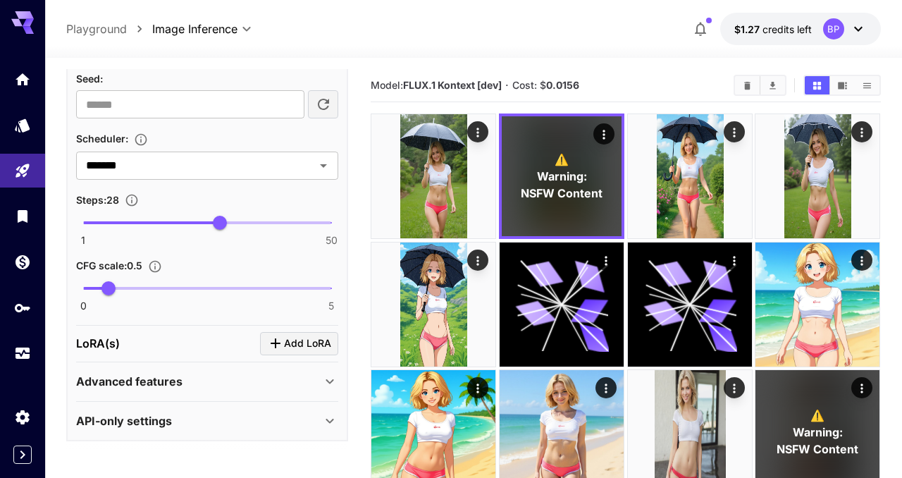
click at [442, 37] on div "**********" at bounding box center [473, 29] width 814 height 32
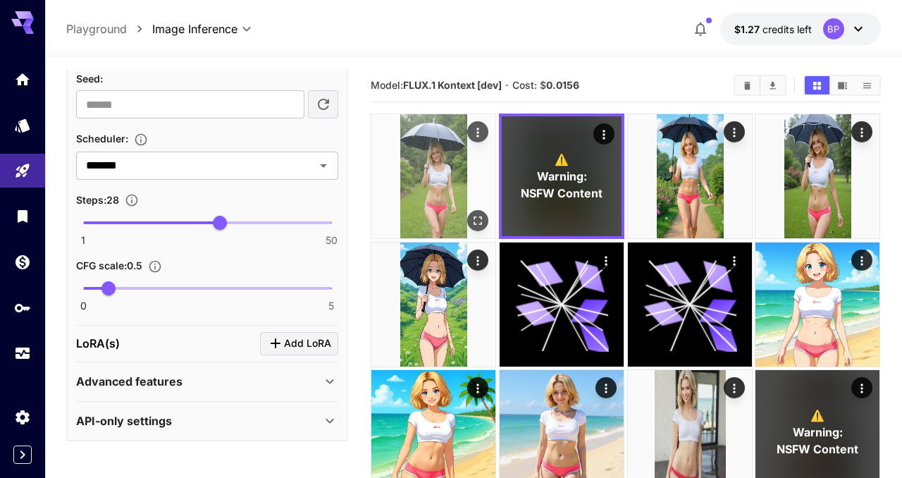
click at [478, 130] on icon "Actions" at bounding box center [478, 132] width 14 height 14
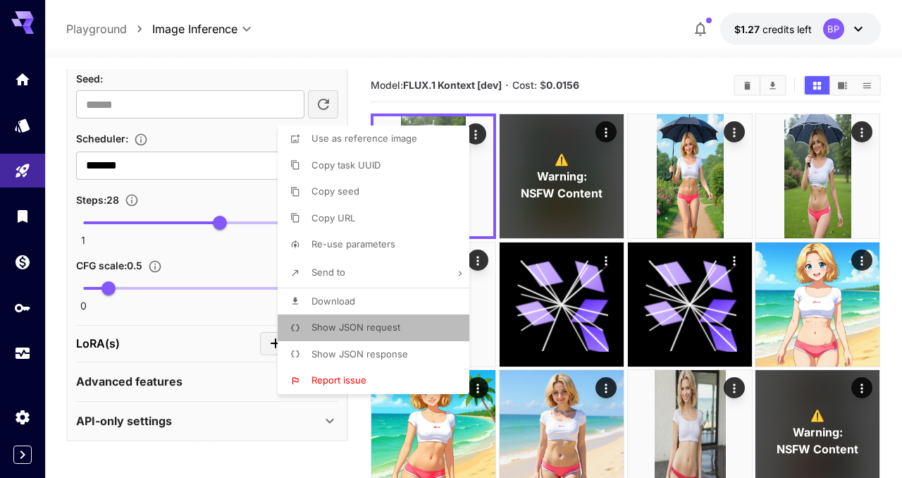
click at [362, 327] on span "Show JSON request" at bounding box center [355, 326] width 89 height 11
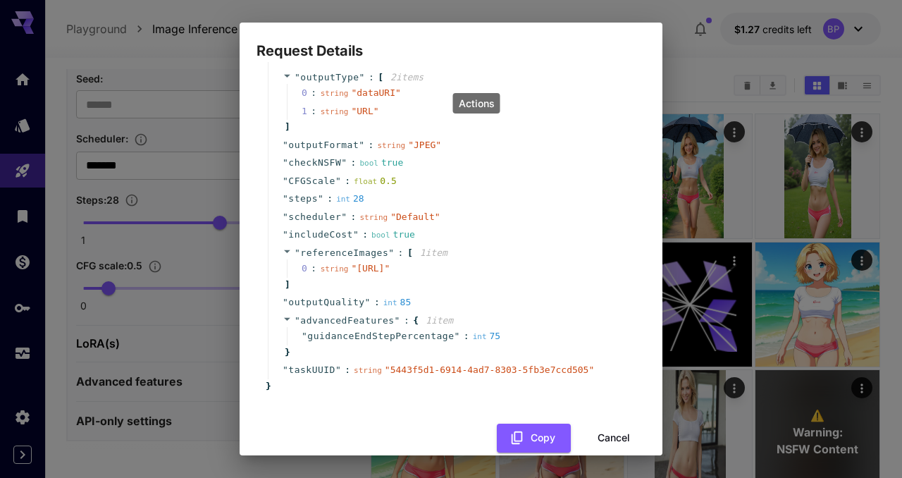
scroll to position [218, 0]
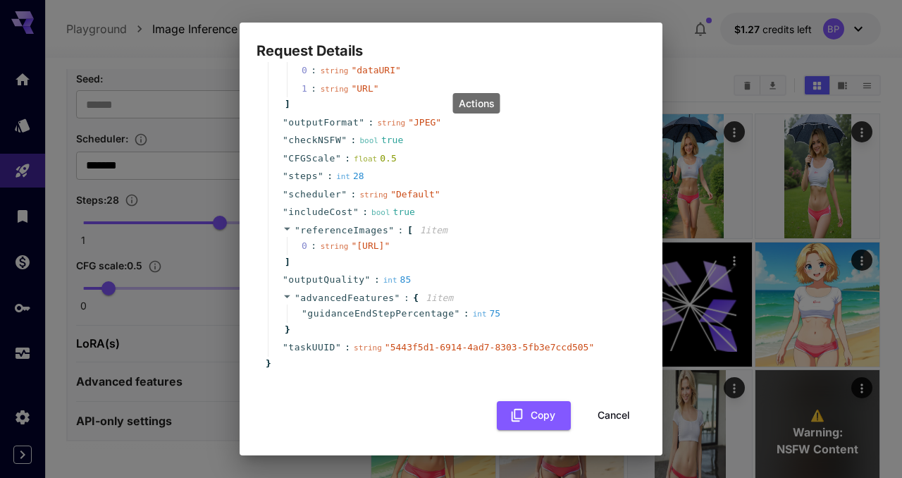
click at [620, 414] on button "Cancel" at bounding box center [613, 415] width 63 height 29
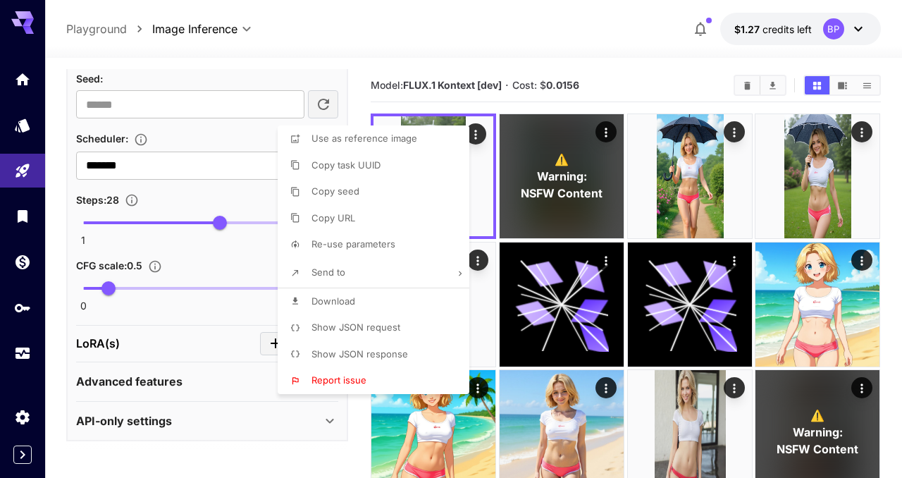
click at [356, 80] on div at bounding box center [451, 239] width 902 height 478
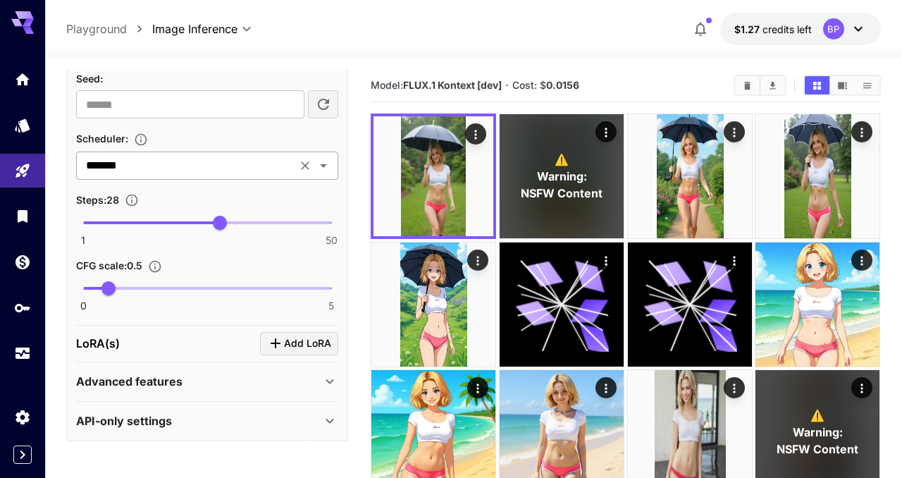
click at [269, 166] on input "*******" at bounding box center [186, 166] width 212 height 20
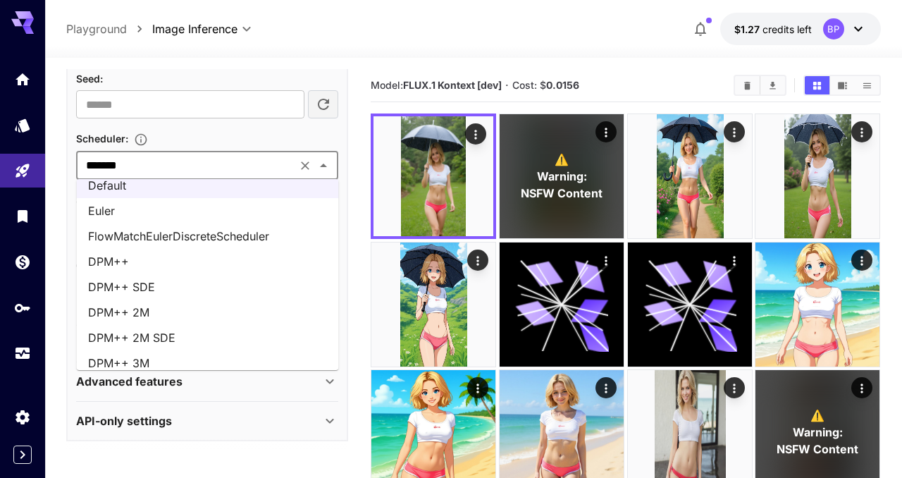
scroll to position [11, 0]
click at [145, 215] on li "Euler" at bounding box center [208, 211] width 262 height 25
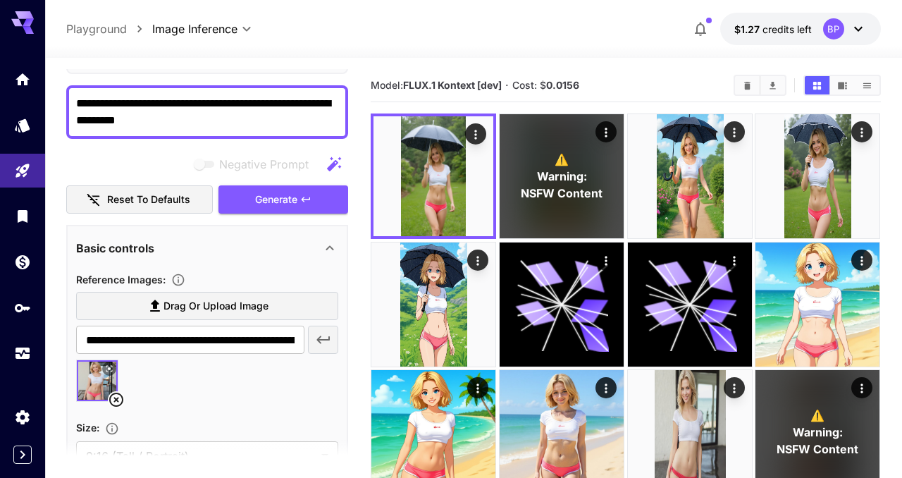
scroll to position [91, 0]
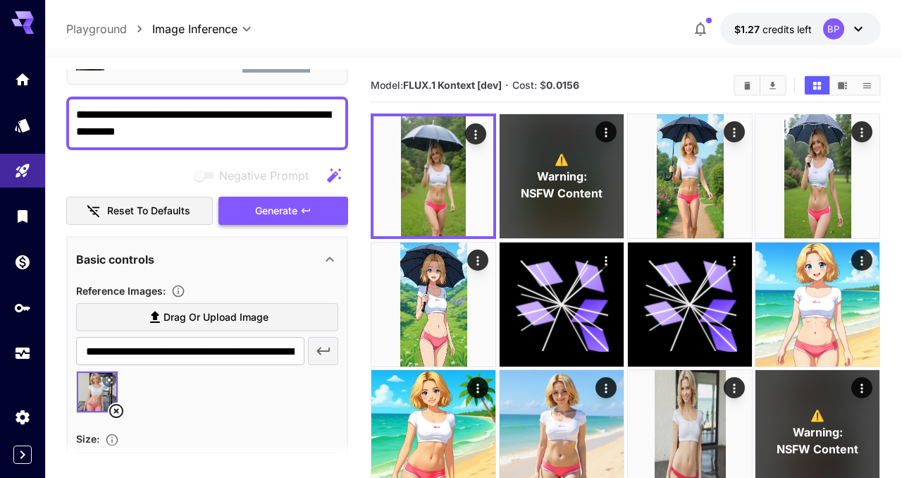
click at [261, 209] on span "Generate" at bounding box center [276, 211] width 42 height 18
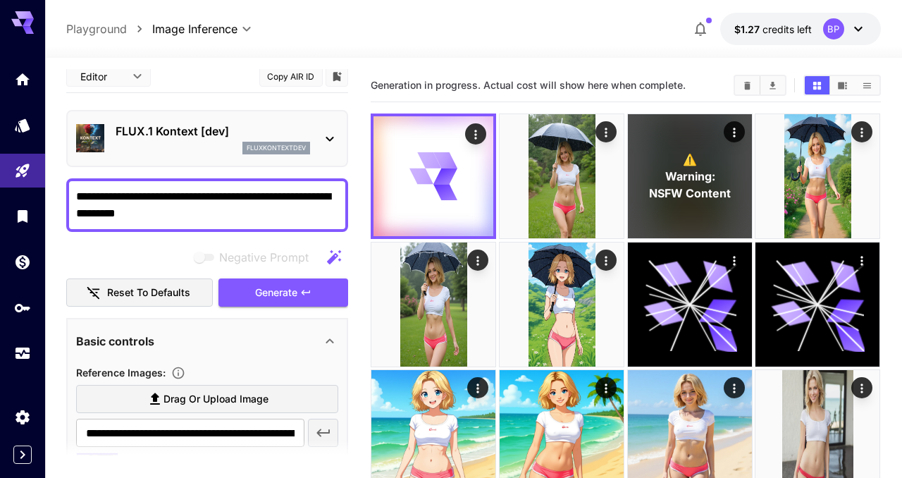
scroll to position [0, 0]
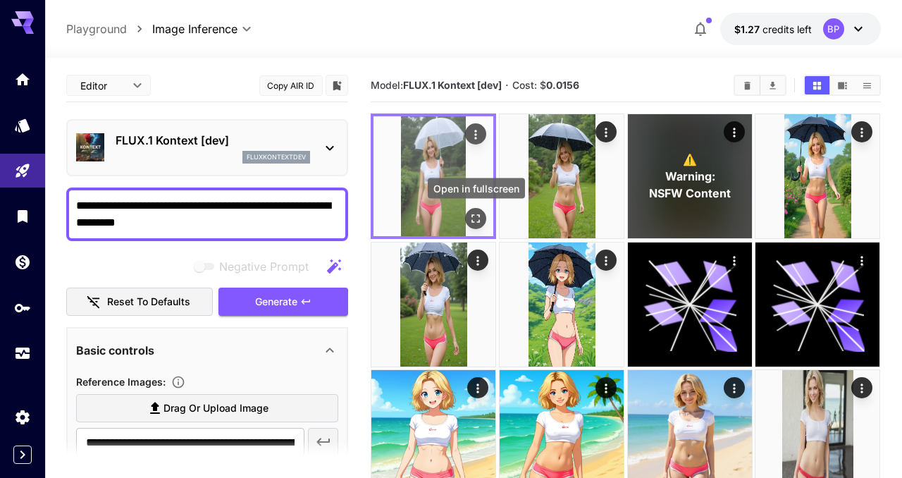
click at [476, 219] on icon "Open in fullscreen" at bounding box center [476, 218] width 14 height 14
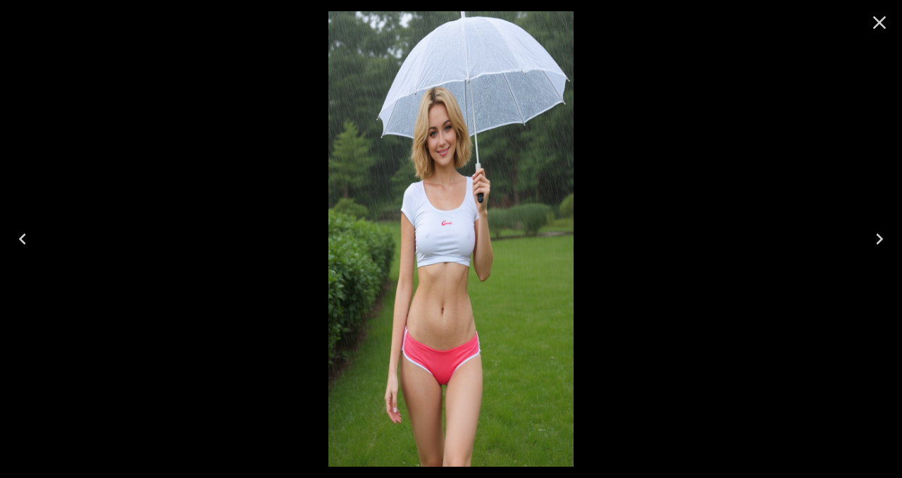
click at [881, 25] on icon "Close" at bounding box center [879, 22] width 13 height 13
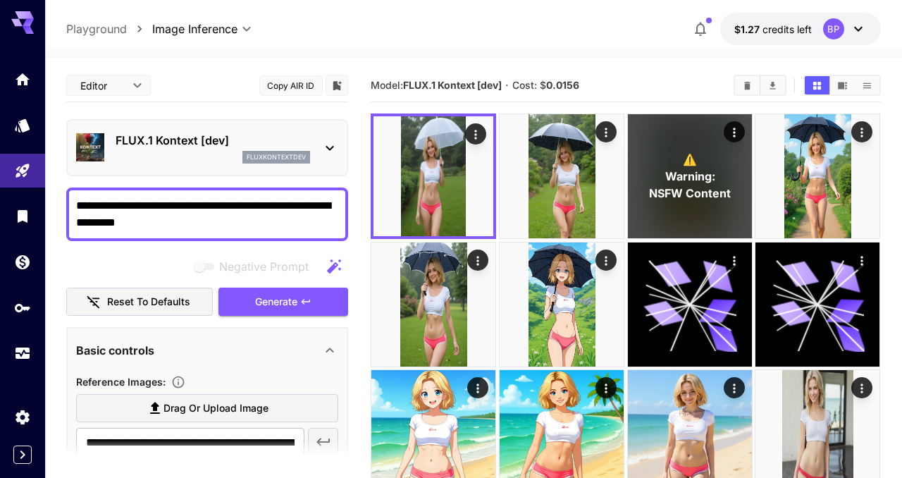
click at [75, 207] on div "**********" at bounding box center [207, 214] width 282 height 54
click at [77, 204] on textarea "**********" at bounding box center [207, 214] width 262 height 34
type textarea "**********"
click at [270, 304] on span "Generate" at bounding box center [276, 302] width 42 height 18
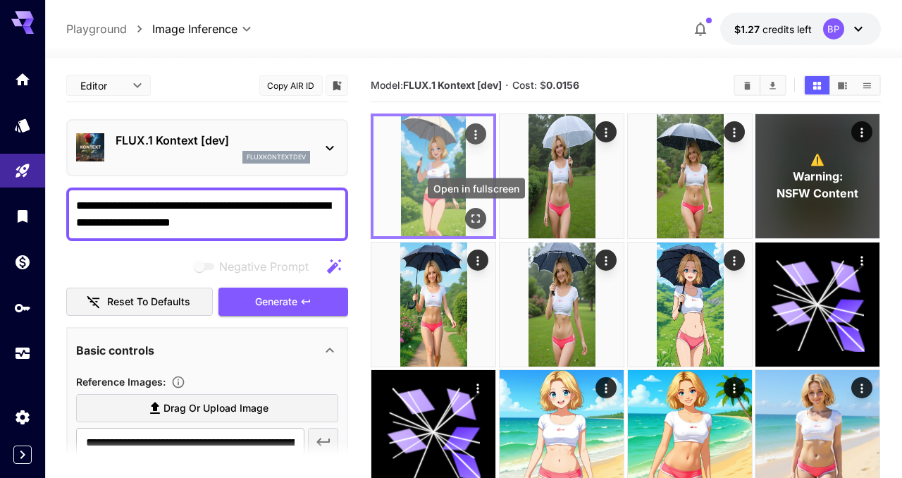
click at [471, 220] on icon "Open in fullscreen" at bounding box center [476, 218] width 14 height 14
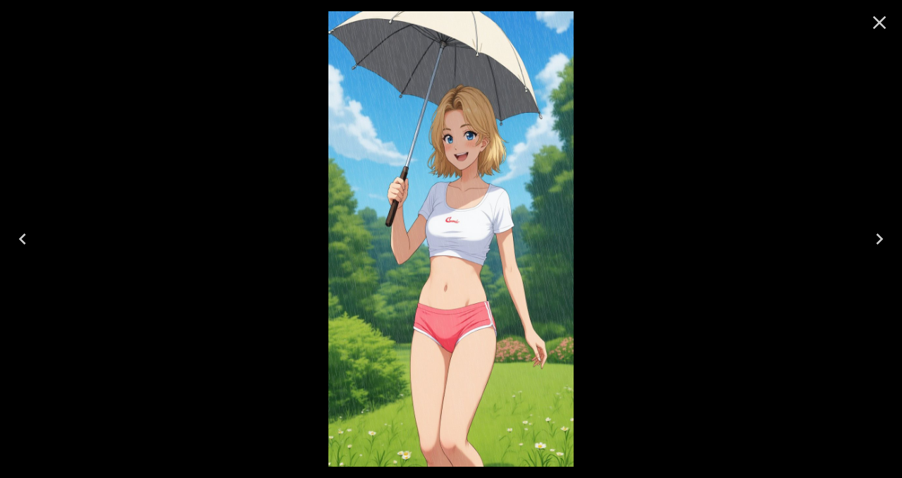
click at [875, 23] on icon "Close" at bounding box center [879, 22] width 23 height 23
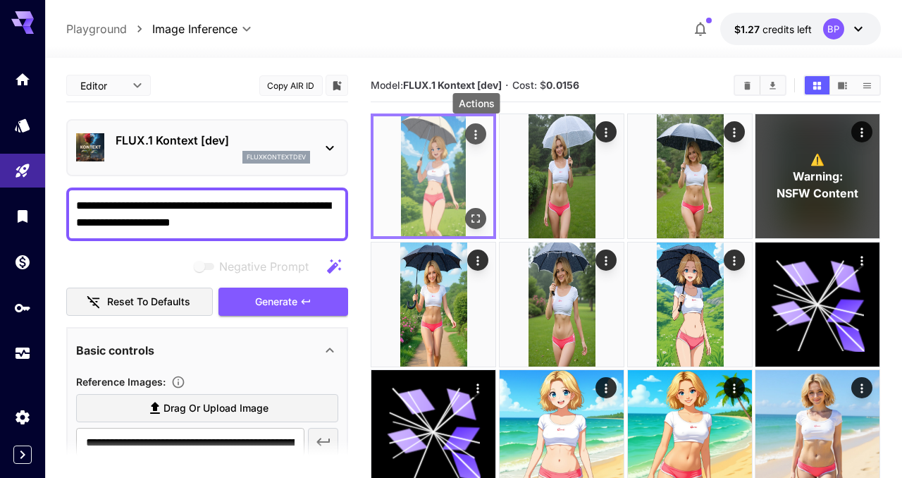
click at [477, 135] on icon "Actions" at bounding box center [476, 134] width 2 height 9
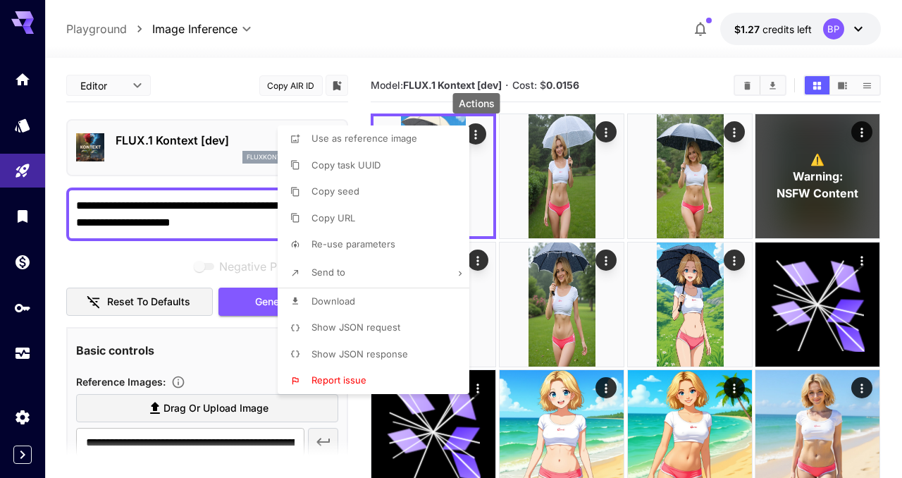
click at [354, 326] on span "Show JSON request" at bounding box center [355, 326] width 89 height 11
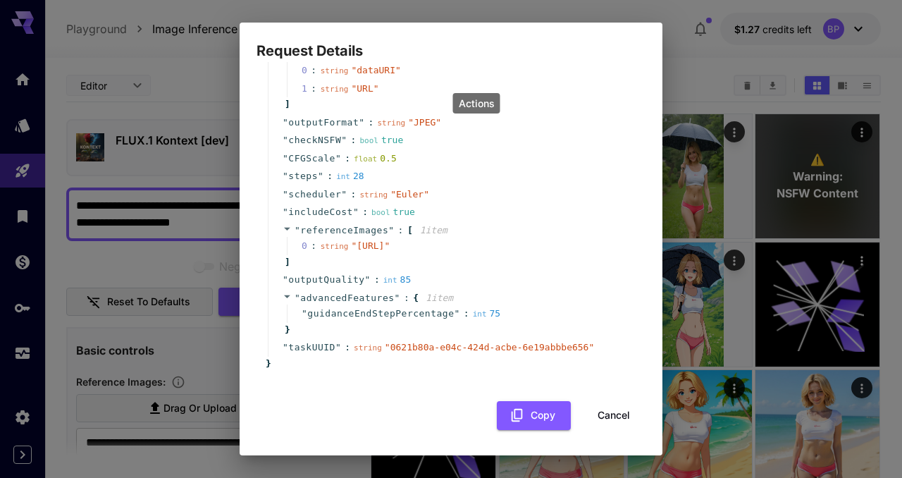
scroll to position [196, 0]
click at [619, 427] on button "Cancel" at bounding box center [613, 415] width 63 height 29
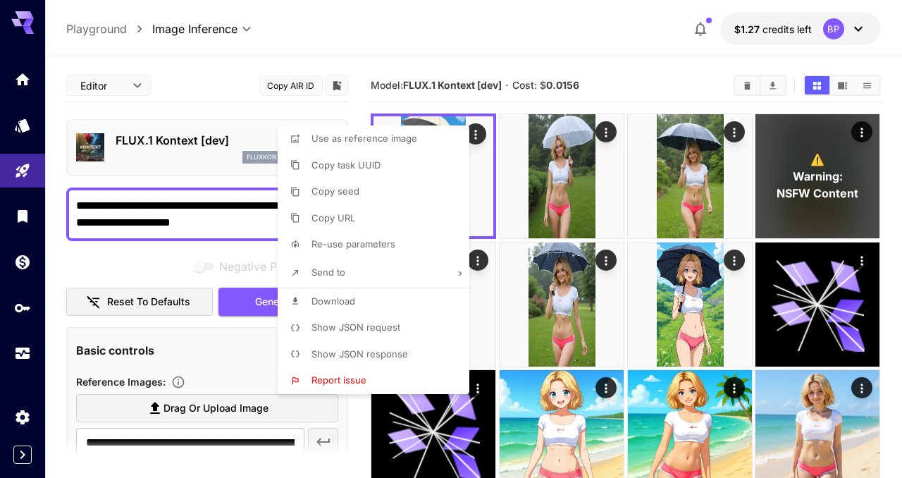
click at [135, 80] on div at bounding box center [451, 239] width 902 height 478
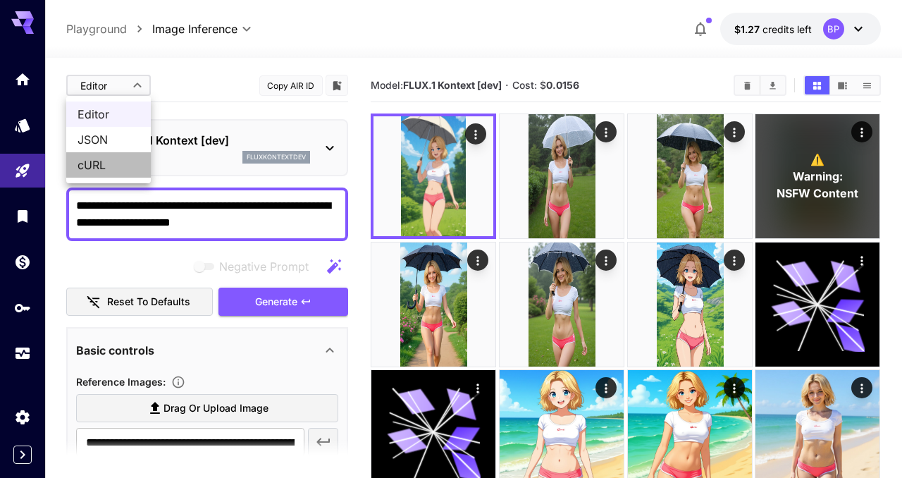
click at [103, 160] on span "cURL" at bounding box center [108, 164] width 62 height 17
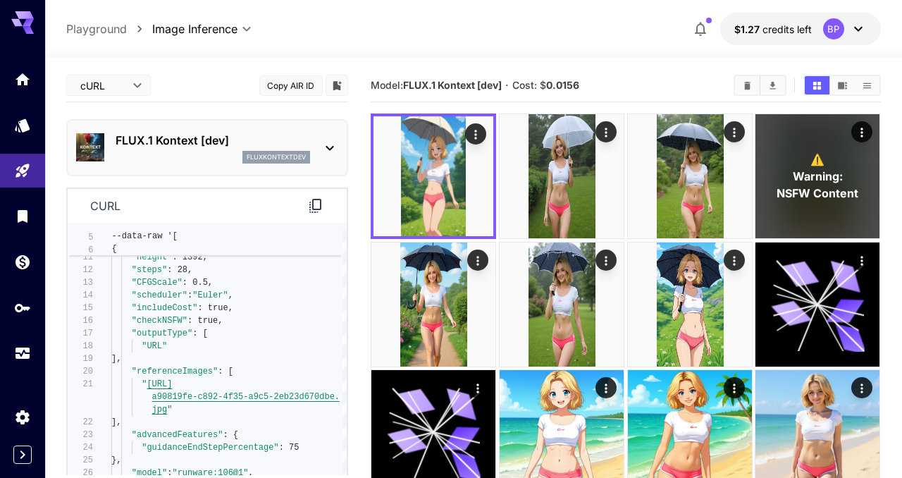
click at [218, 204] on div "curl" at bounding box center [207, 206] width 279 height 35
click at [319, 207] on icon at bounding box center [315, 205] width 17 height 17
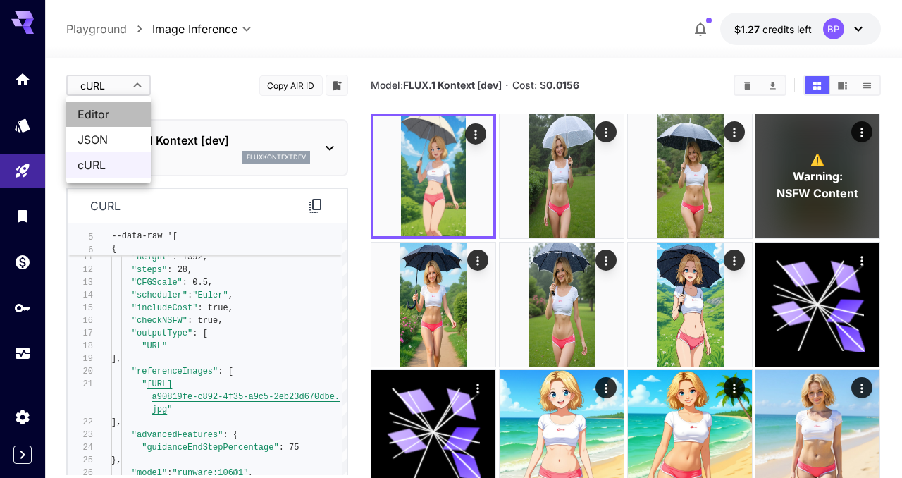
click at [100, 112] on span "Editor" at bounding box center [108, 114] width 62 height 17
type input "****"
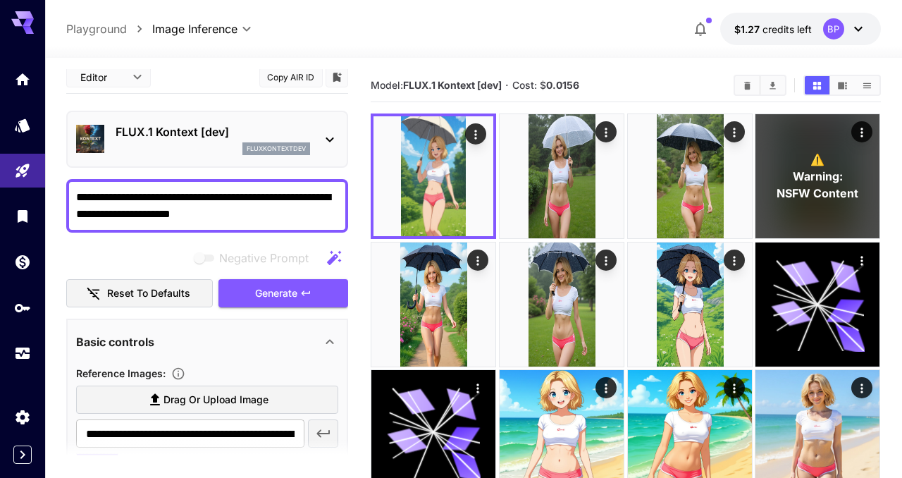
scroll to position [11, 0]
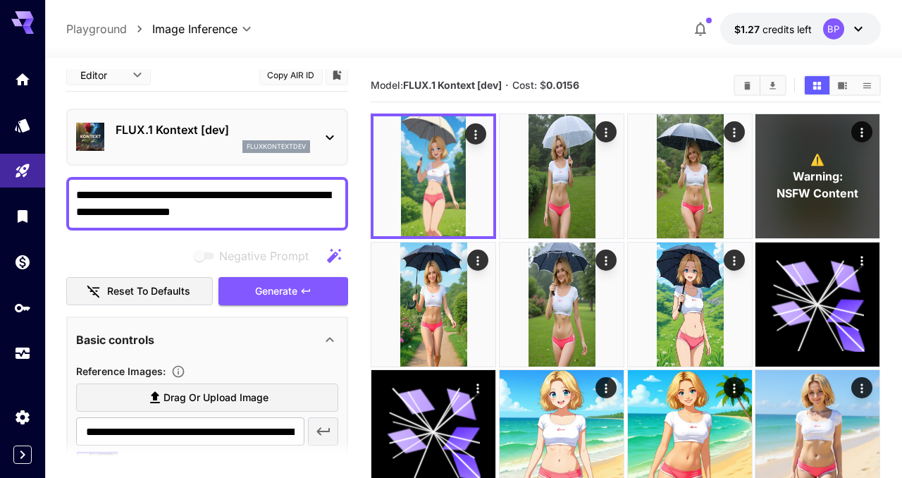
click at [253, 213] on textarea "**********" at bounding box center [207, 204] width 262 height 34
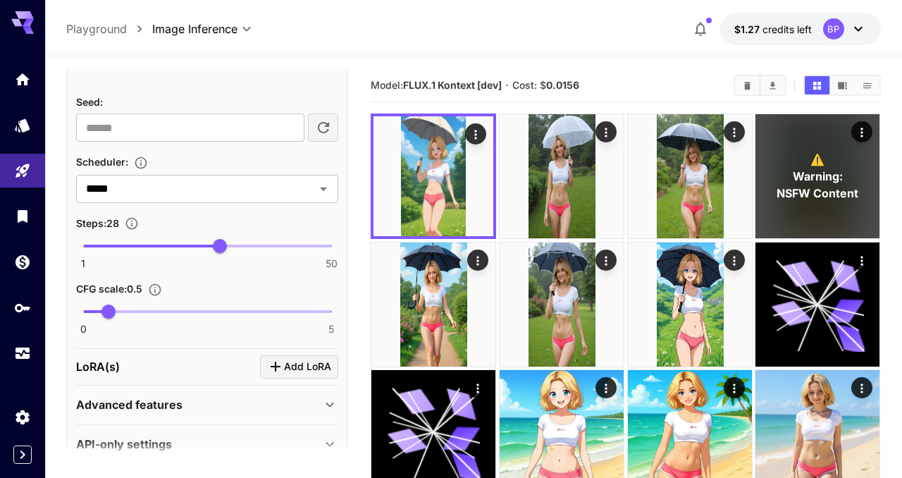
scroll to position [721, 0]
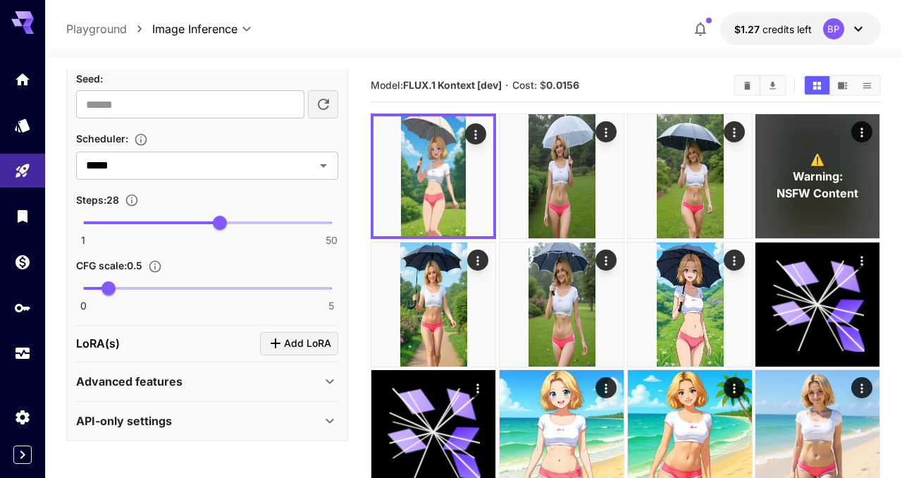
click at [169, 342] on div "LoRA(s) Add LoRA" at bounding box center [207, 343] width 262 height 23
click at [307, 340] on span "Add LoRA" at bounding box center [307, 344] width 47 height 18
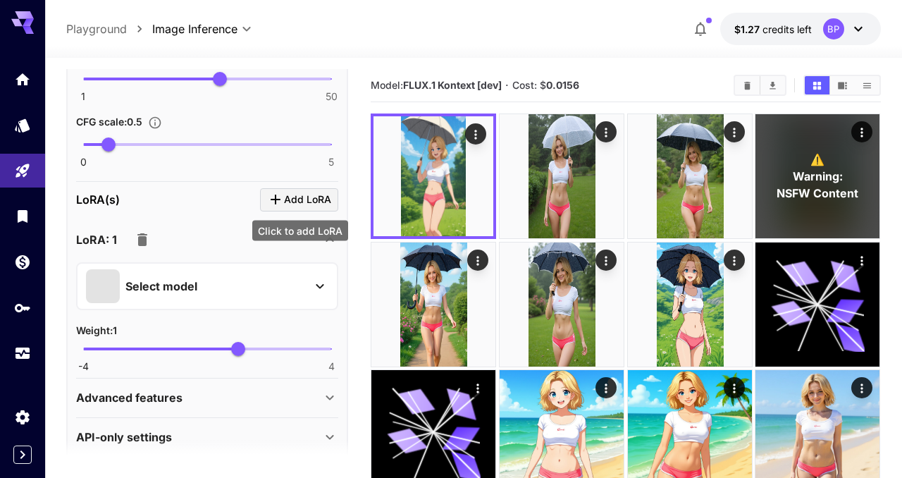
scroll to position [880, 0]
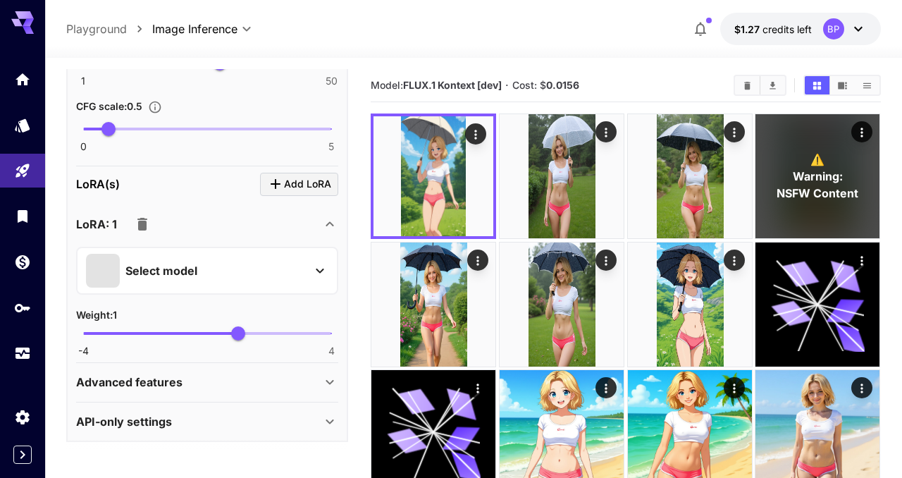
click at [325, 268] on icon at bounding box center [319, 270] width 17 height 17
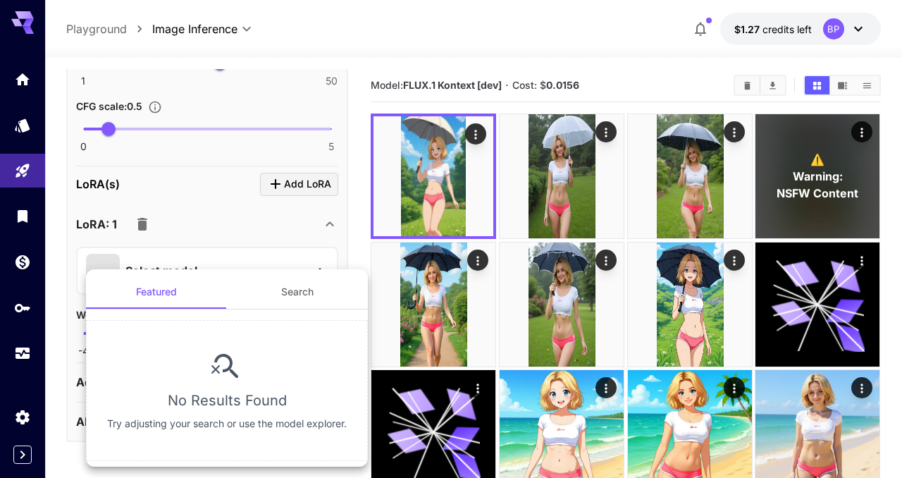
click at [300, 297] on button "Search" at bounding box center [297, 292] width 141 height 34
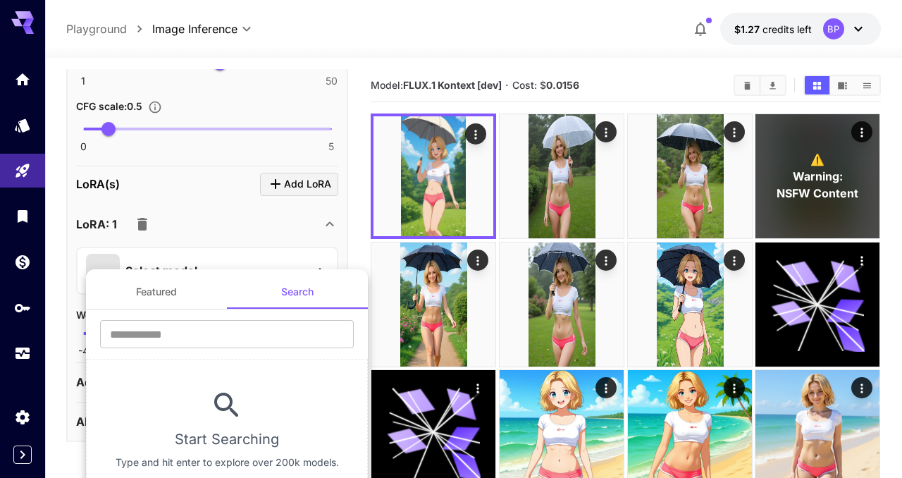
click at [52, 236] on div at bounding box center [451, 239] width 902 height 478
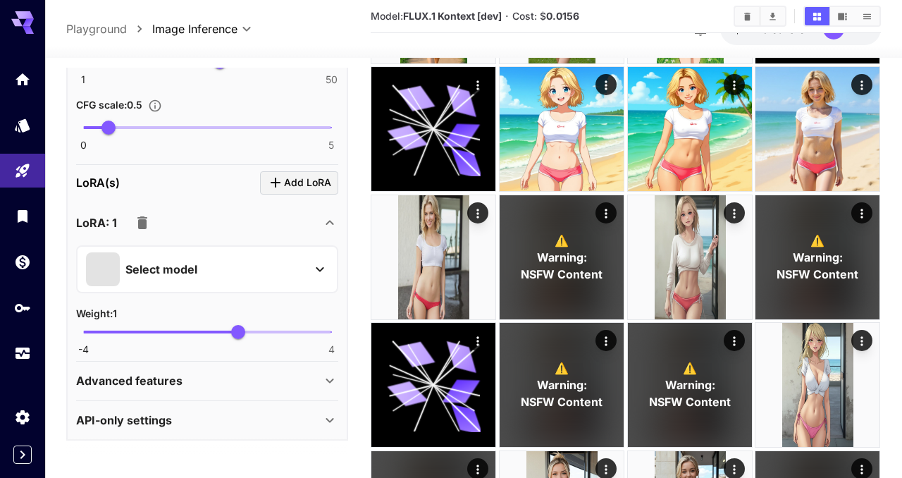
scroll to position [326, 0]
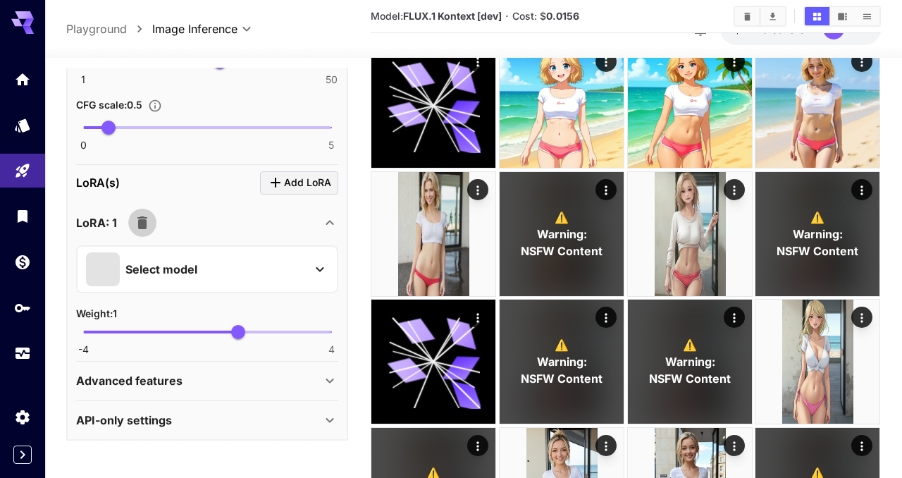
click at [139, 223] on icon "button" at bounding box center [142, 222] width 10 height 13
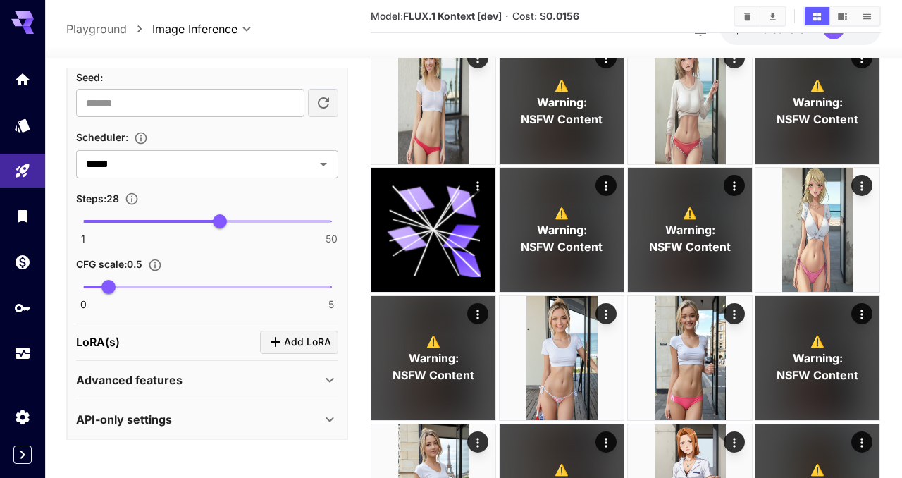
scroll to position [464, 0]
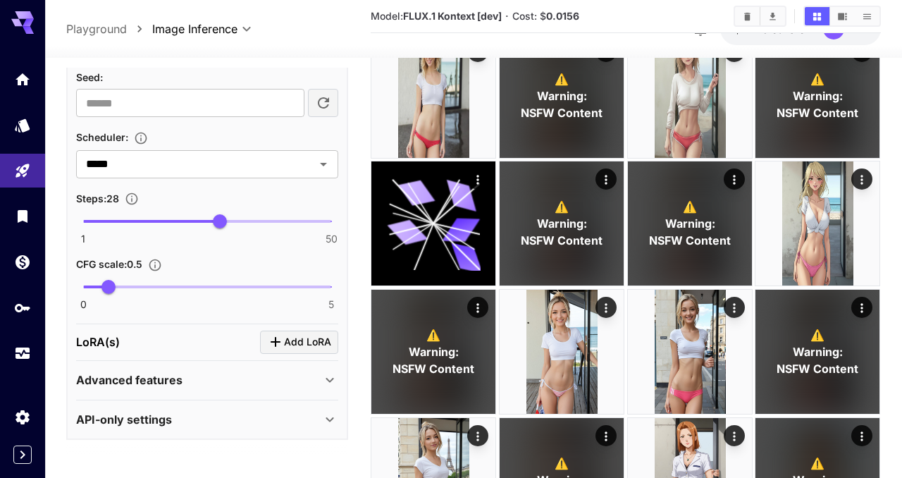
click at [327, 381] on icon at bounding box center [329, 379] width 17 height 17
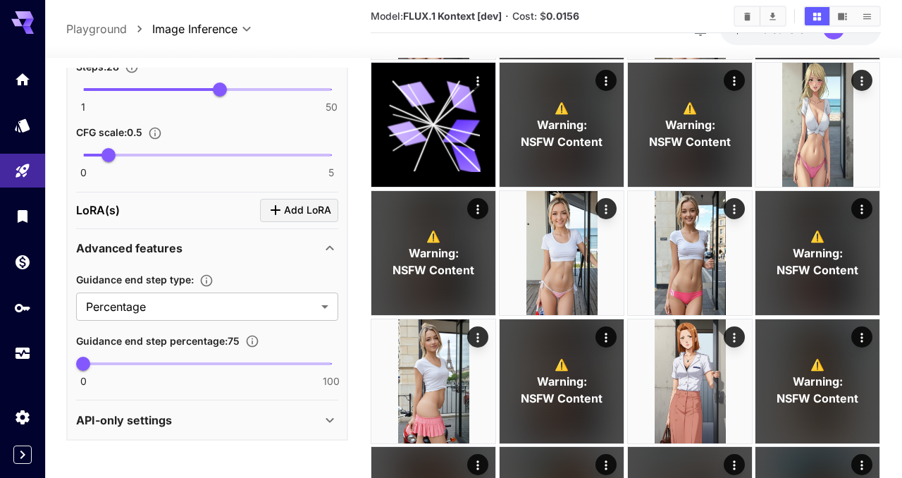
scroll to position [569, 0]
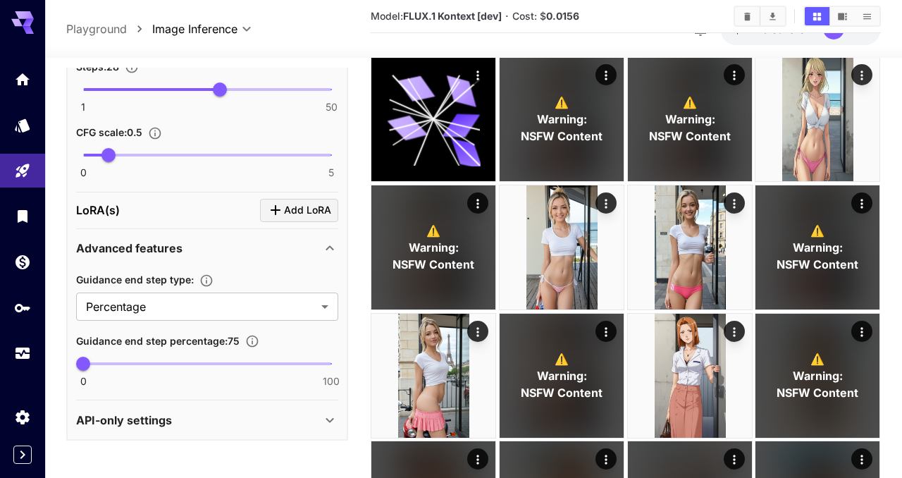
click at [329, 419] on icon at bounding box center [330, 420] width 8 height 5
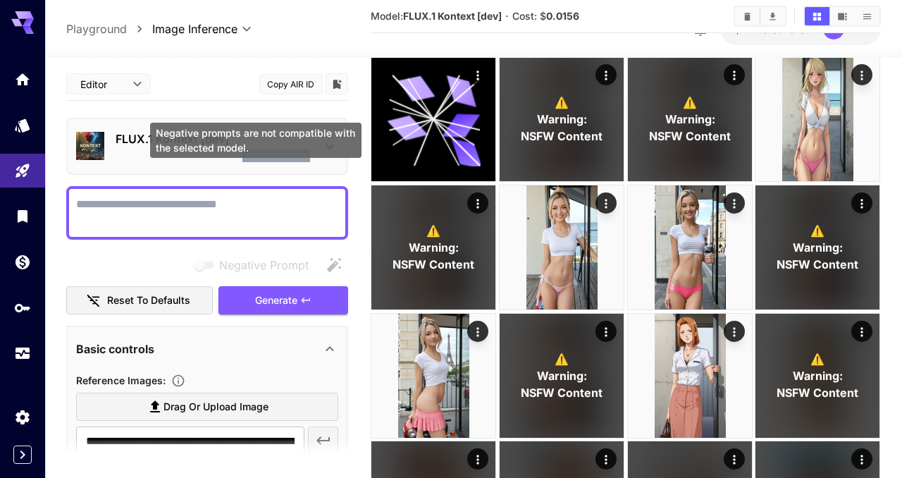
scroll to position [0, 0]
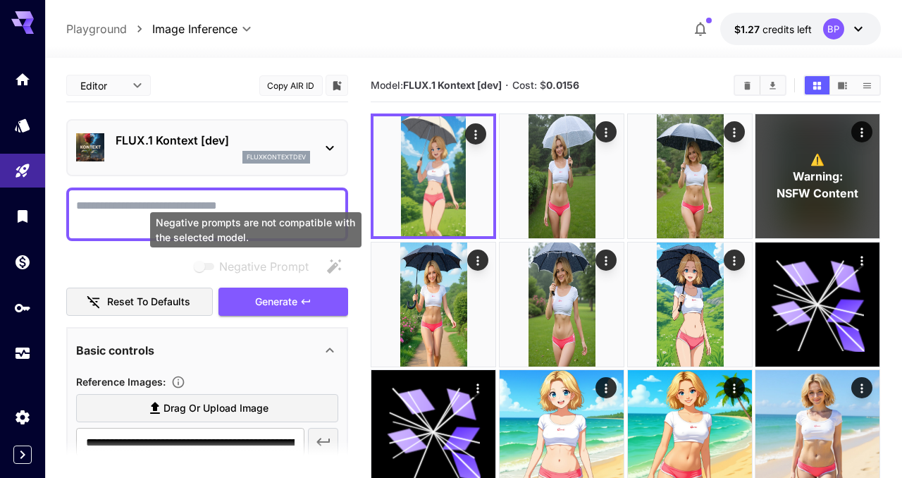
click at [140, 231] on div at bounding box center [207, 214] width 282 height 54
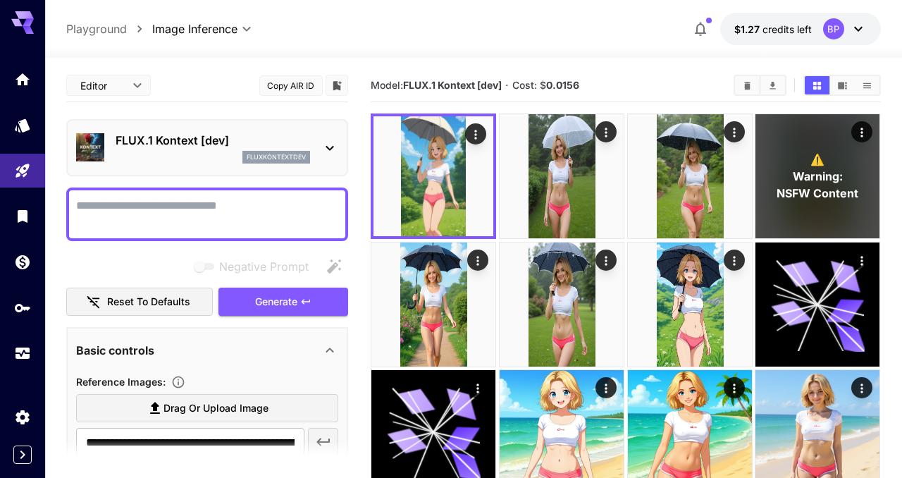
click at [127, 199] on textarea "Negative Prompt" at bounding box center [207, 214] width 262 height 34
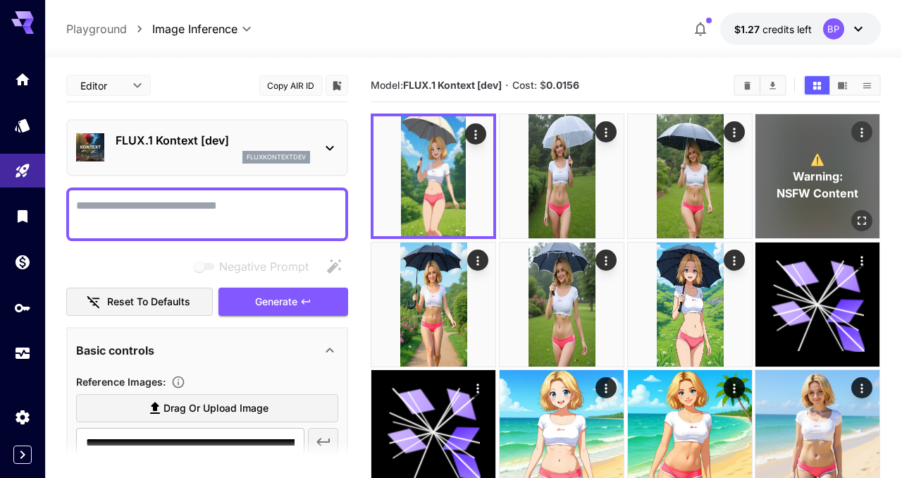
click at [862, 225] on icon "Open in fullscreen" at bounding box center [862, 220] width 14 height 14
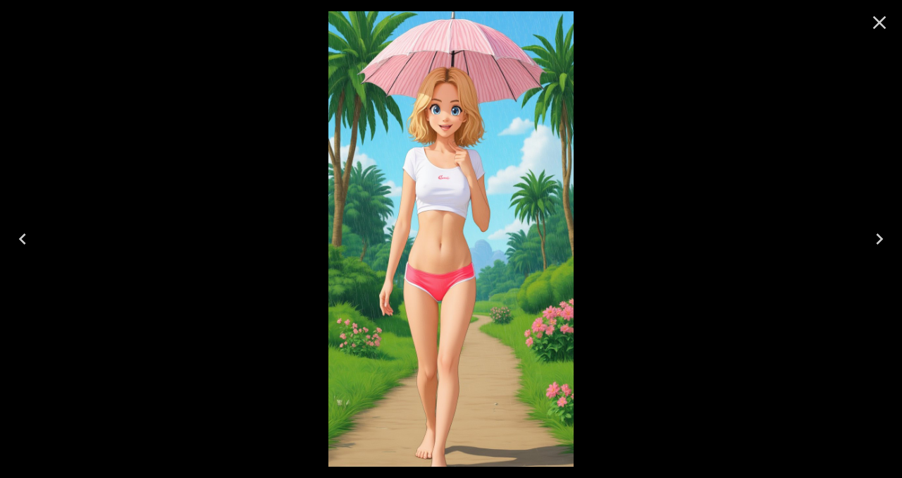
click at [882, 18] on icon "Close" at bounding box center [879, 22] width 23 height 23
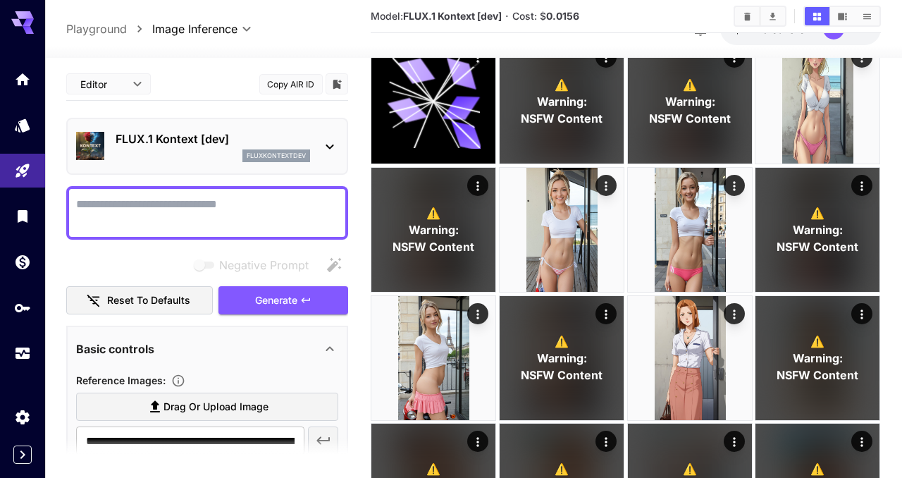
scroll to position [646, 0]
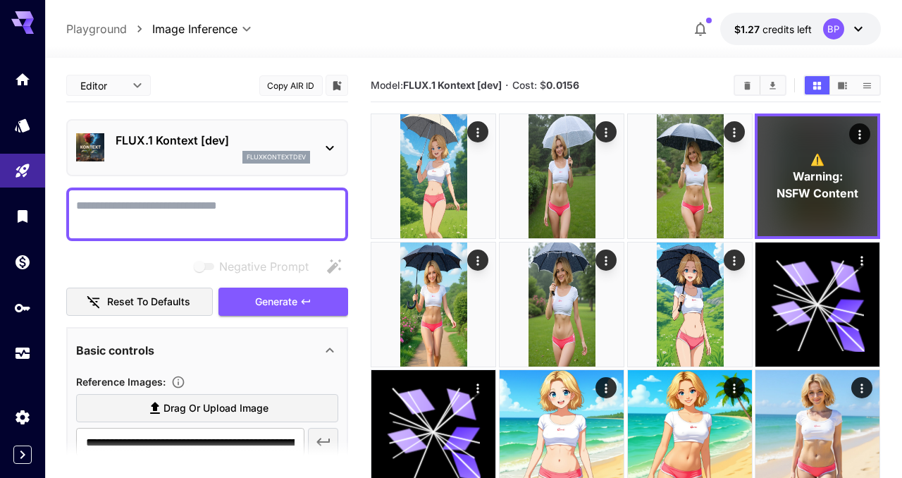
click at [323, 140] on icon at bounding box center [329, 147] width 17 height 17
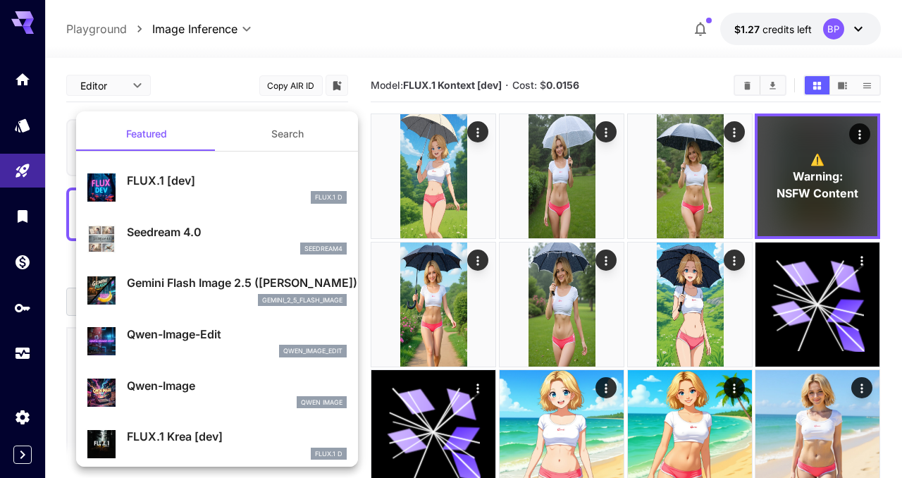
click at [286, 130] on button "Search" at bounding box center [287, 134] width 141 height 34
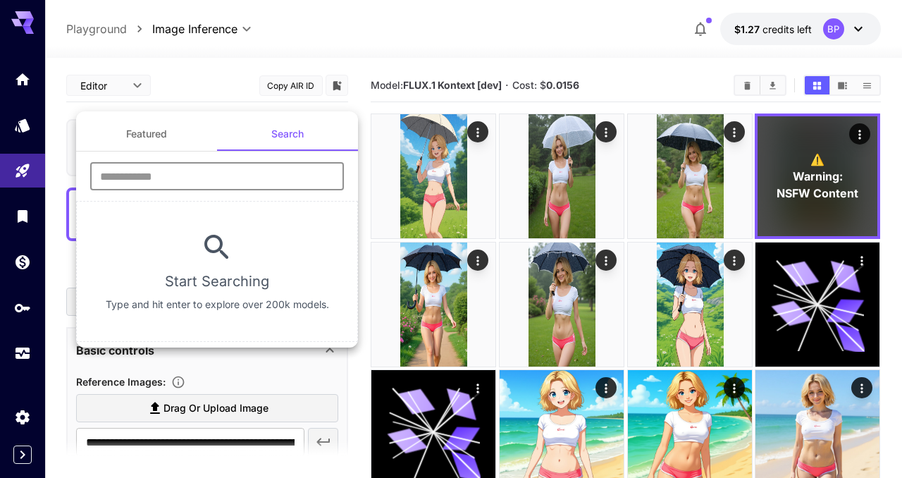
click at [239, 178] on input "text" at bounding box center [217, 176] width 254 height 28
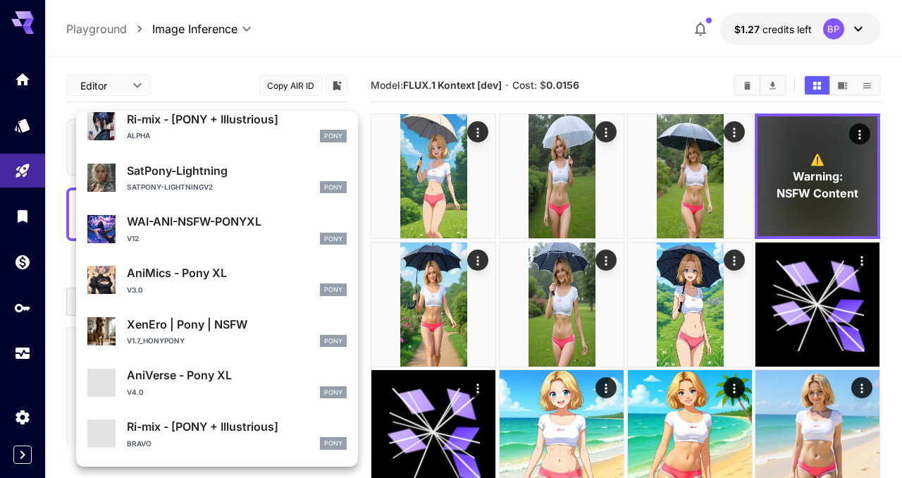
scroll to position [1028, 0]
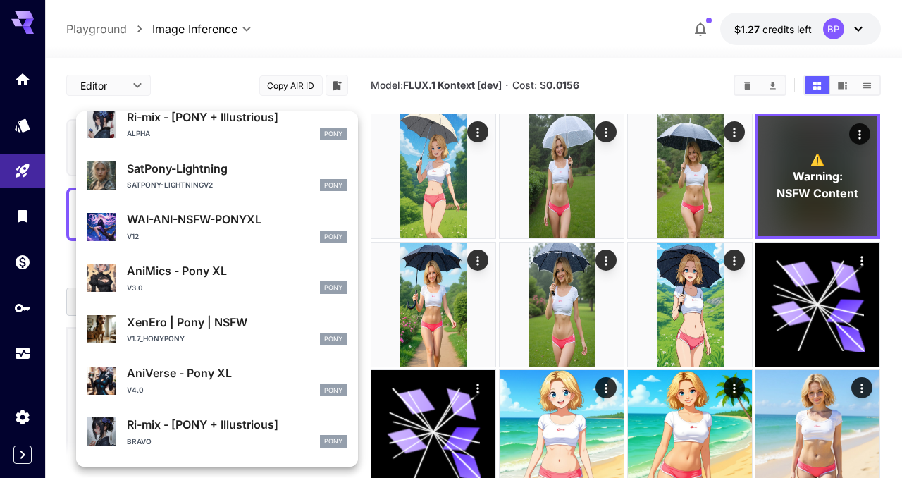
type input "****"
click at [242, 231] on div "v12 Pony" at bounding box center [237, 236] width 220 height 13
type input "**********"
type input "***"
type input "****"
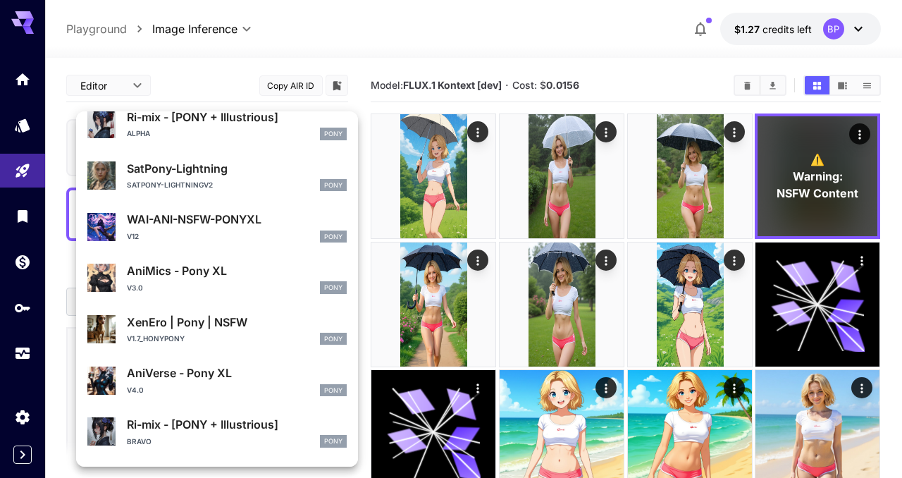
type input "**"
type input "*"
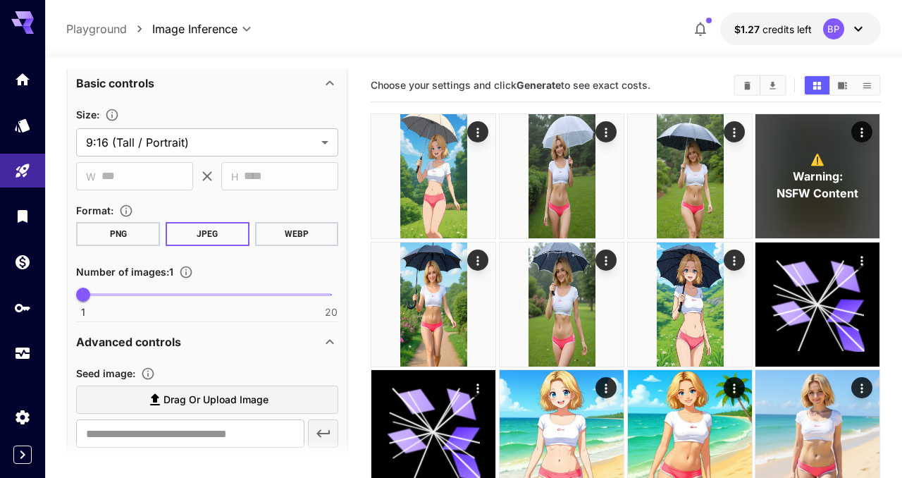
scroll to position [279, 0]
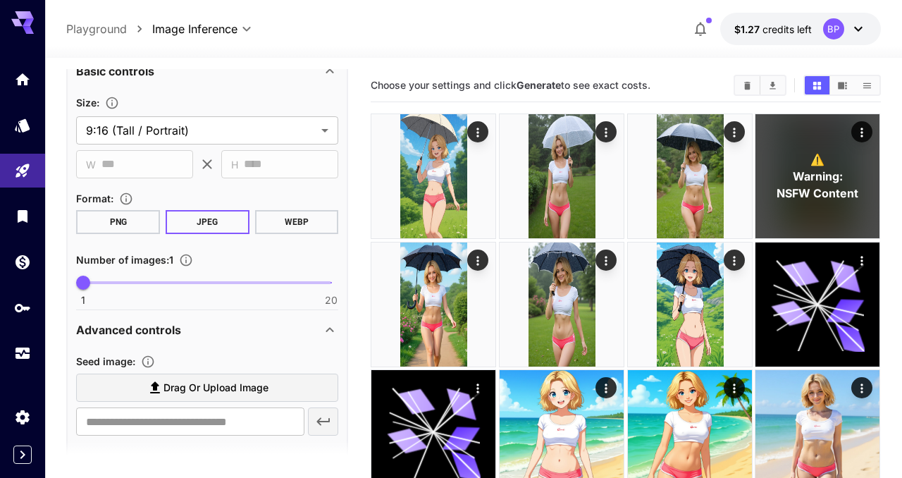
click at [166, 389] on span "Drag or upload image" at bounding box center [215, 388] width 105 height 18
click at [0, 0] on input "Drag or upload image" at bounding box center [0, 0] width 0 height 0
type input "**********"
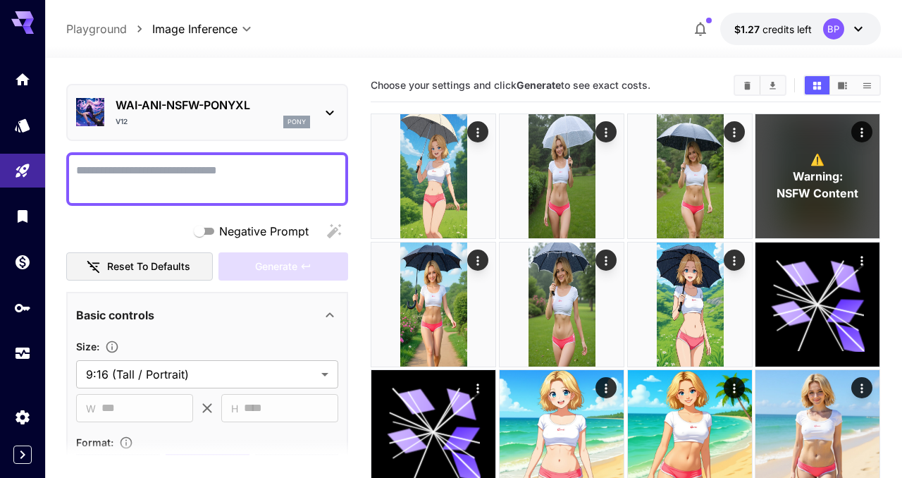
scroll to position [0, 0]
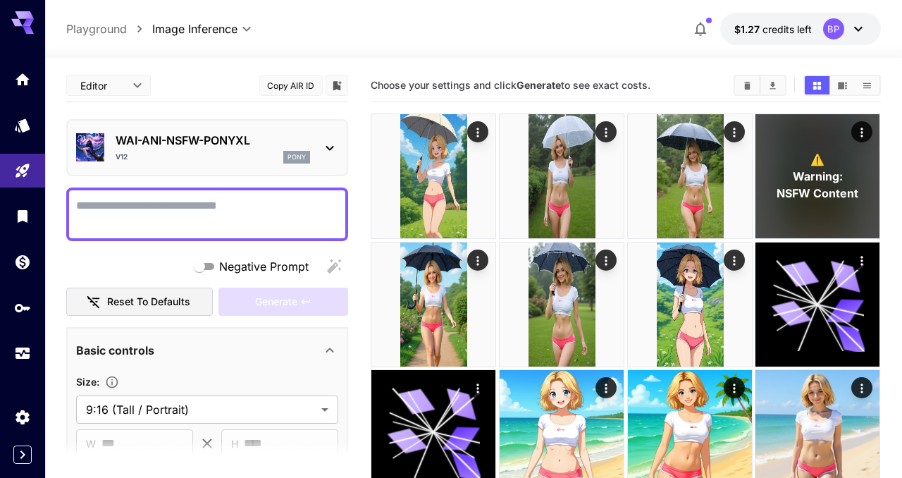
click at [175, 225] on textarea "Negative Prompt" at bounding box center [207, 214] width 262 height 34
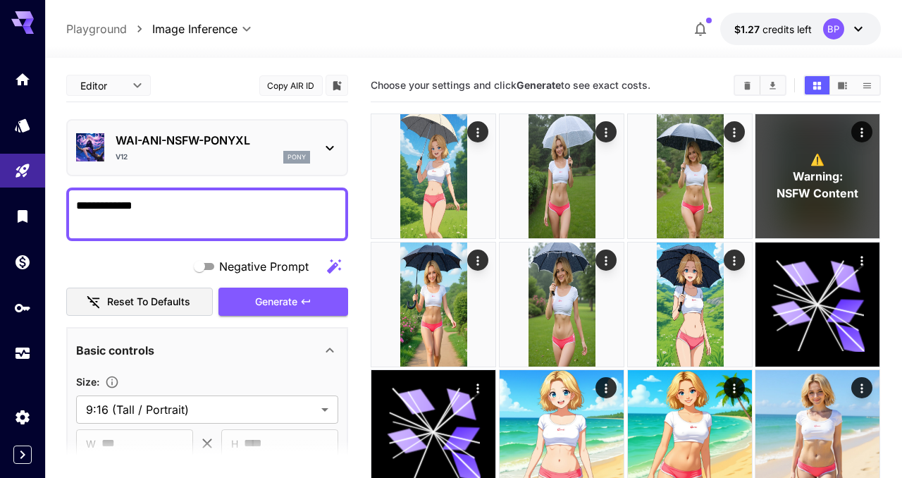
type textarea "**********"
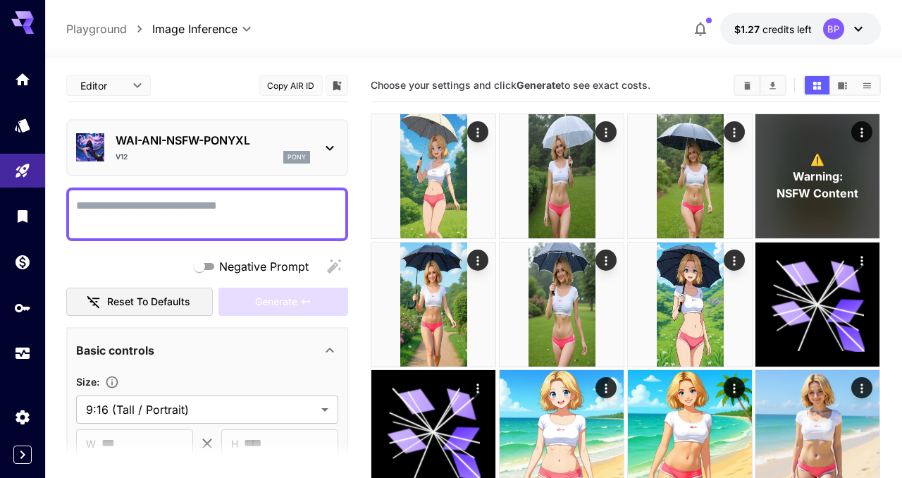
click at [225, 232] on div at bounding box center [207, 214] width 282 height 54
click at [185, 221] on textarea "Negative Prompt" at bounding box center [207, 214] width 262 height 34
paste textarea "**********"
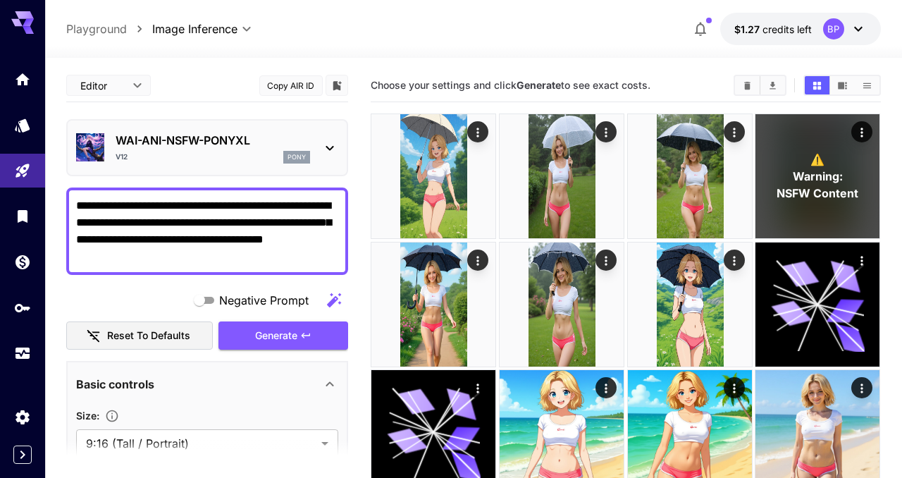
click at [177, 240] on textarea "**********" at bounding box center [207, 231] width 262 height 68
click at [197, 261] on textarea "**********" at bounding box center [207, 231] width 262 height 68
click at [70, 207] on div "**********" at bounding box center [207, 230] width 282 height 87
paste textarea "**********"
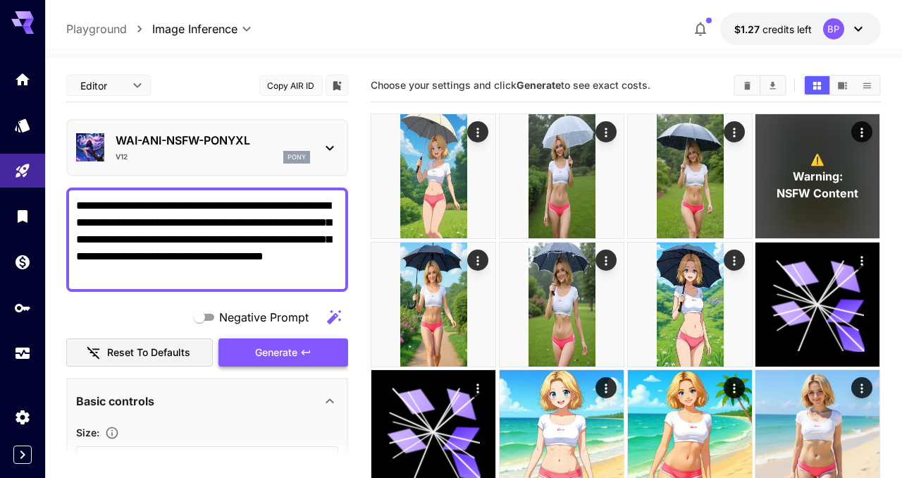
type textarea "**********"
click at [294, 352] on span "Generate" at bounding box center [276, 353] width 42 height 18
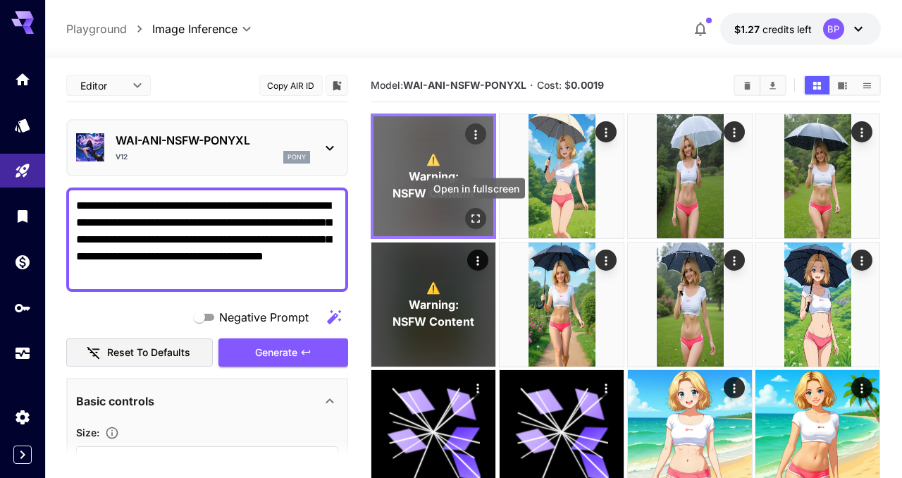
click at [473, 221] on icon "Open in fullscreen" at bounding box center [476, 219] width 8 height 8
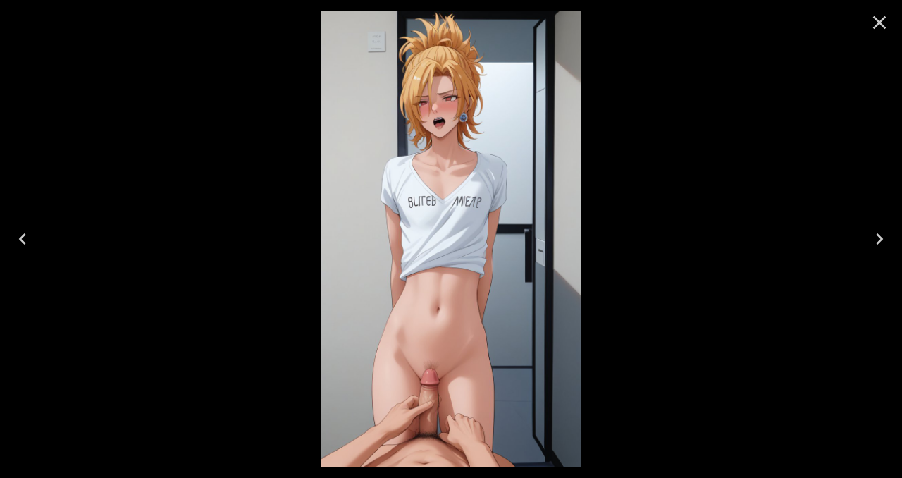
click at [874, 21] on icon "Close" at bounding box center [879, 22] width 23 height 23
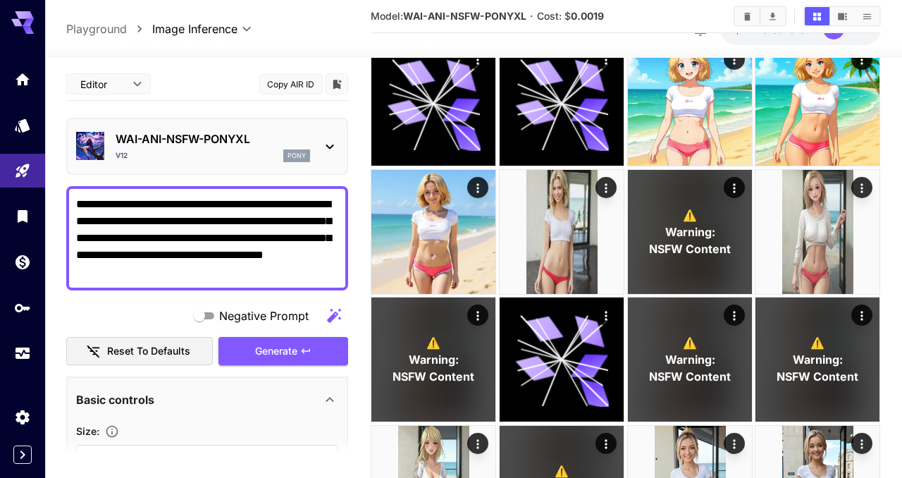
scroll to position [333, 0]
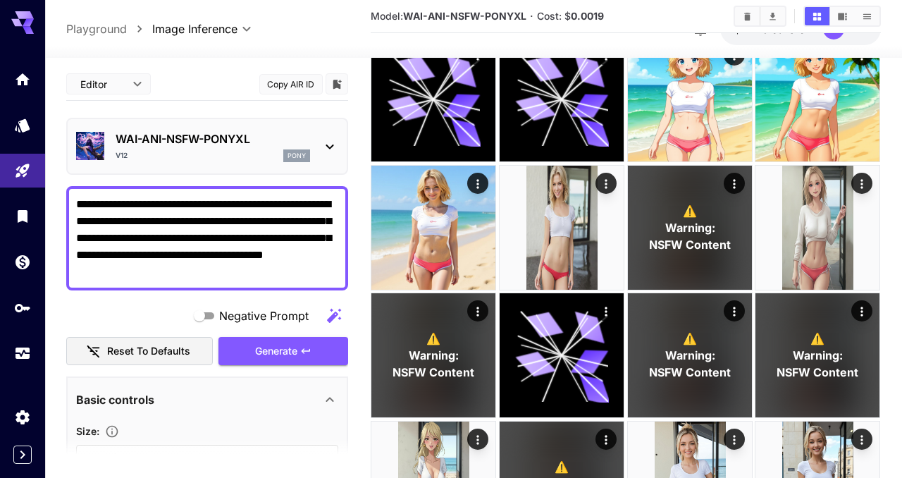
click at [332, 154] on icon at bounding box center [329, 146] width 17 height 17
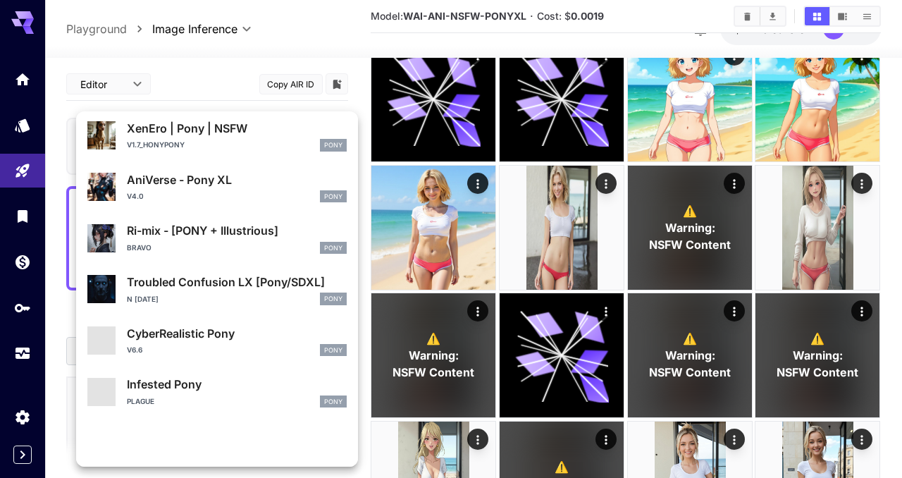
scroll to position [1281, 0]
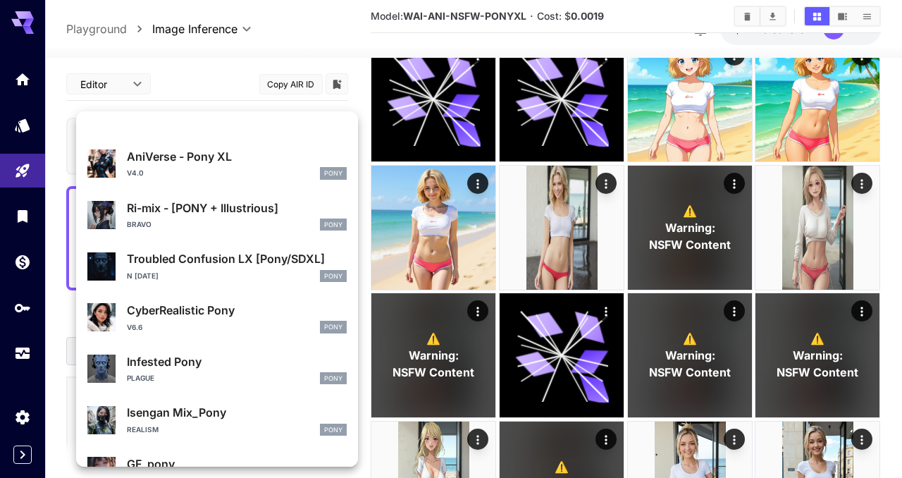
scroll to position [1281, 0]
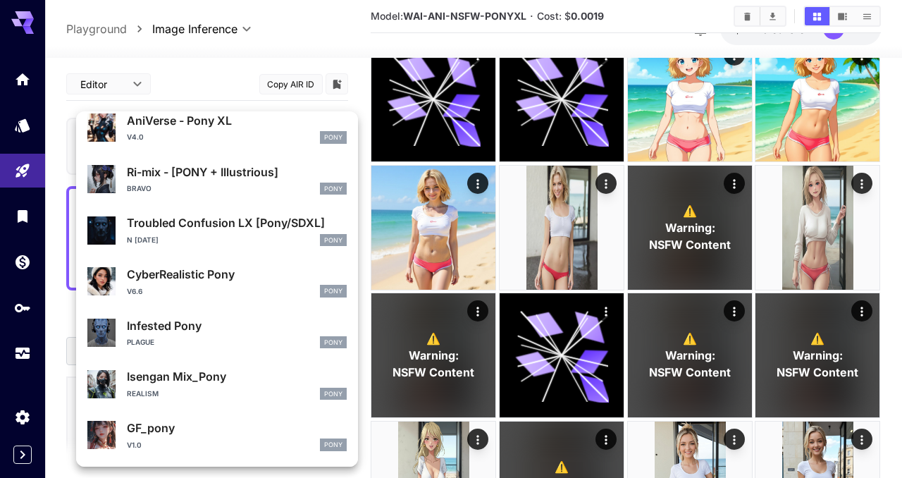
click at [59, 312] on div at bounding box center [451, 239] width 902 height 478
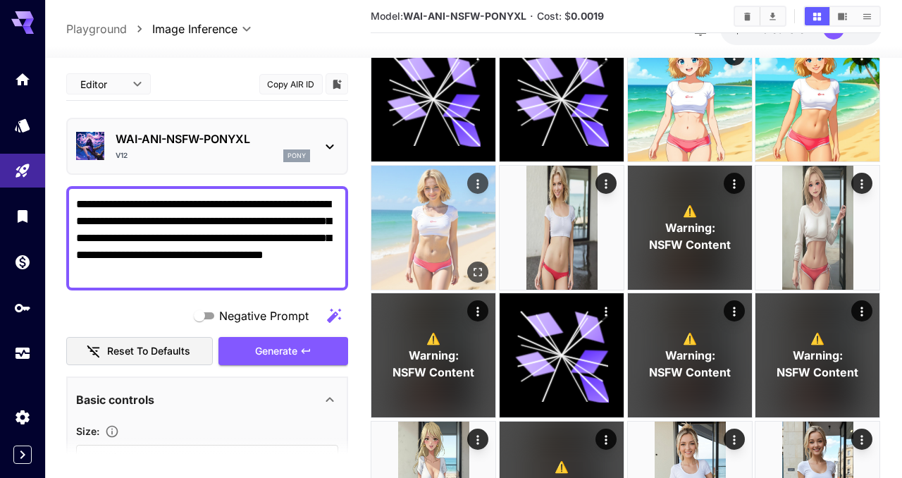
scroll to position [0, 0]
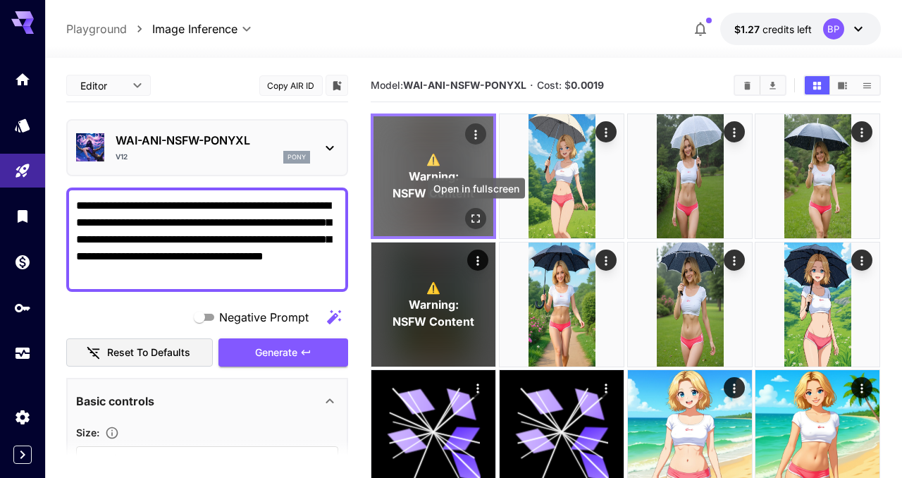
click at [474, 209] on button "Open in fullscreen" at bounding box center [476, 218] width 21 height 21
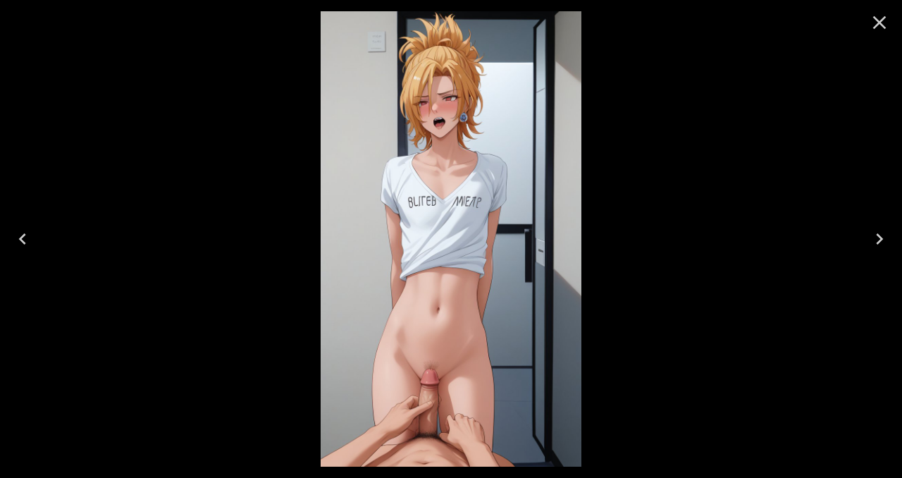
click at [885, 29] on icon "Close" at bounding box center [879, 22] width 23 height 23
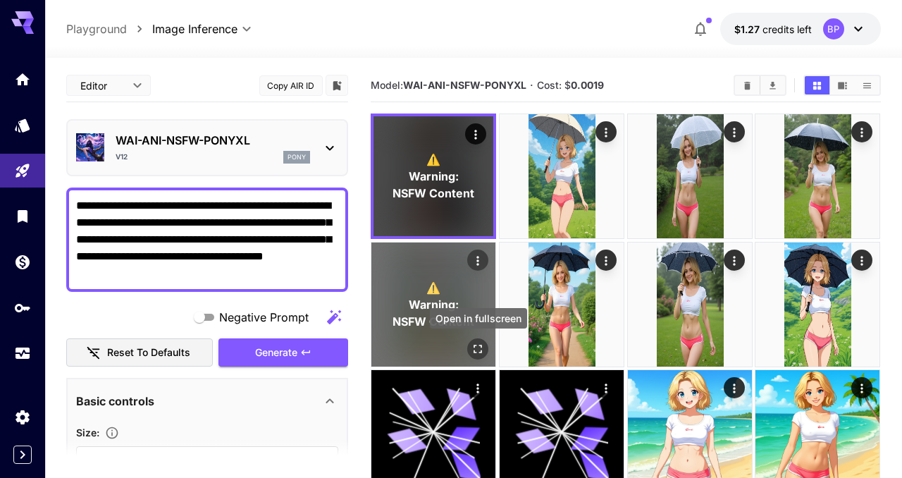
click at [476, 340] on button "Open in fullscreen" at bounding box center [478, 348] width 21 height 21
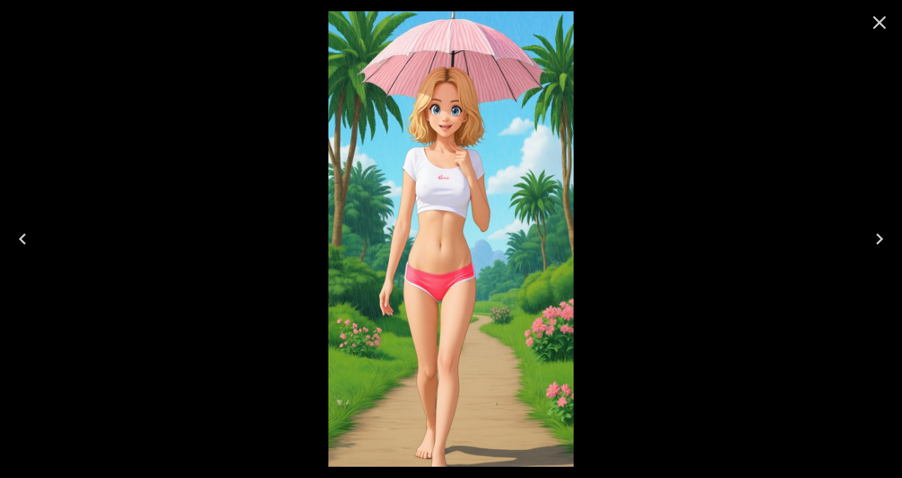
click at [881, 24] on icon "Close" at bounding box center [879, 22] width 13 height 13
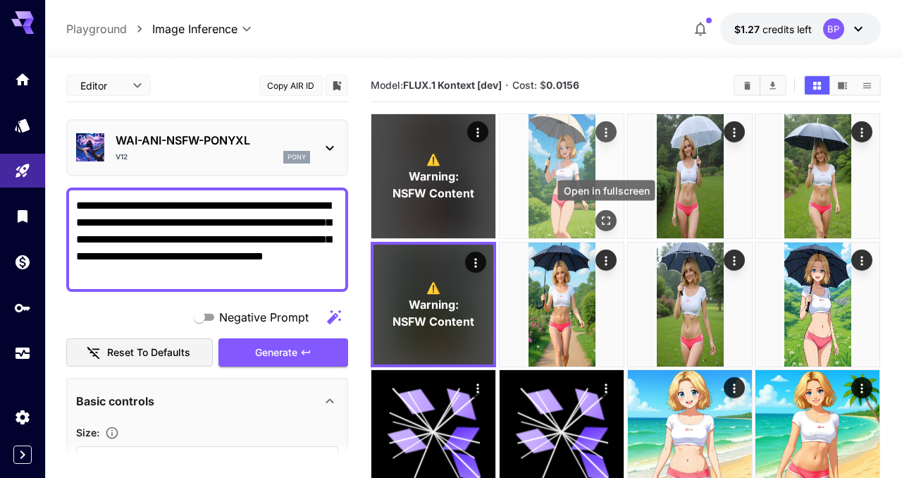
click at [606, 219] on icon "Open in fullscreen" at bounding box center [606, 220] width 14 height 14
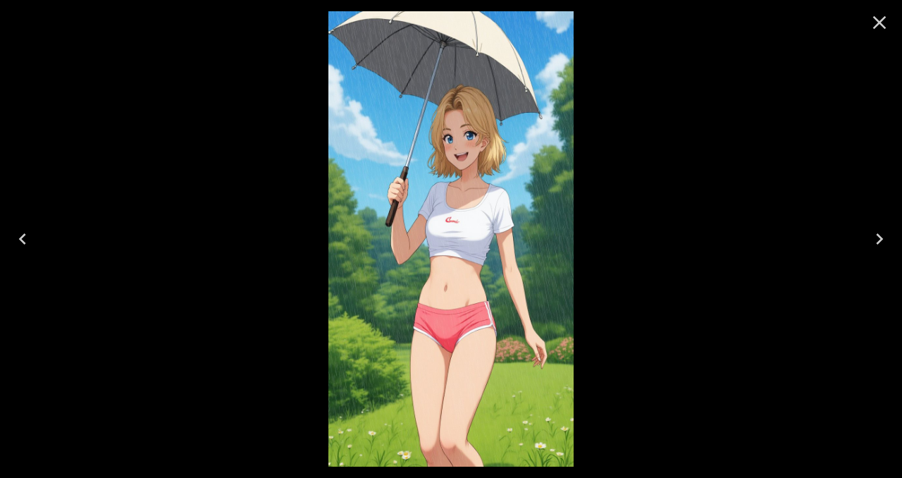
click at [879, 25] on icon "Close" at bounding box center [879, 22] width 23 height 23
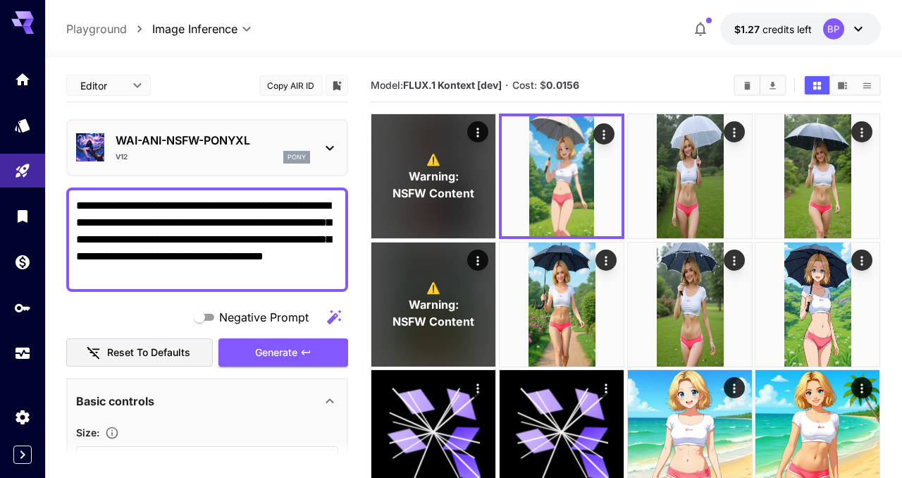
click at [593, 34] on div "**********" at bounding box center [473, 29] width 814 height 32
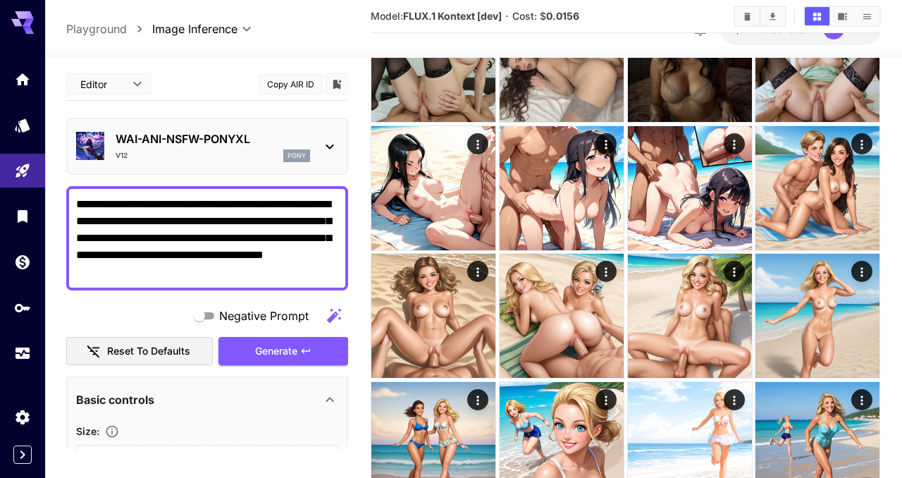
scroll to position [2104, 0]
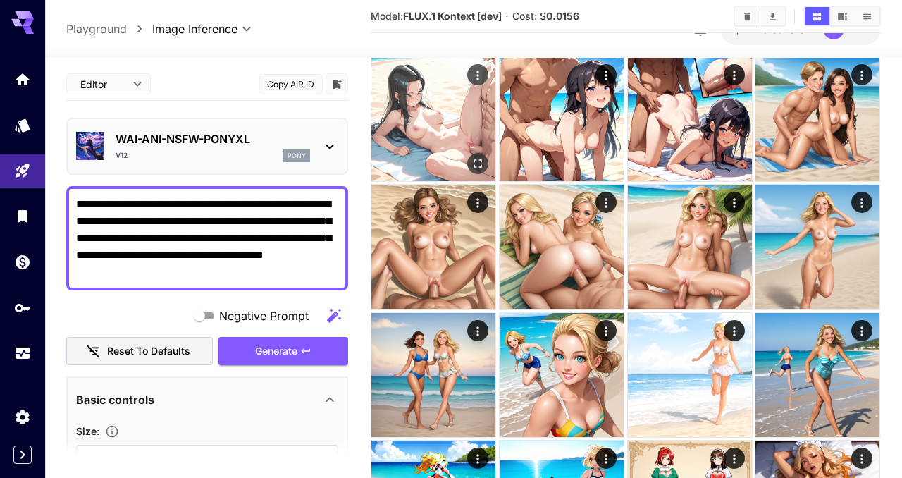
click at [432, 137] on img at bounding box center [433, 119] width 124 height 124
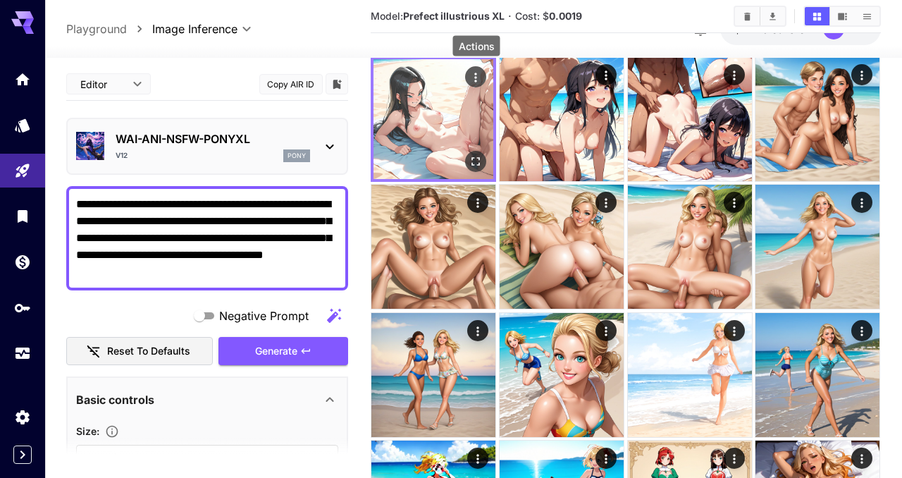
click at [474, 73] on icon "Actions" at bounding box center [476, 77] width 14 height 14
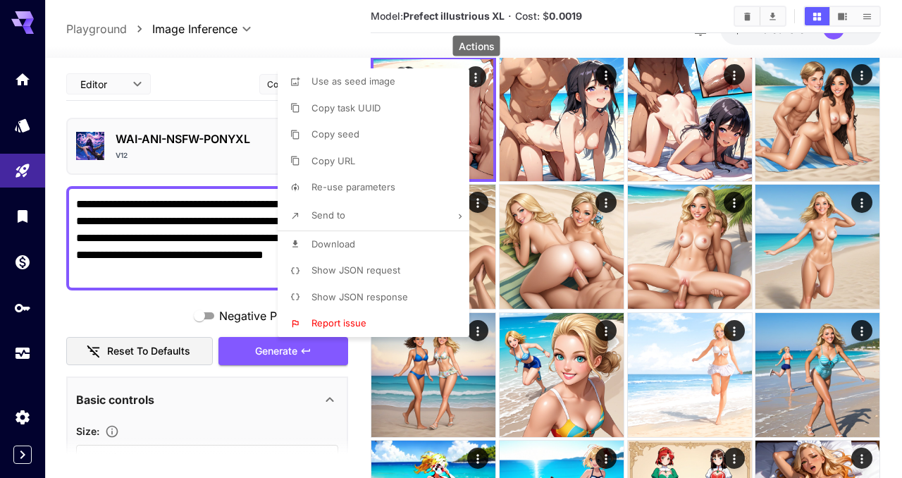
click at [366, 274] on span "Show JSON request" at bounding box center [355, 269] width 89 height 11
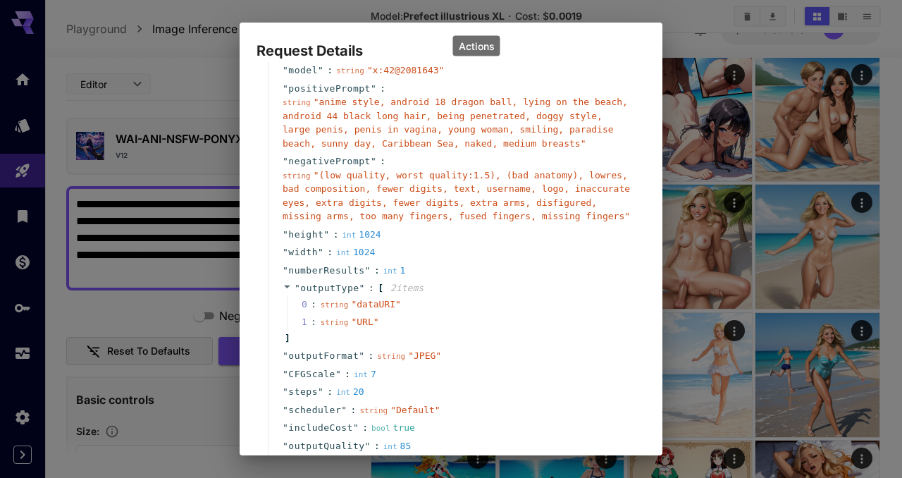
scroll to position [57, 0]
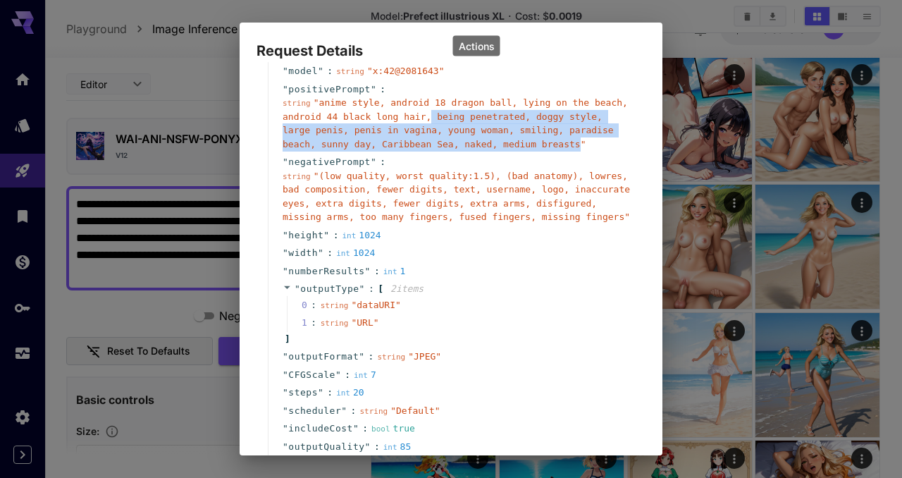
drag, startPoint x: 433, startPoint y: 114, endPoint x: 578, endPoint y: 146, distance: 148.5
click at [578, 146] on span "" anime style, android 18 dragon ball, lying on the beach, android 44 black lon…" at bounding box center [454, 123] width 345 height 52
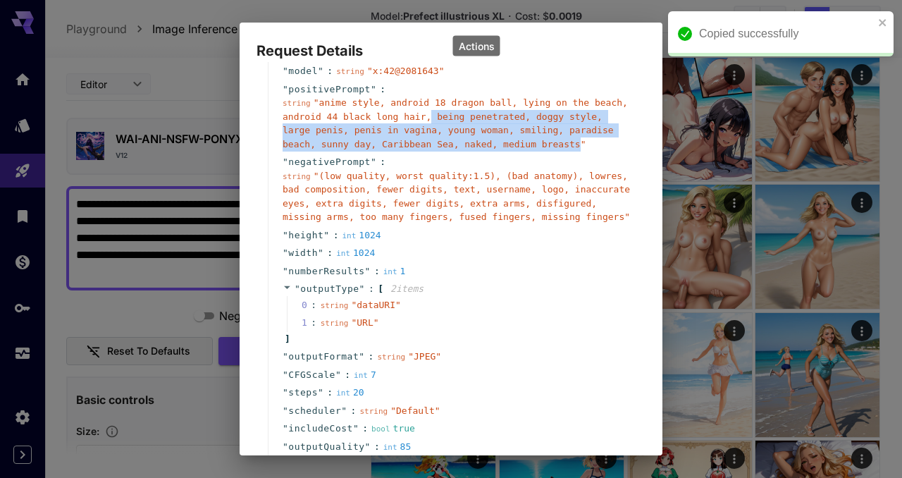
copy span "being penetrated, doggy style, large penis, penis in vagina, young woman, smili…"
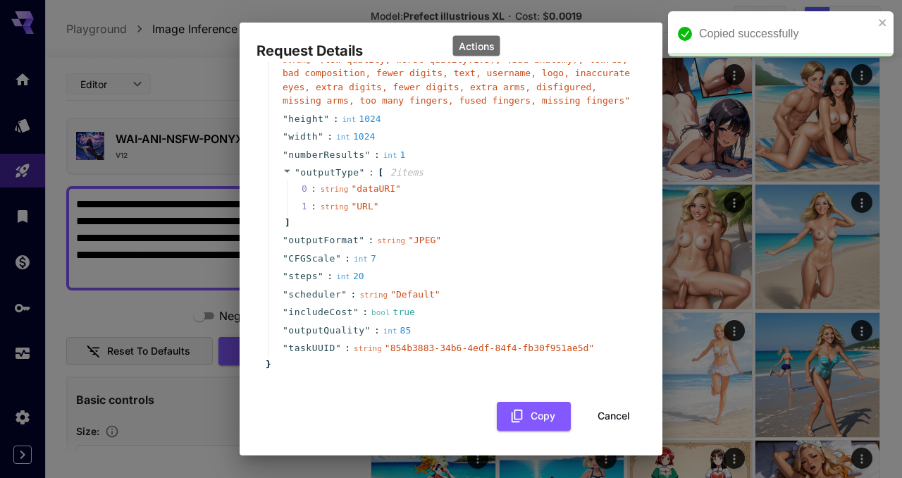
click at [621, 406] on button "Cancel" at bounding box center [613, 416] width 63 height 29
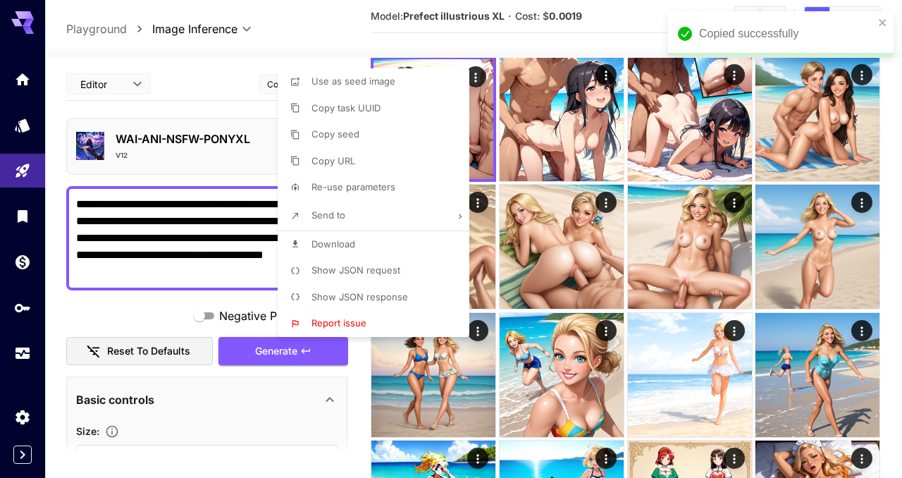
click at [190, 113] on div at bounding box center [451, 239] width 902 height 478
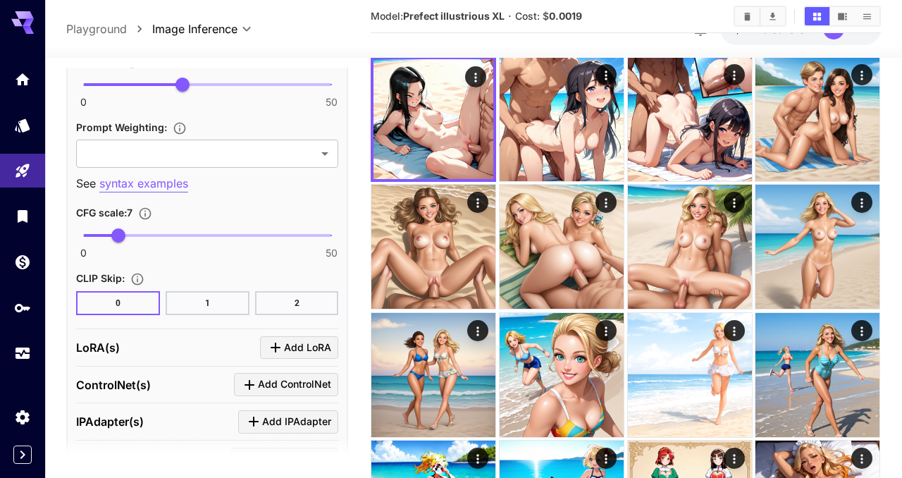
scroll to position [1168, 0]
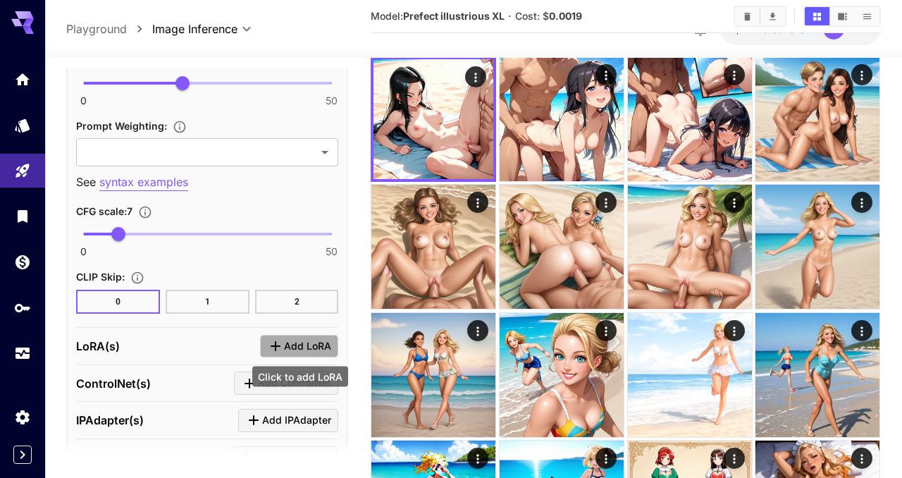
click at [313, 347] on span "Add LoRA" at bounding box center [307, 346] width 47 height 18
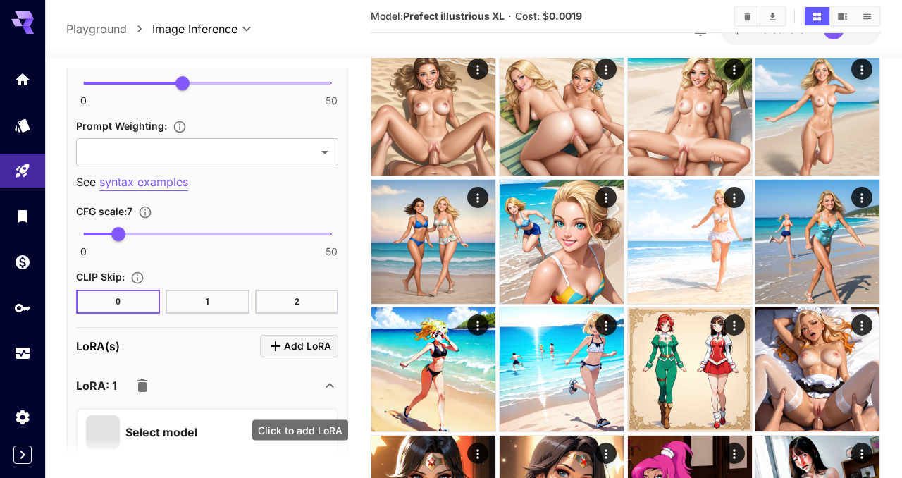
scroll to position [2304, 0]
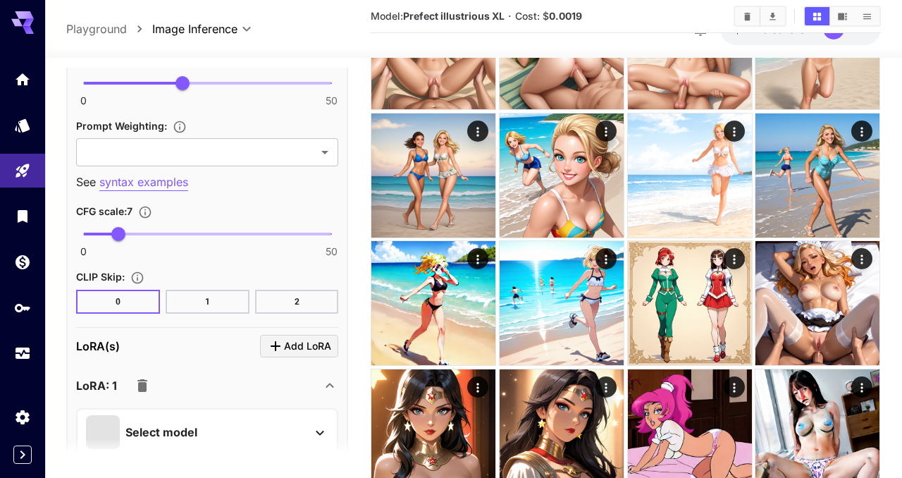
click at [299, 430] on div "Select model" at bounding box center [196, 432] width 220 height 34
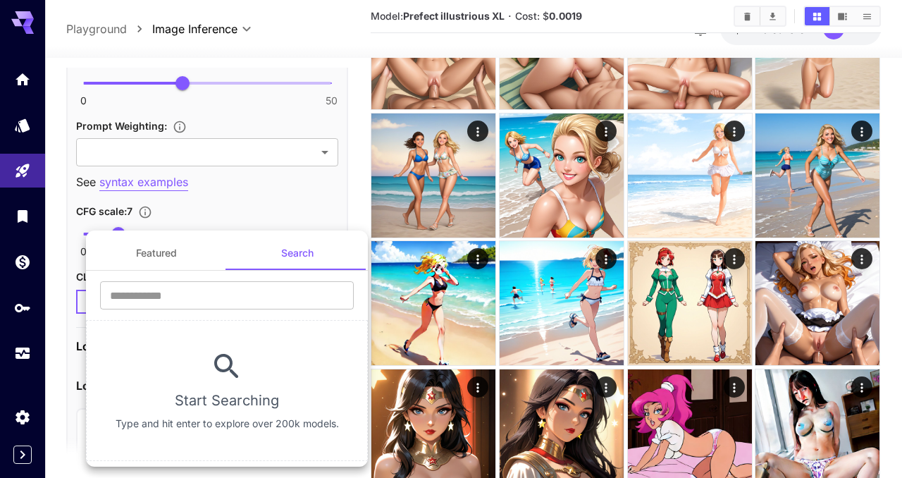
click at [66, 283] on div at bounding box center [451, 239] width 902 height 478
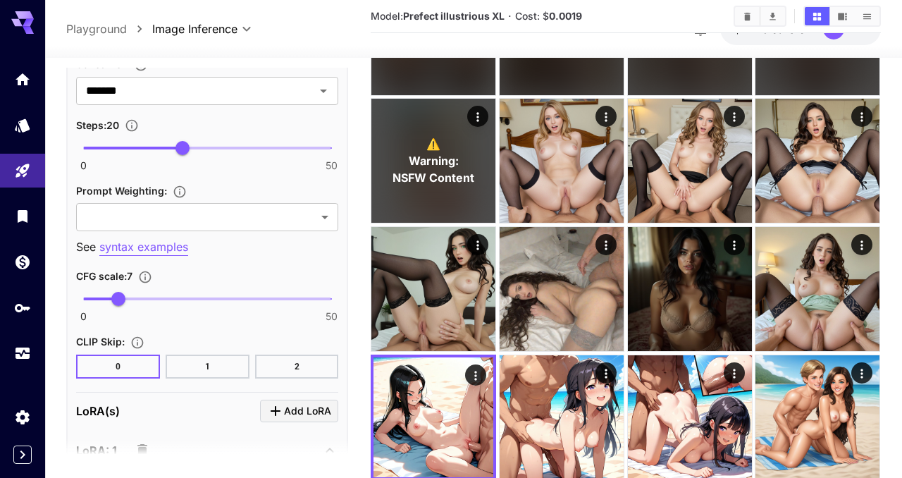
scroll to position [1088, 0]
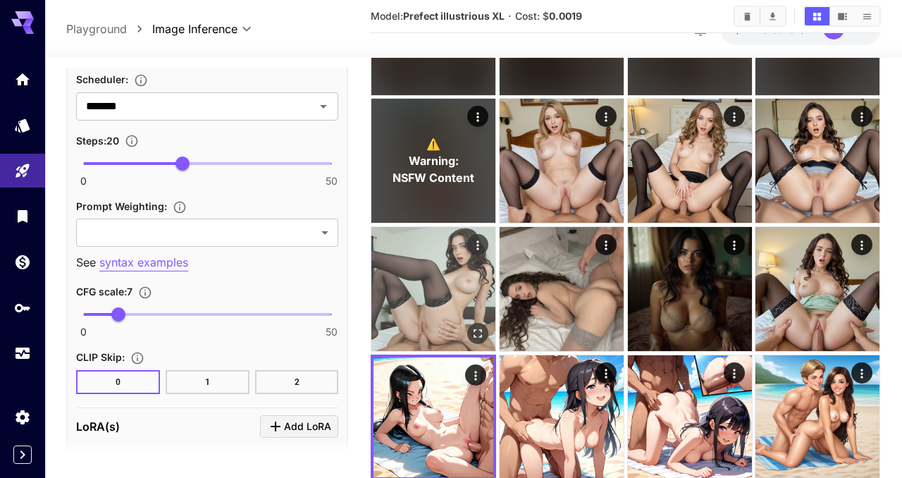
click at [416, 306] on img at bounding box center [433, 289] width 124 height 124
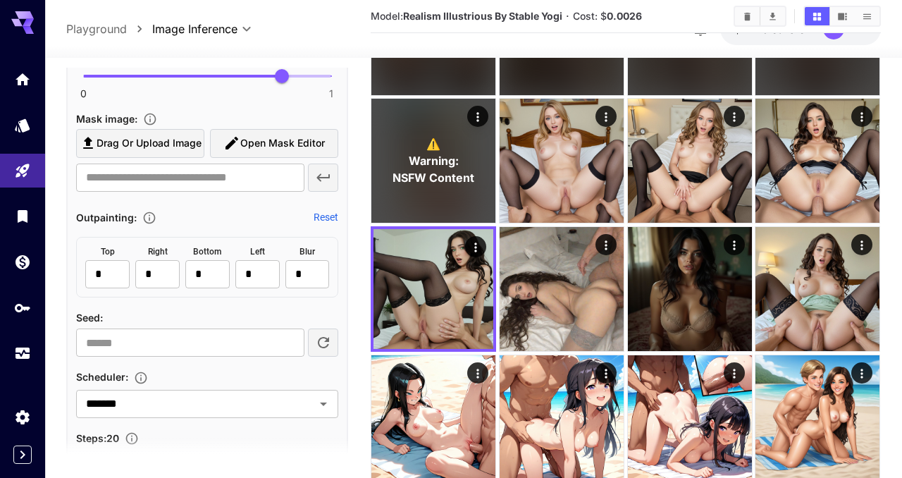
scroll to position [788, 0]
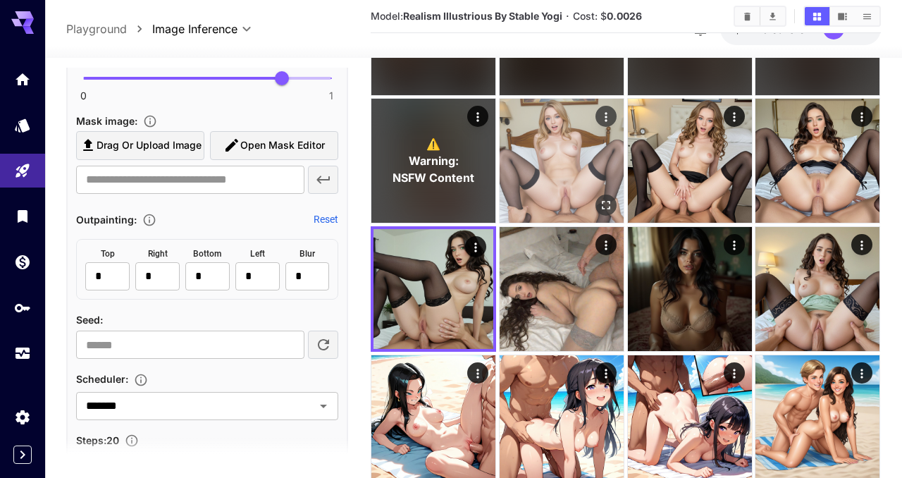
click at [580, 159] on img at bounding box center [561, 161] width 124 height 124
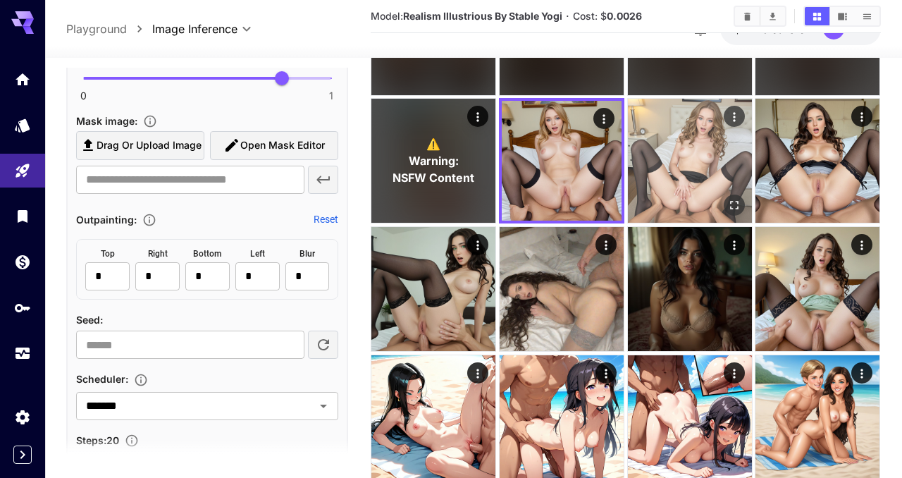
click at [667, 167] on img at bounding box center [690, 161] width 124 height 124
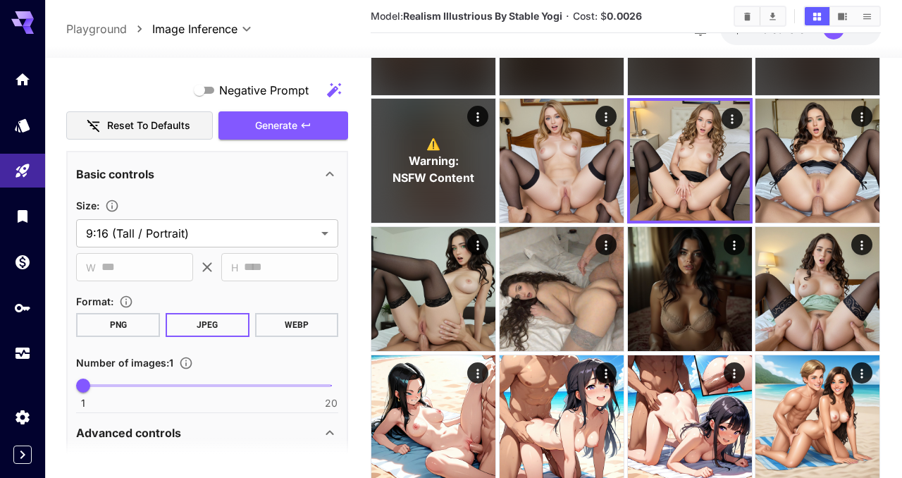
scroll to position [0, 0]
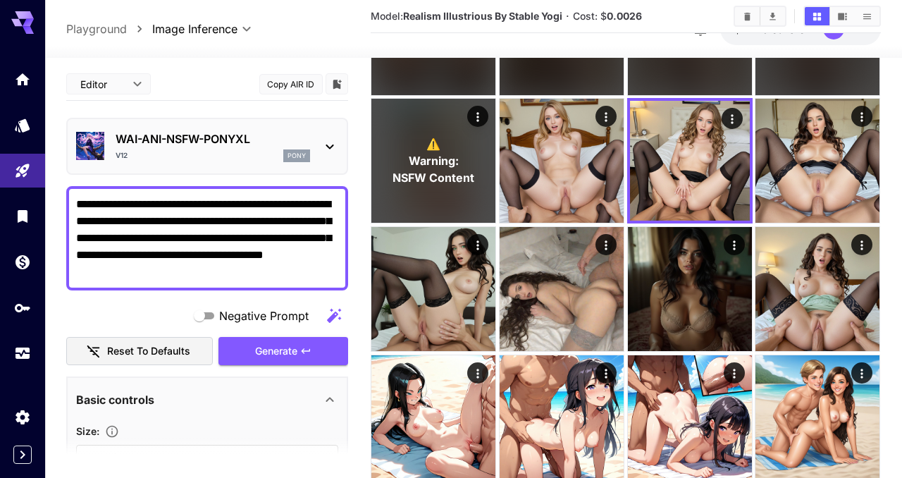
click at [329, 144] on icon at bounding box center [329, 146] width 17 height 17
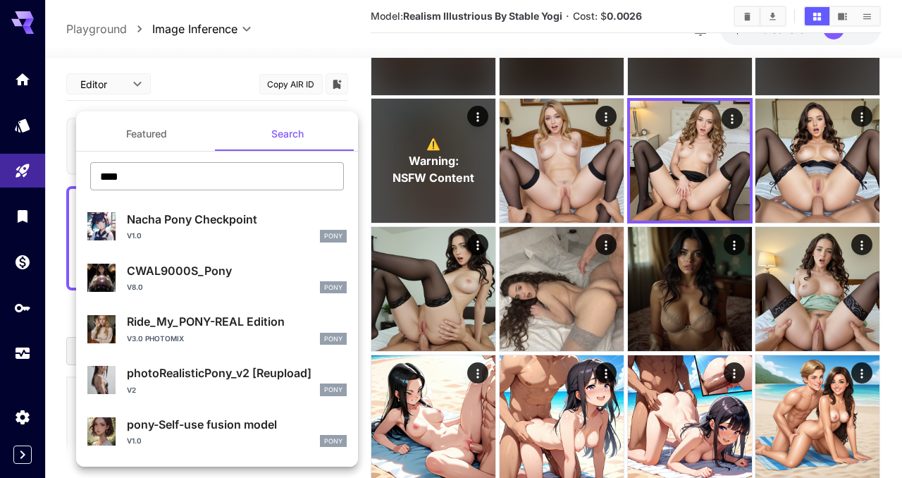
click at [161, 176] on input "****" at bounding box center [217, 176] width 254 height 28
type input "**********"
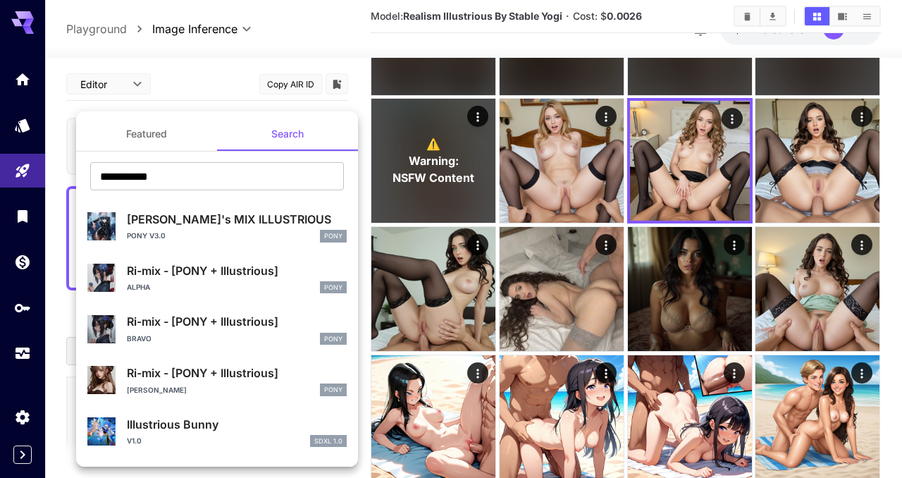
click at [477, 160] on div at bounding box center [451, 239] width 902 height 478
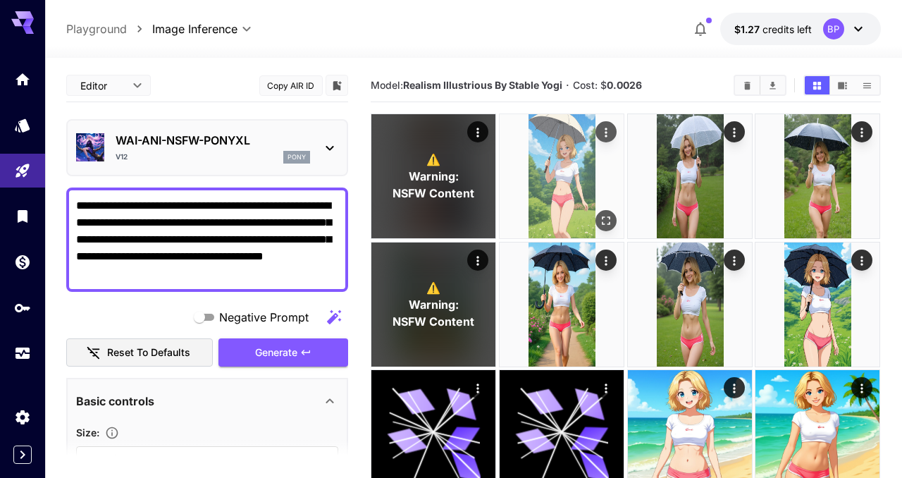
click at [544, 207] on img at bounding box center [561, 176] width 124 height 124
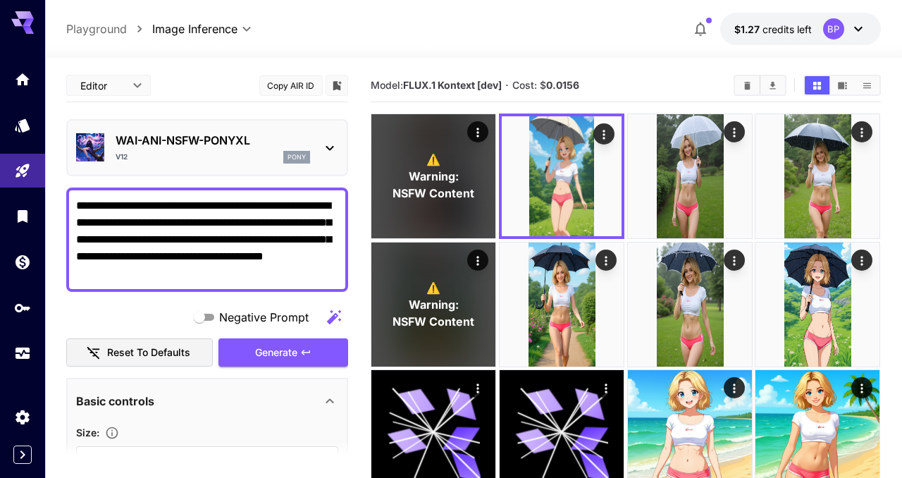
click at [218, 143] on p "WAI-ANI-NSFW-PONYXL" at bounding box center [213, 140] width 194 height 17
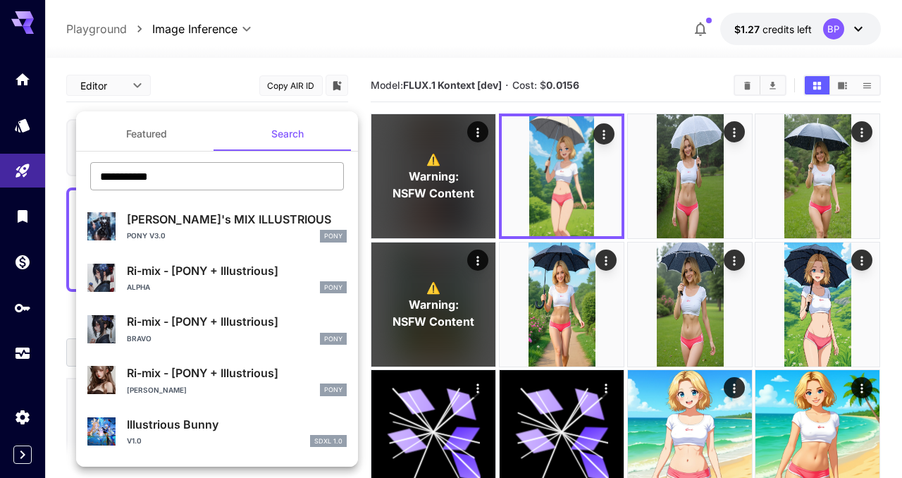
click at [203, 173] on input "**********" at bounding box center [217, 176] width 254 height 28
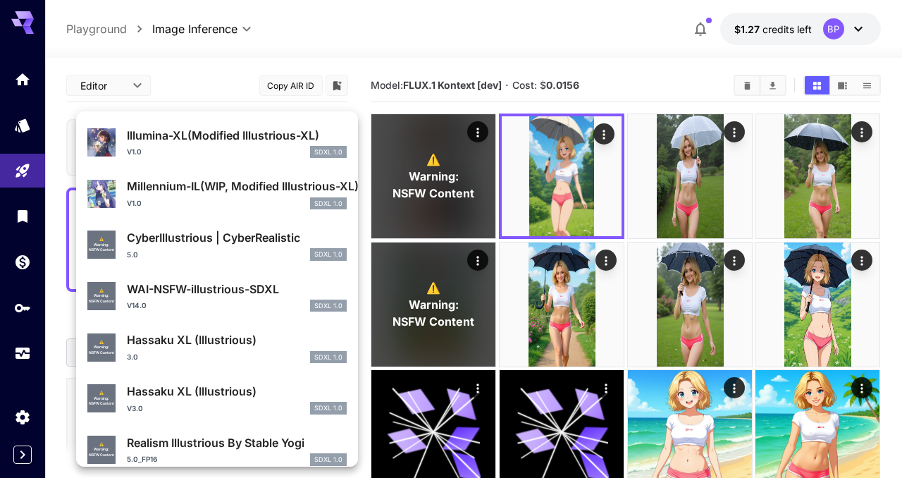
scroll to position [1063, 0]
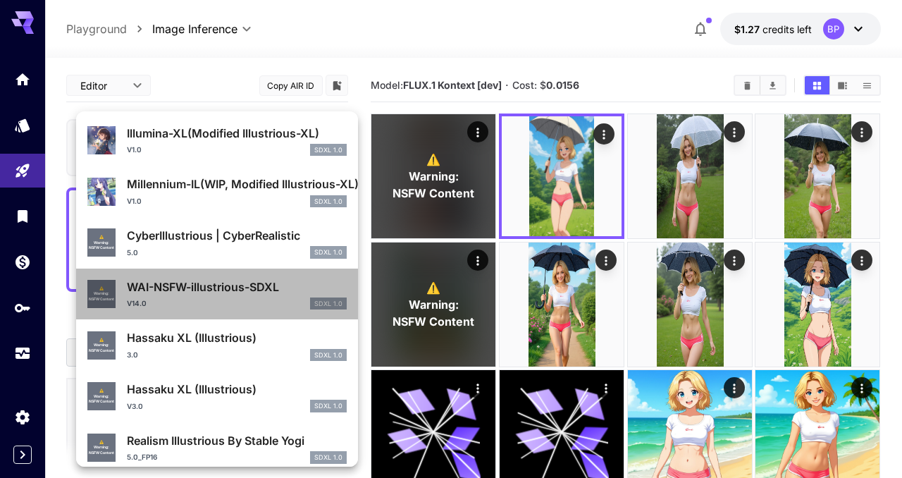
click at [226, 299] on div "v14.0 SDXL 1.0" at bounding box center [237, 303] width 220 height 13
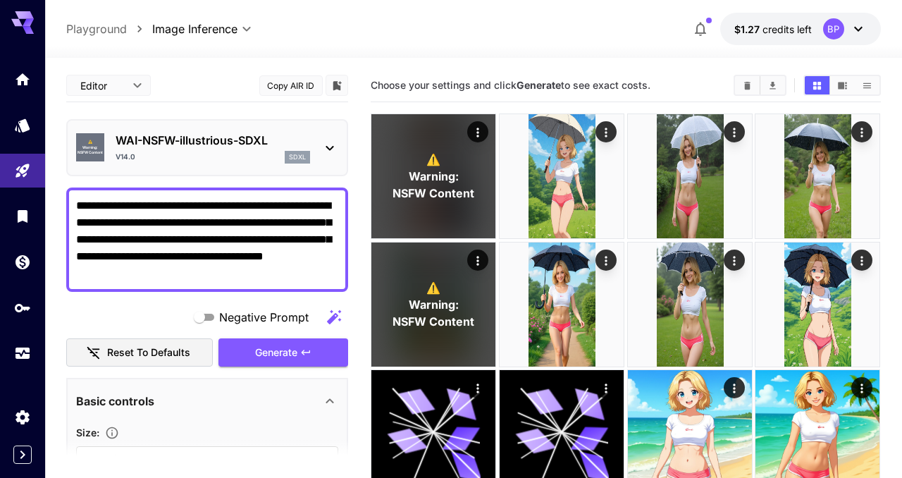
click at [242, 277] on textarea "**********" at bounding box center [207, 239] width 262 height 85
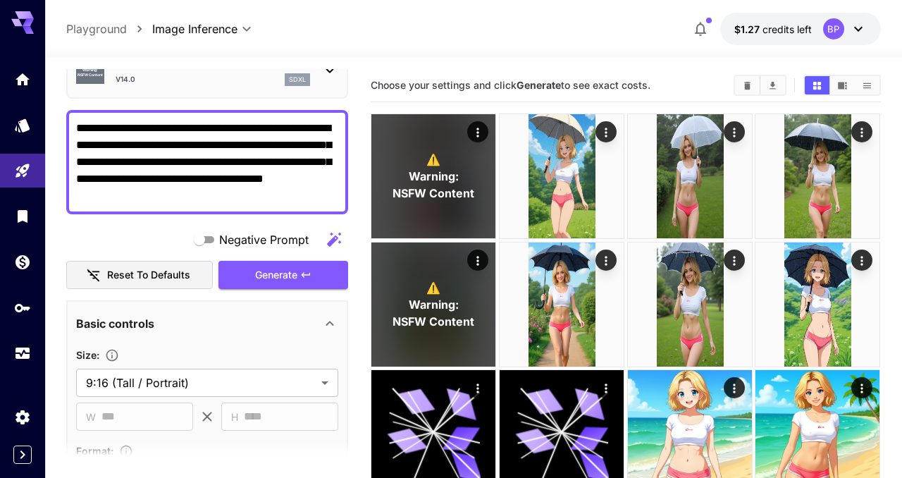
scroll to position [77, 0]
click at [268, 278] on span "Generate" at bounding box center [276, 276] width 42 height 18
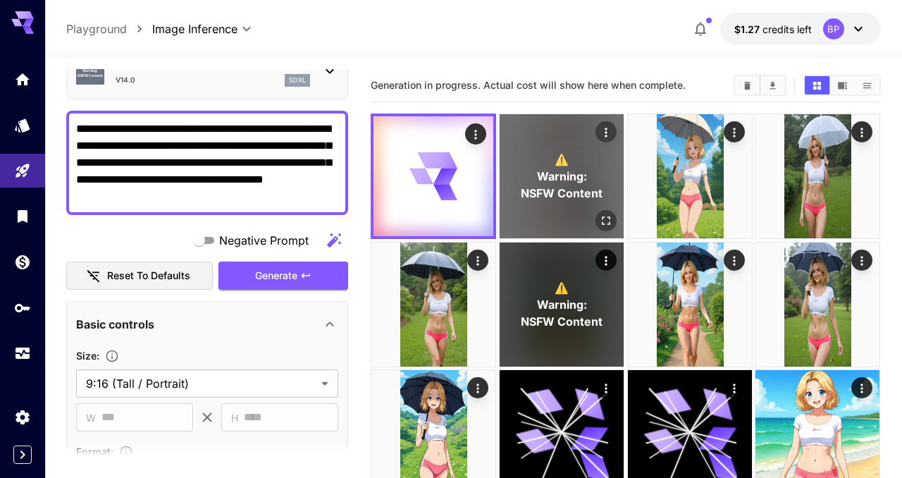
click at [604, 223] on icon "Open in fullscreen" at bounding box center [606, 220] width 14 height 14
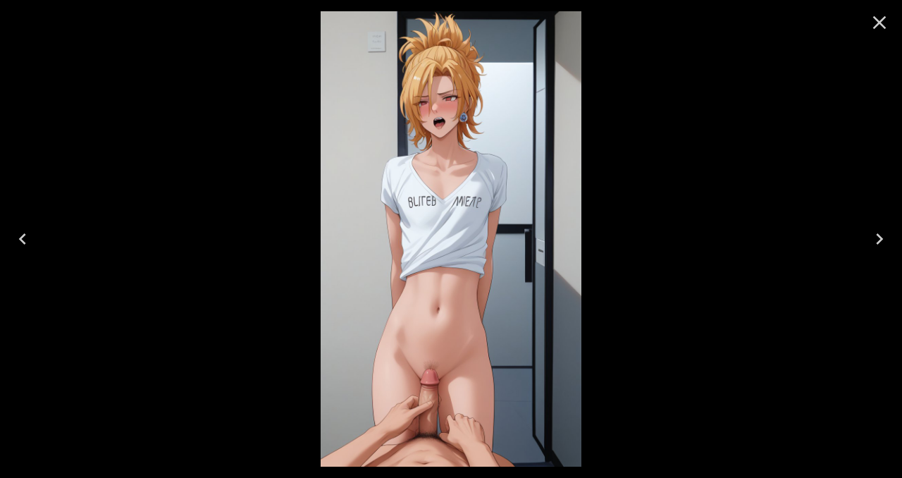
click at [879, 27] on icon "Close" at bounding box center [879, 22] width 23 height 23
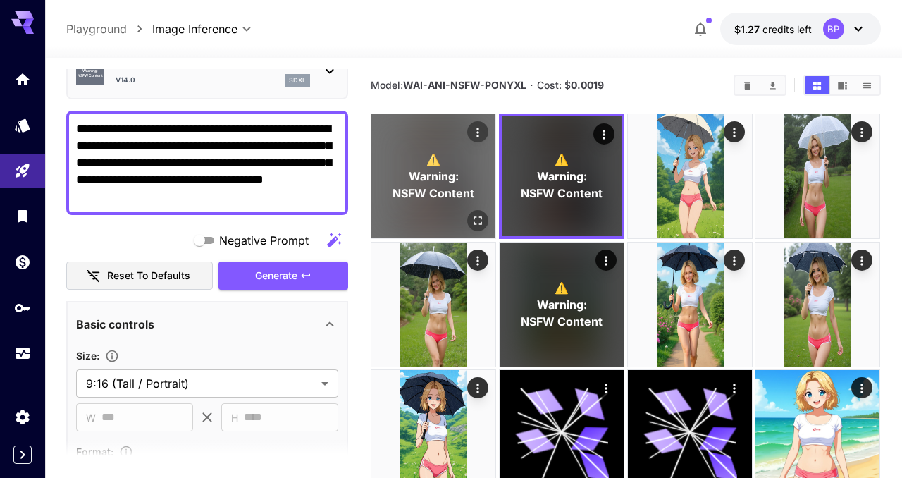
click at [481, 220] on icon "Open in fullscreen" at bounding box center [478, 220] width 14 height 14
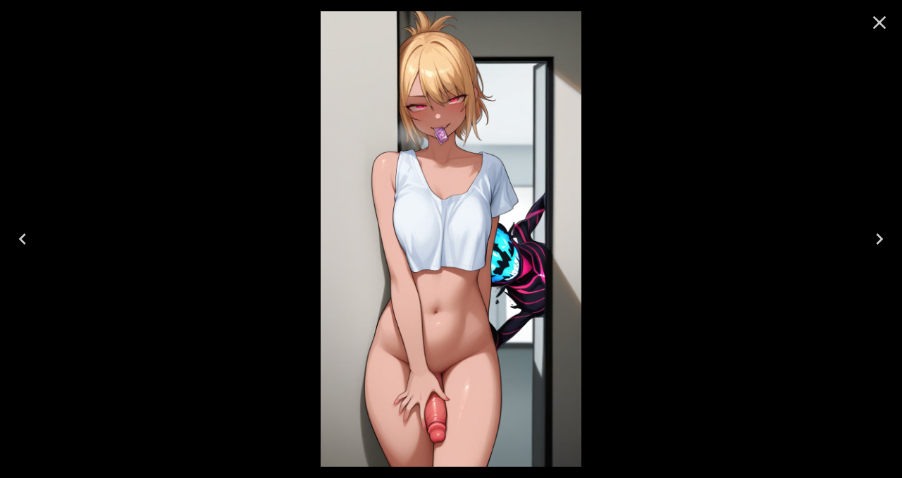
click at [876, 28] on icon "Close" at bounding box center [879, 22] width 23 height 23
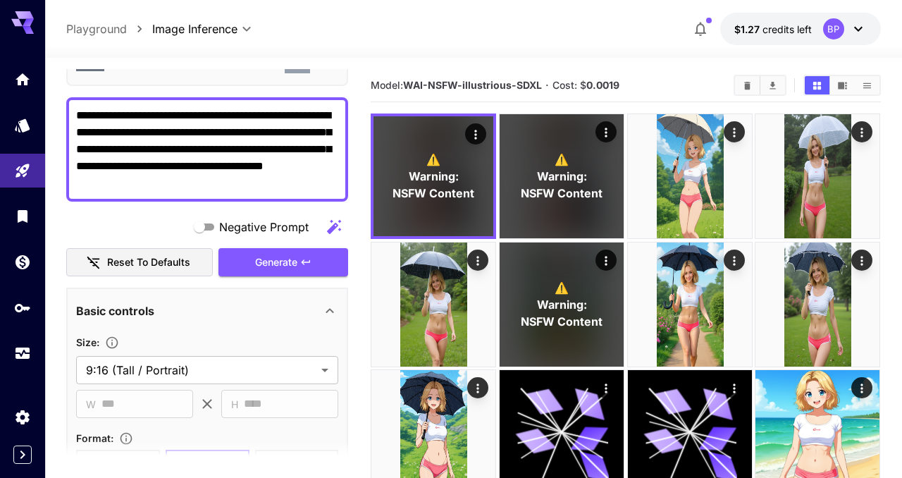
scroll to position [94, 0]
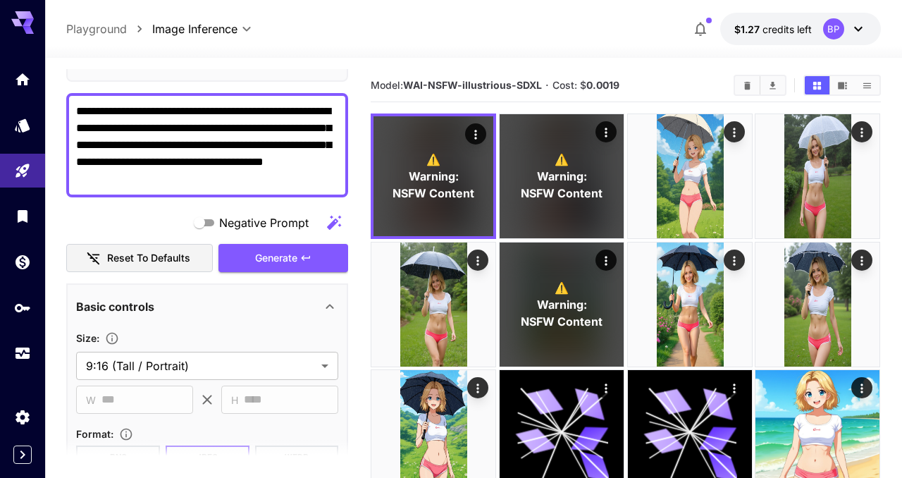
click at [193, 166] on textarea "**********" at bounding box center [207, 145] width 262 height 85
click at [180, 149] on textarea "**********" at bounding box center [207, 145] width 262 height 85
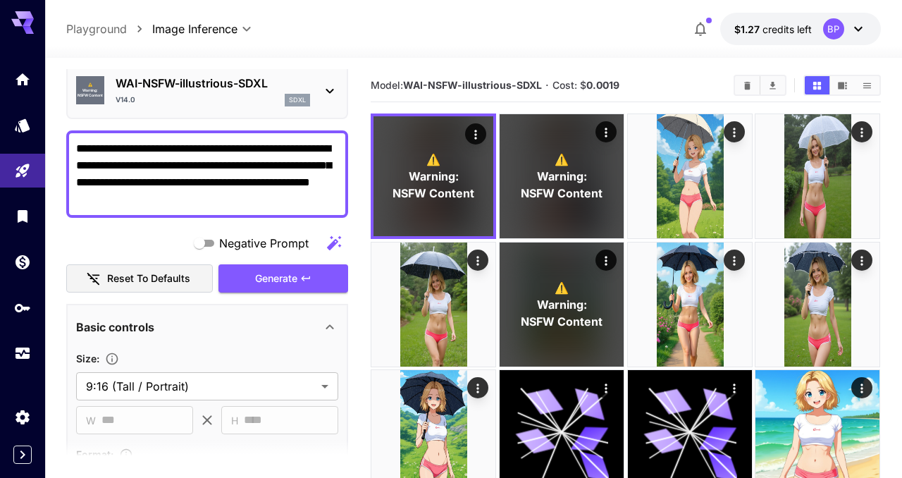
scroll to position [0, 0]
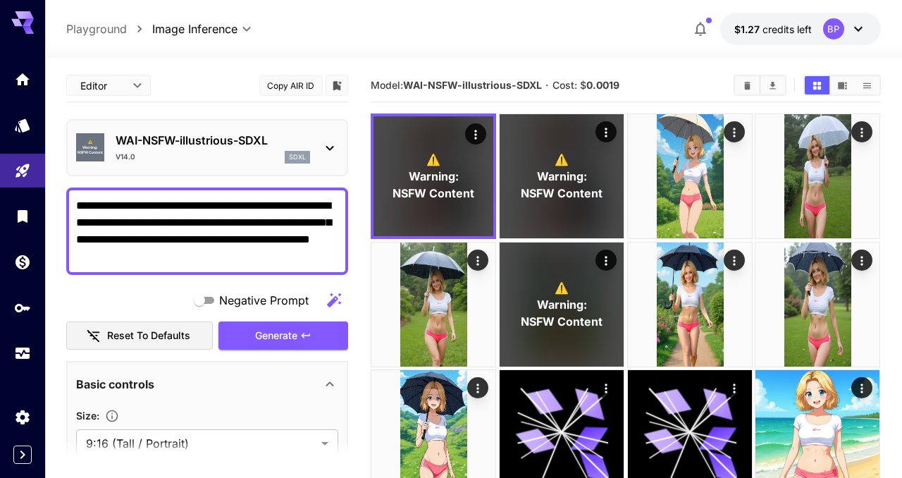
type textarea "**********"
click at [331, 146] on icon at bounding box center [329, 147] width 17 height 17
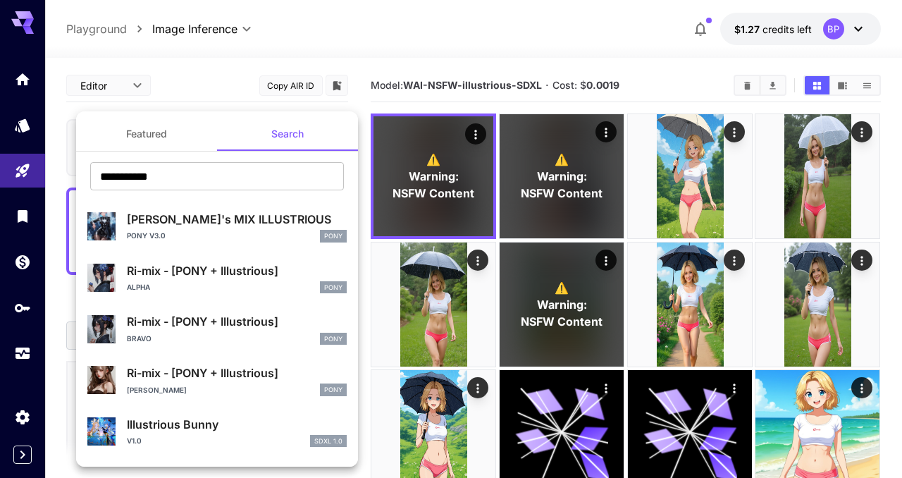
click at [197, 106] on div at bounding box center [451, 239] width 902 height 478
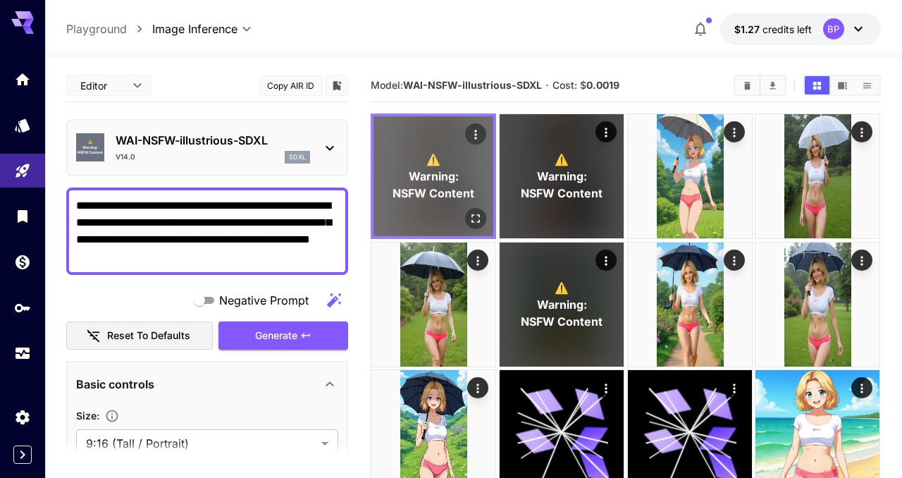
click at [472, 220] on icon "Open in fullscreen" at bounding box center [476, 219] width 8 height 8
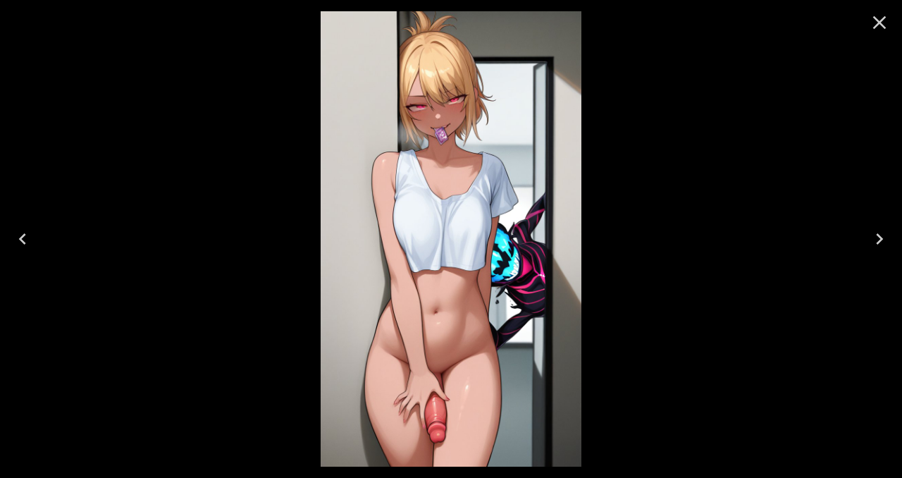
click at [872, 24] on icon "Close" at bounding box center [879, 22] width 23 height 23
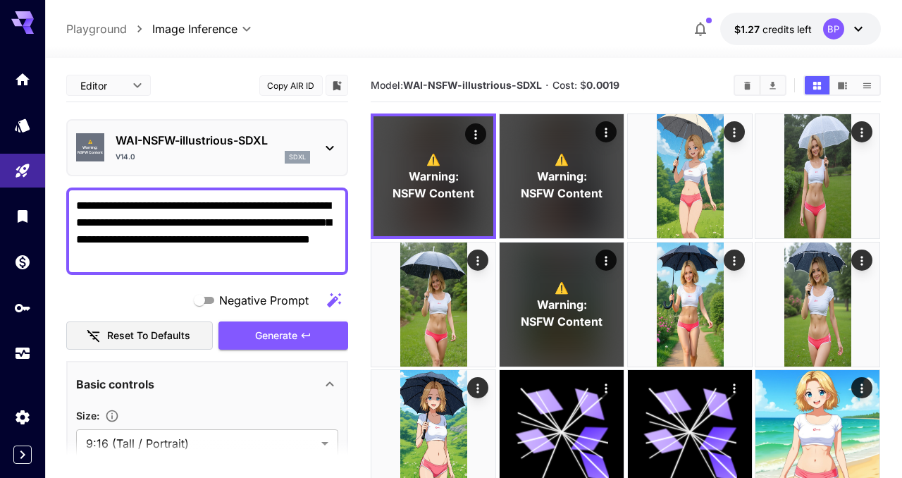
click at [387, 34] on div "**********" at bounding box center [473, 29] width 814 height 32
